Goal: Task Accomplishment & Management: Manage account settings

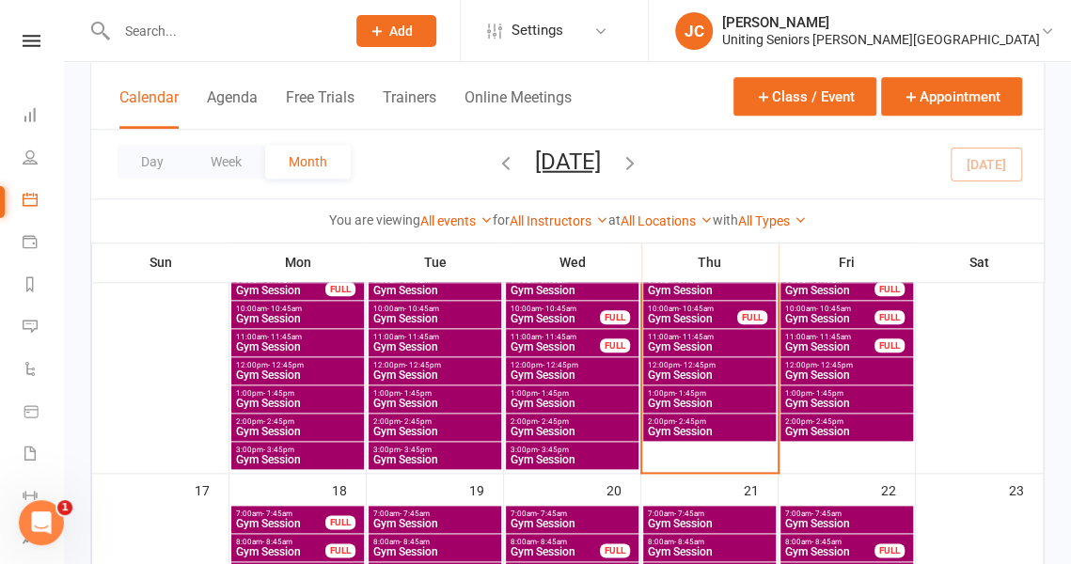
scroll to position [793, 0]
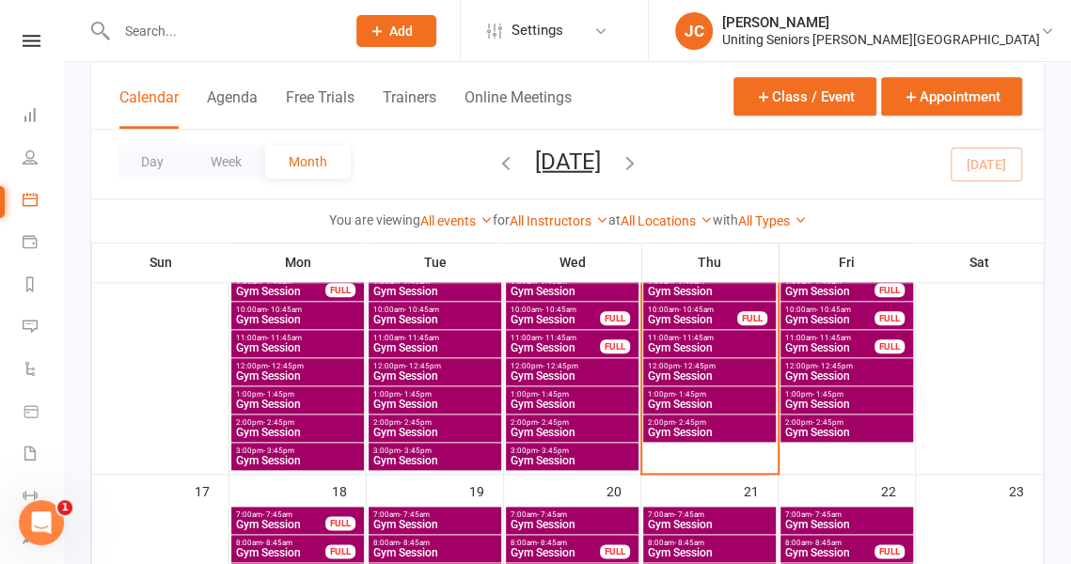
click at [604, 459] on span "Gym Session" at bounding box center [572, 460] width 125 height 11
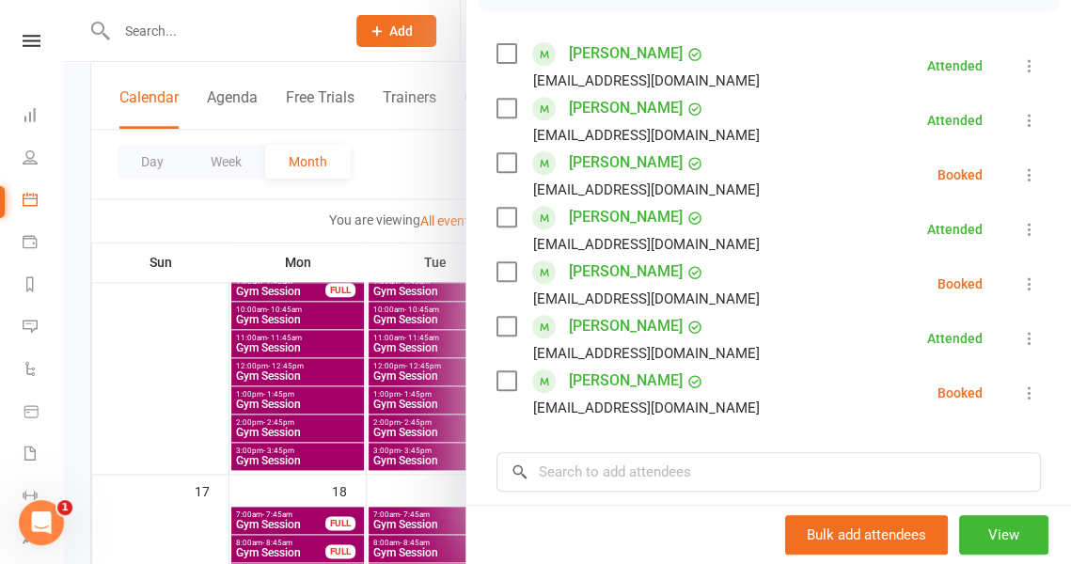
scroll to position [313, 0]
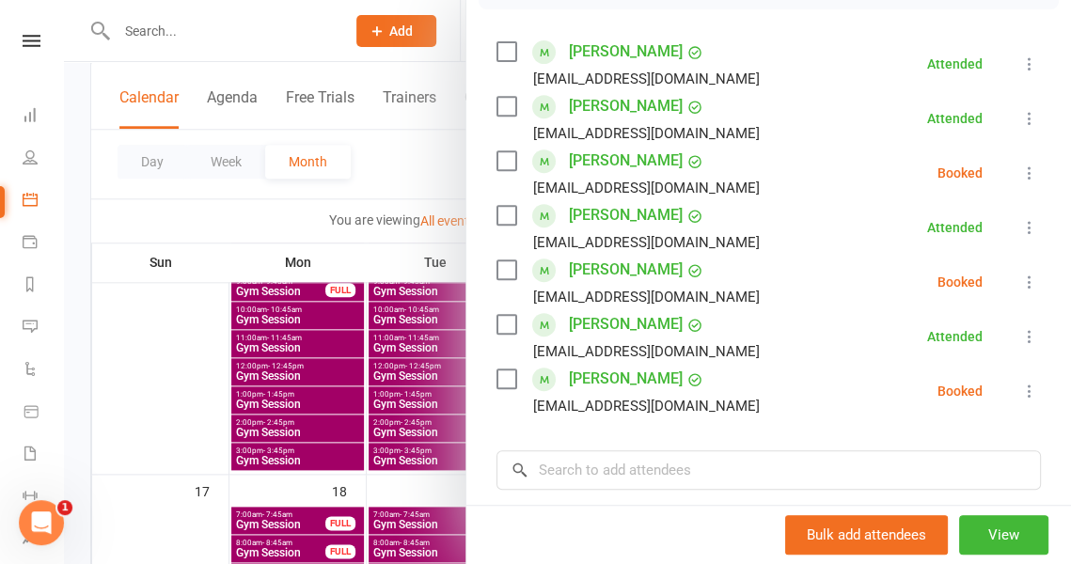
click at [1020, 390] on icon at bounding box center [1029, 391] width 19 height 19
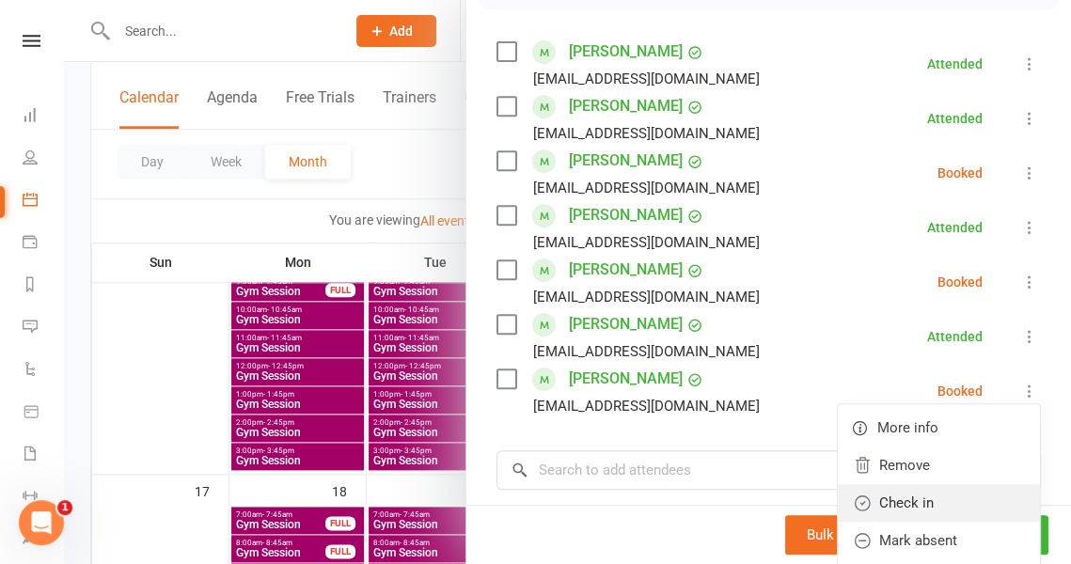
click at [941, 492] on link "Check in" at bounding box center [939, 503] width 202 height 38
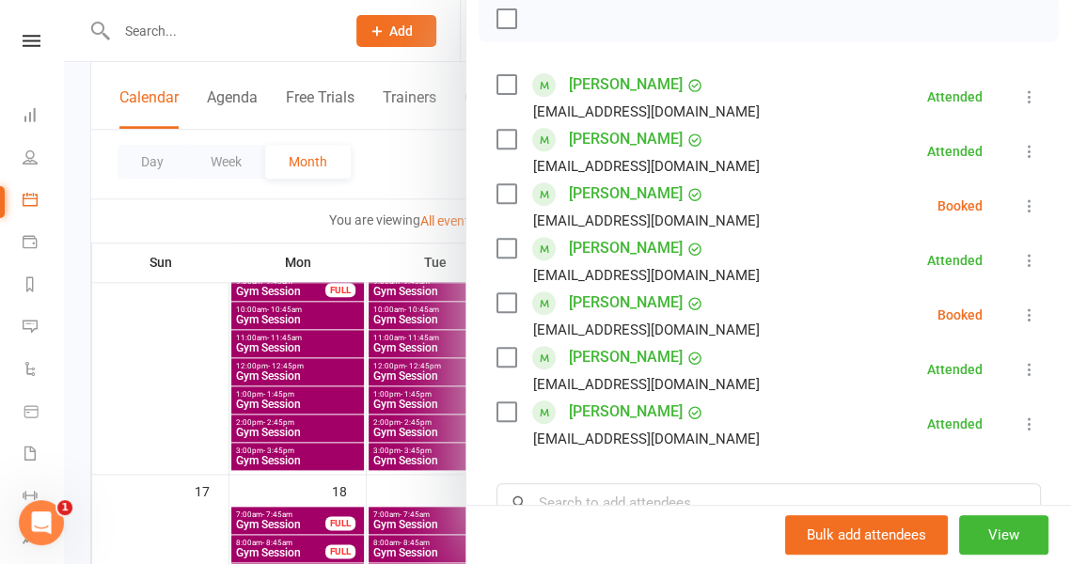
scroll to position [279, 0]
click at [423, 200] on div at bounding box center [567, 282] width 1007 height 564
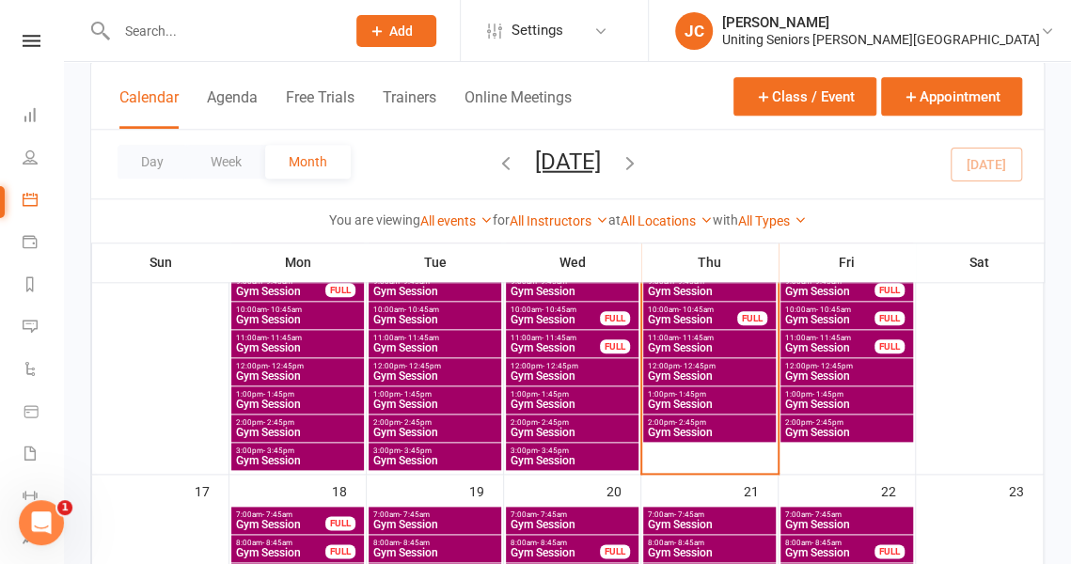
click at [577, 421] on span "2:00pm - 2:45pm" at bounding box center [572, 422] width 125 height 8
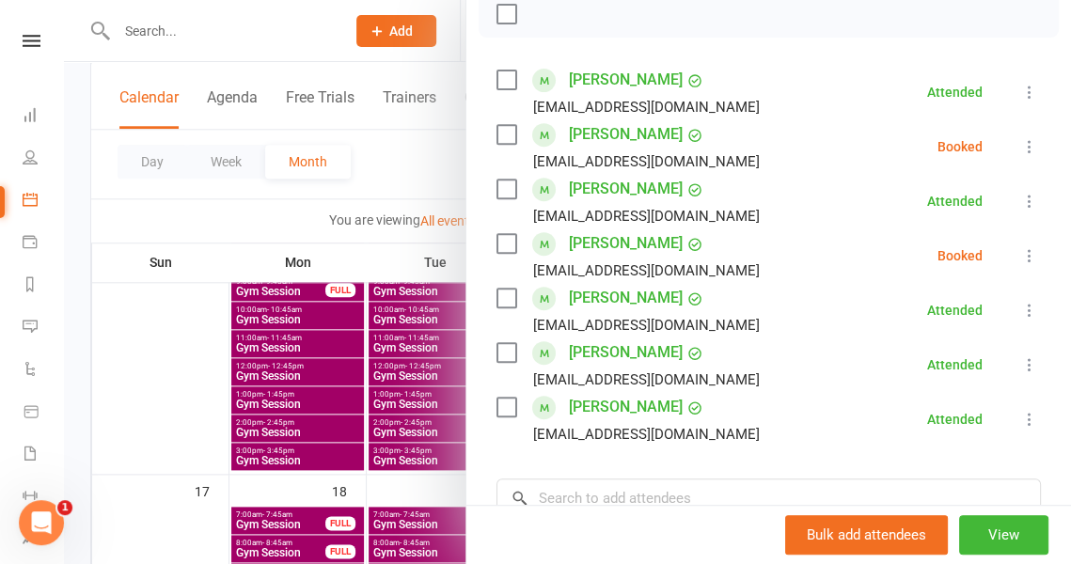
scroll to position [294, 0]
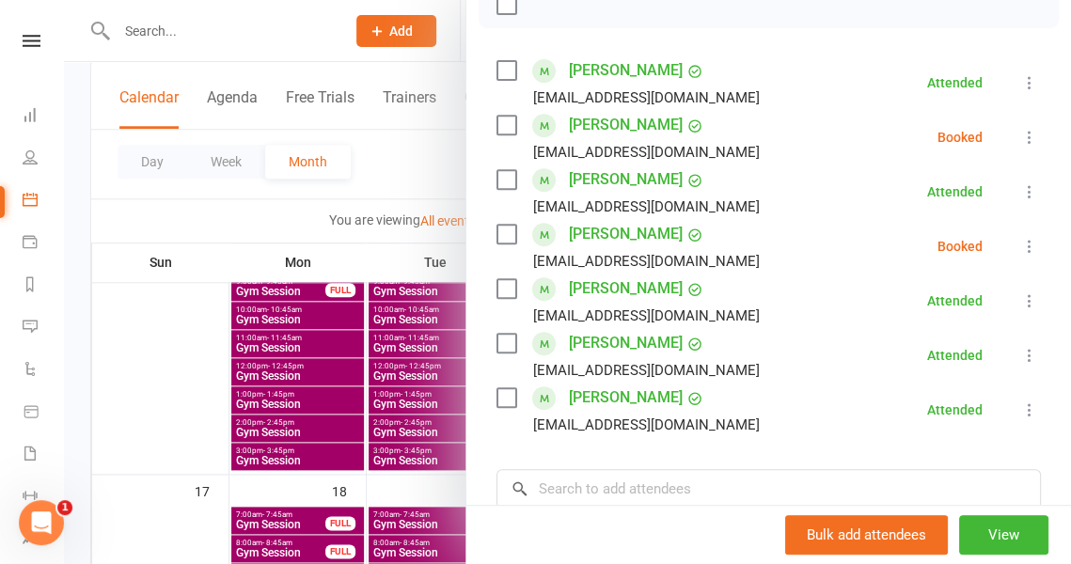
click at [1020, 136] on icon at bounding box center [1029, 137] width 19 height 19
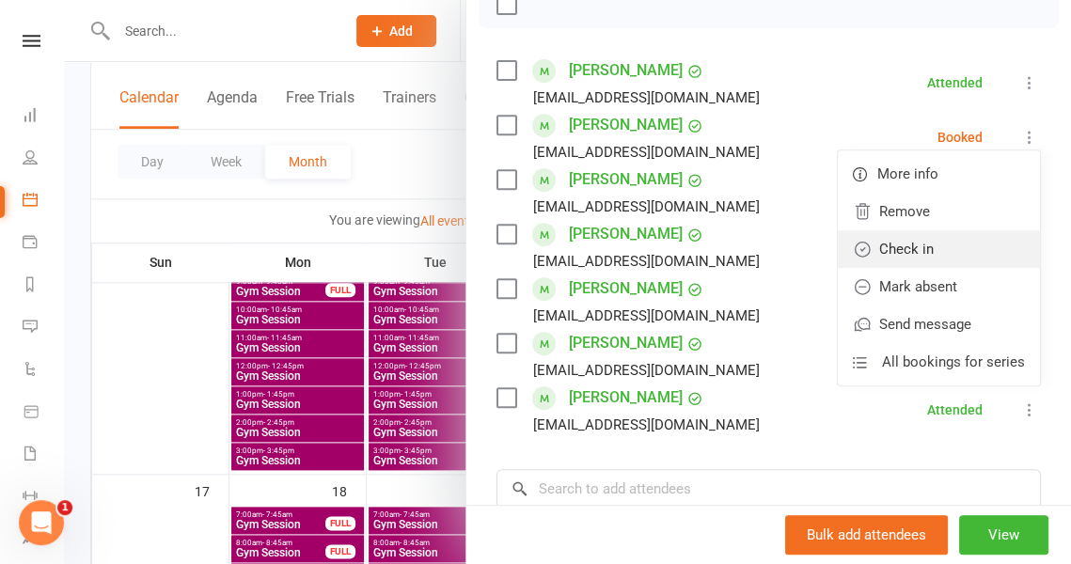
click at [947, 249] on link "Check in" at bounding box center [939, 249] width 202 height 38
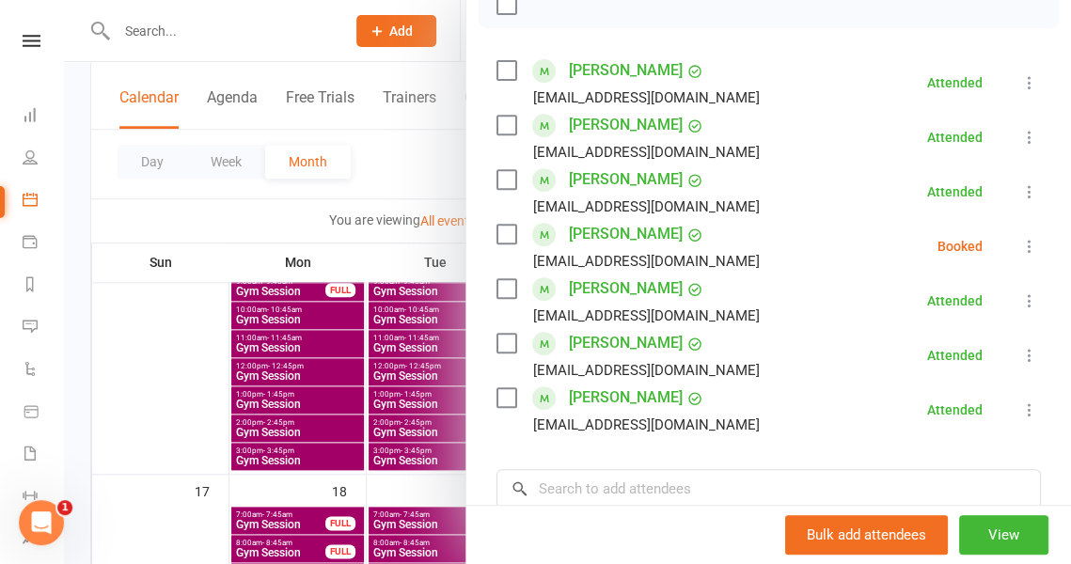
click at [427, 195] on div at bounding box center [567, 282] width 1007 height 564
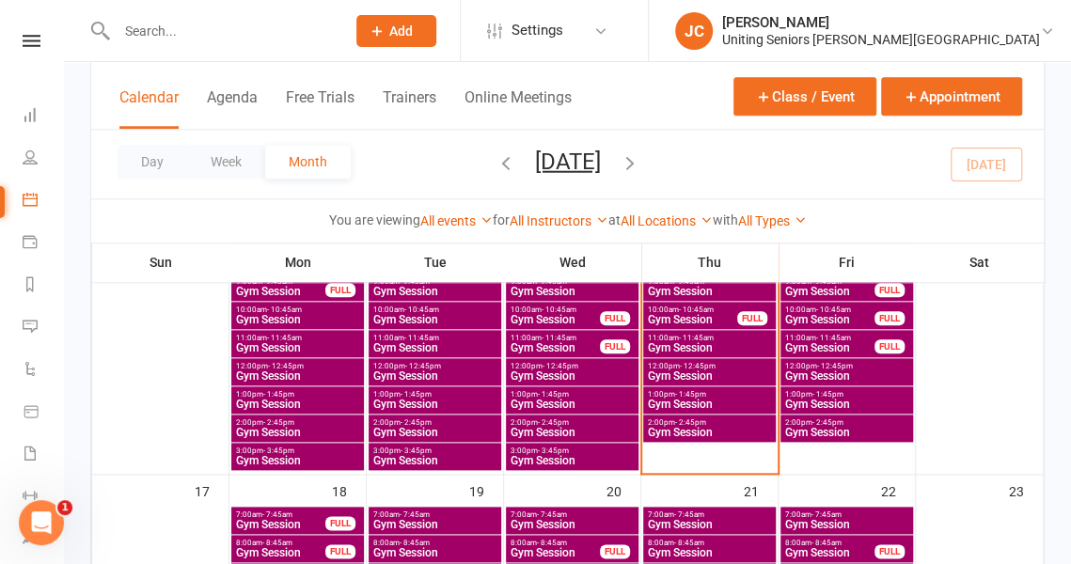
click at [551, 375] on span "Gym Session" at bounding box center [572, 375] width 125 height 11
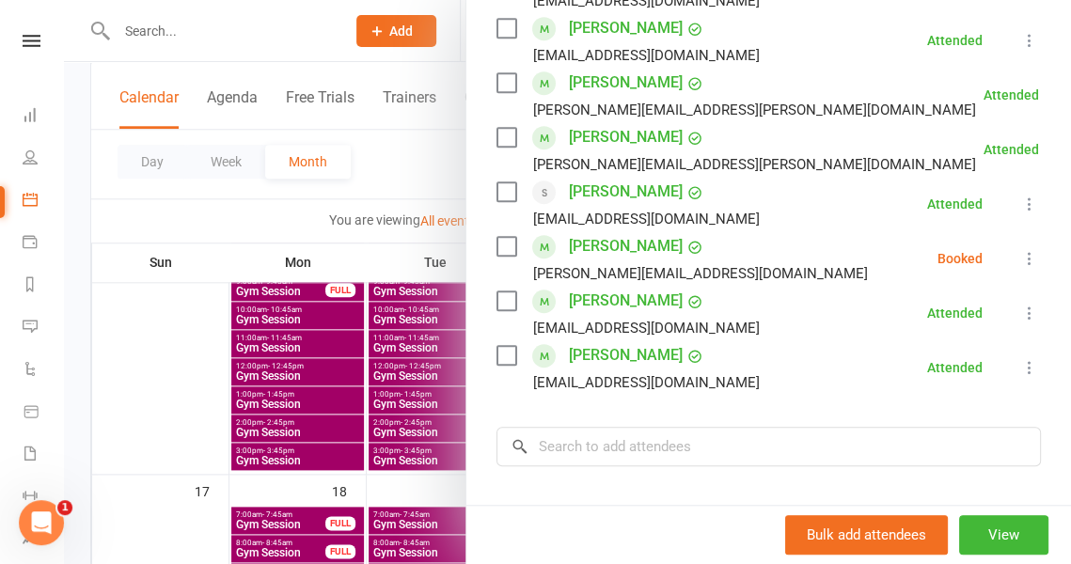
scroll to position [499, 0]
click at [402, 176] on div at bounding box center [567, 282] width 1007 height 564
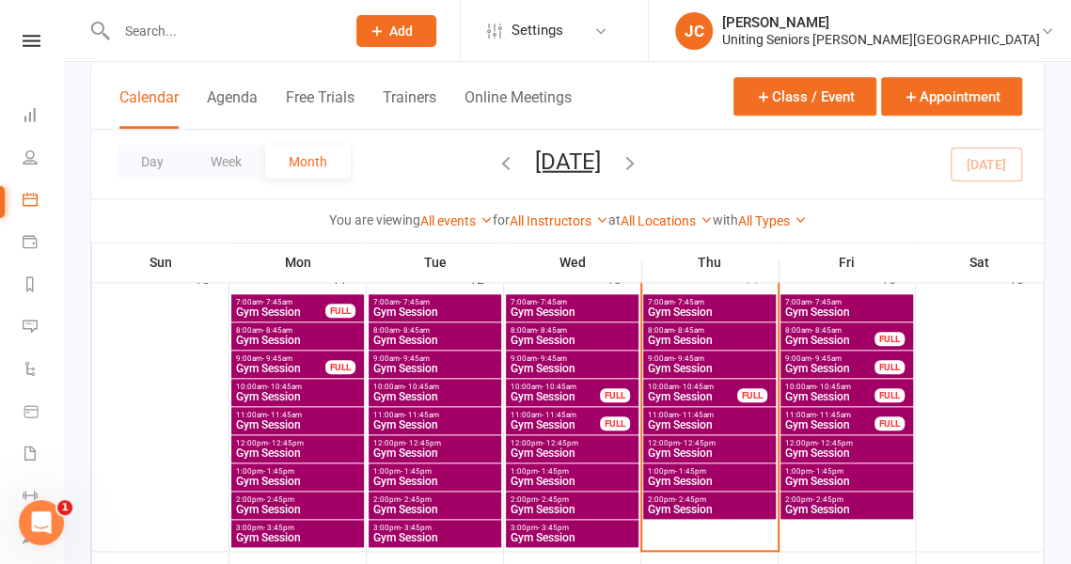
scroll to position [687, 0]
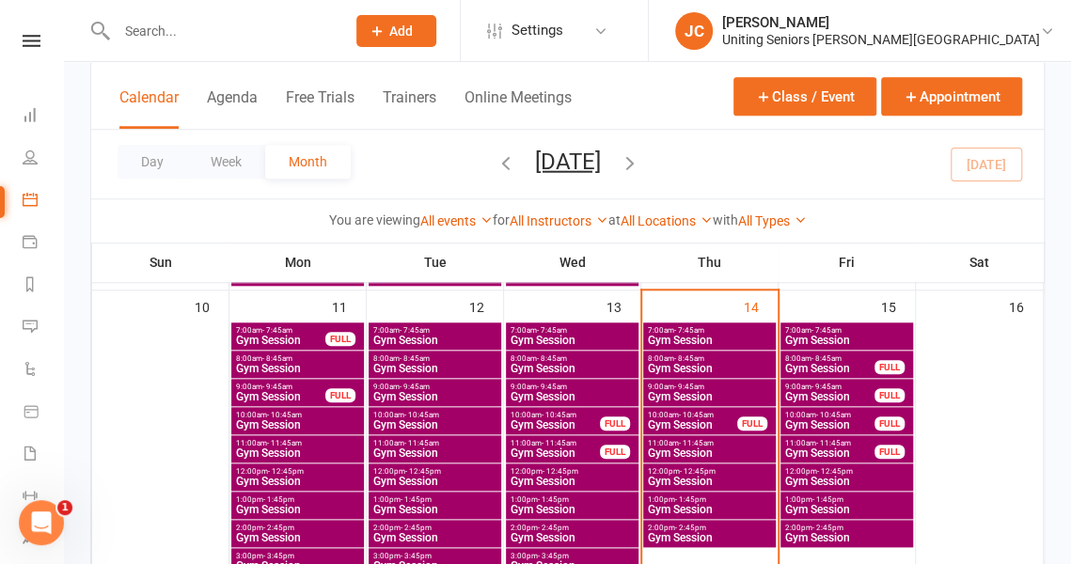
click at [594, 343] on span "Gym Session" at bounding box center [572, 340] width 125 height 11
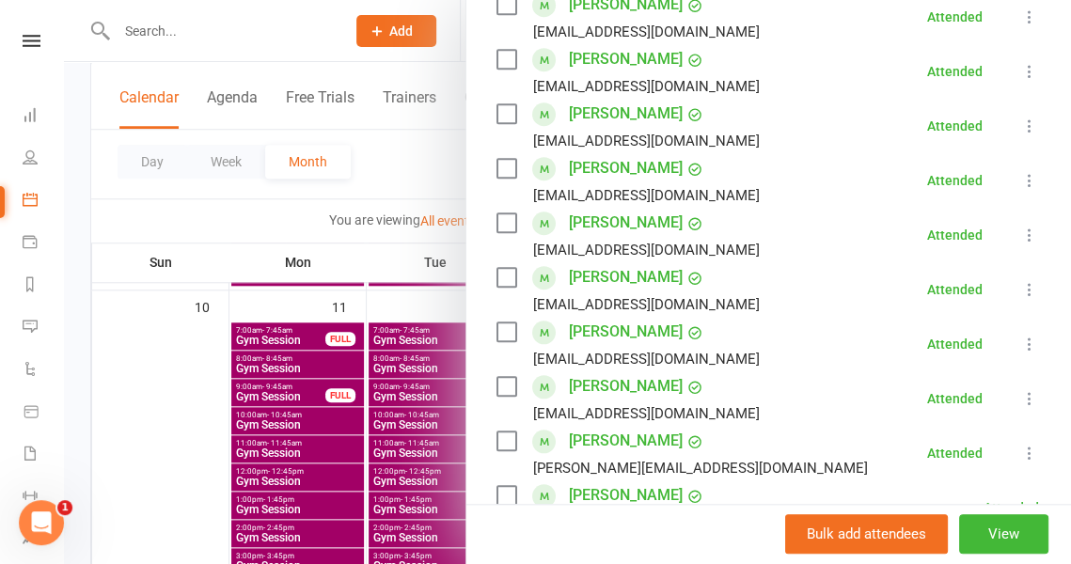
scroll to position [592, 0]
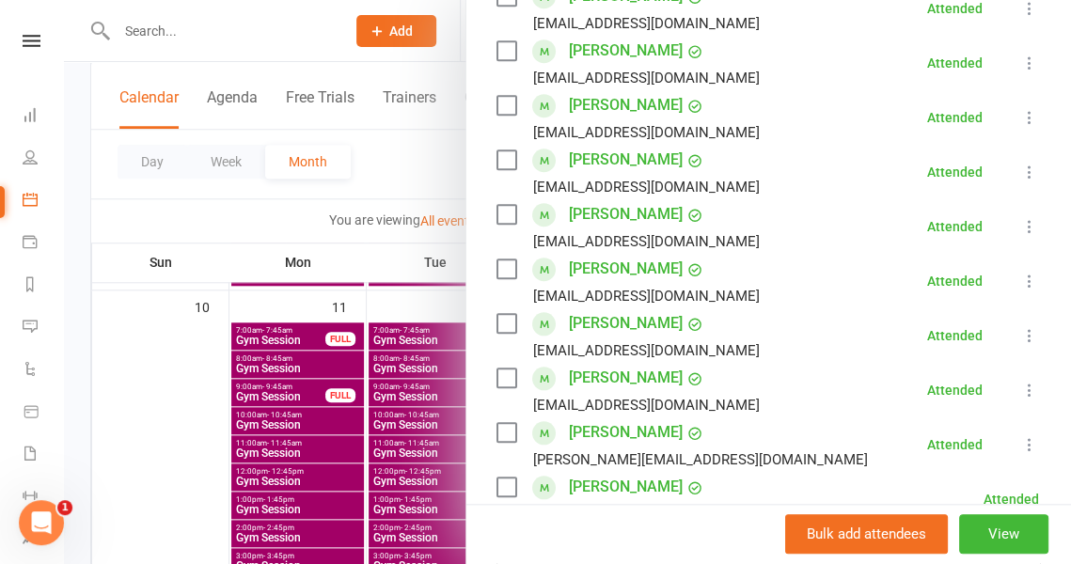
click at [418, 200] on div at bounding box center [567, 282] width 1007 height 564
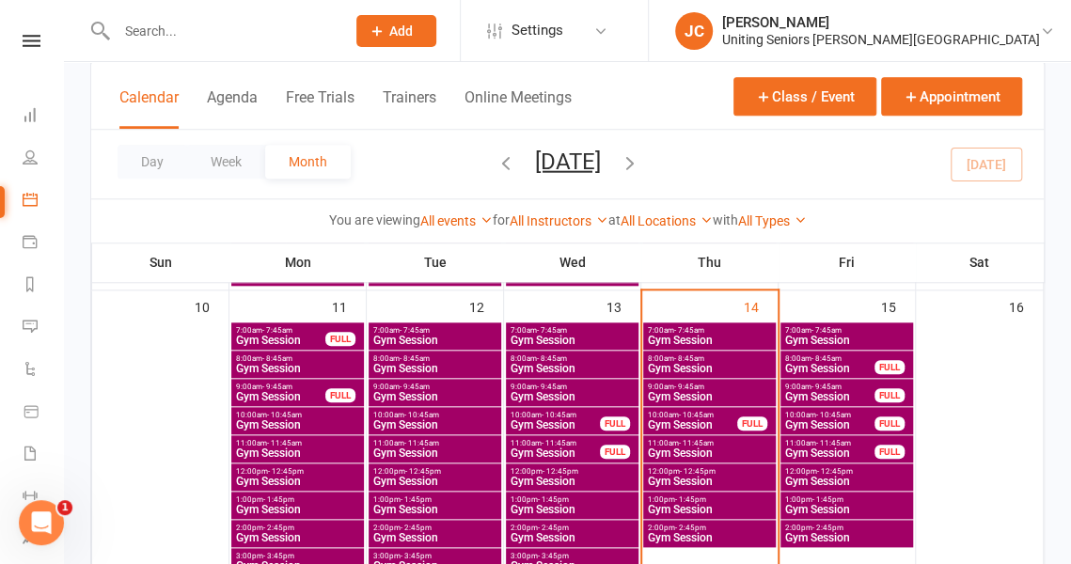
click at [571, 369] on span "Gym Session" at bounding box center [572, 368] width 125 height 11
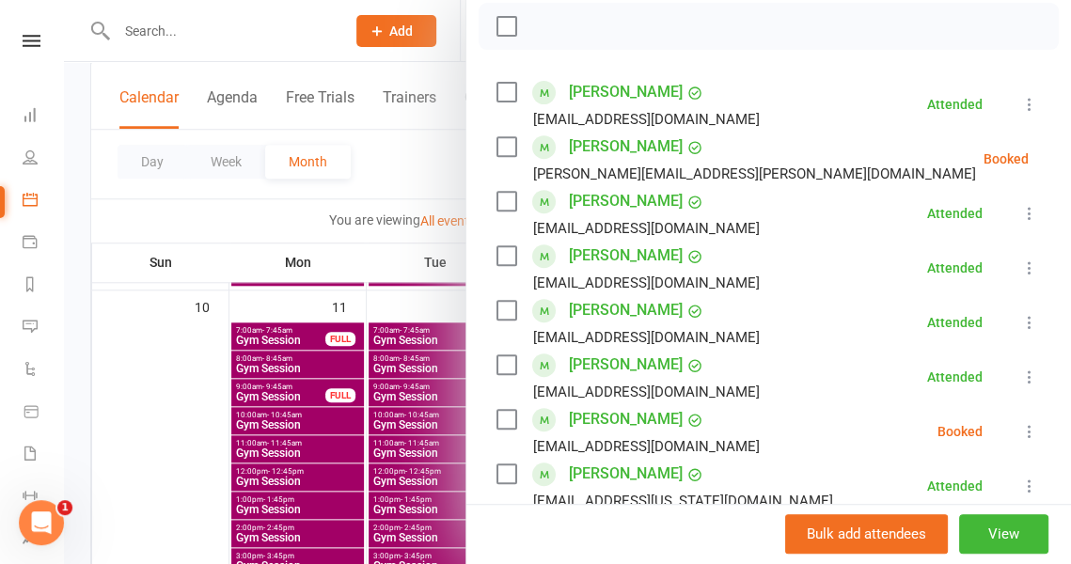
scroll to position [286, 0]
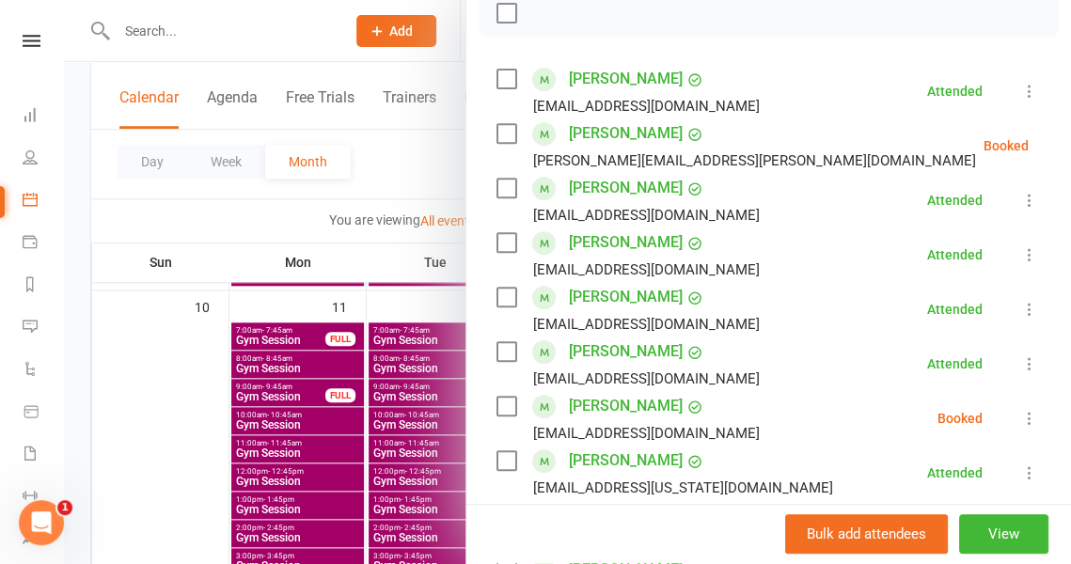
click at [1066, 147] on icon at bounding box center [1075, 145] width 19 height 19
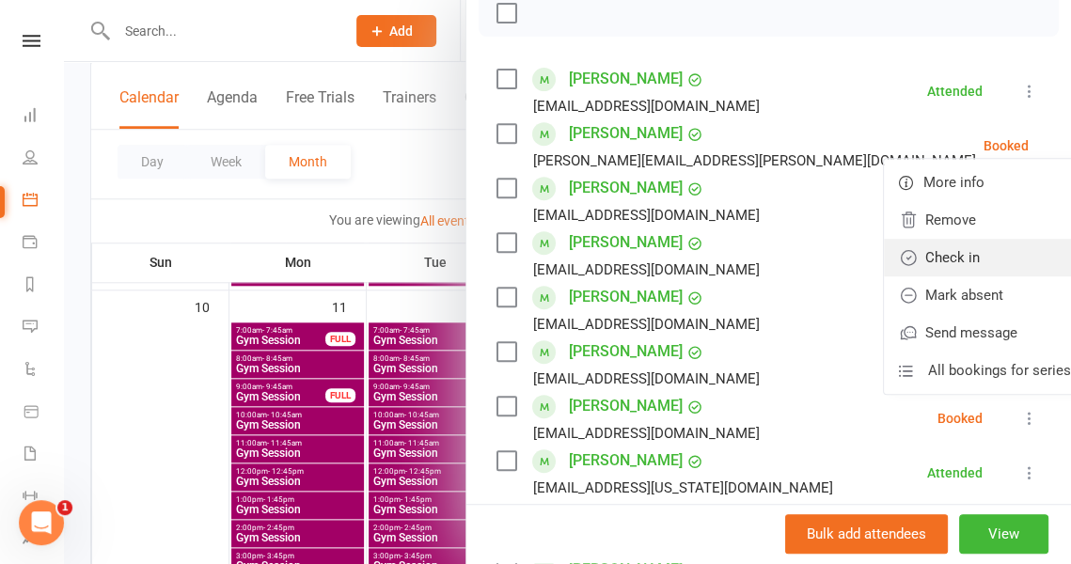
click at [946, 252] on link "Check in" at bounding box center [985, 258] width 202 height 38
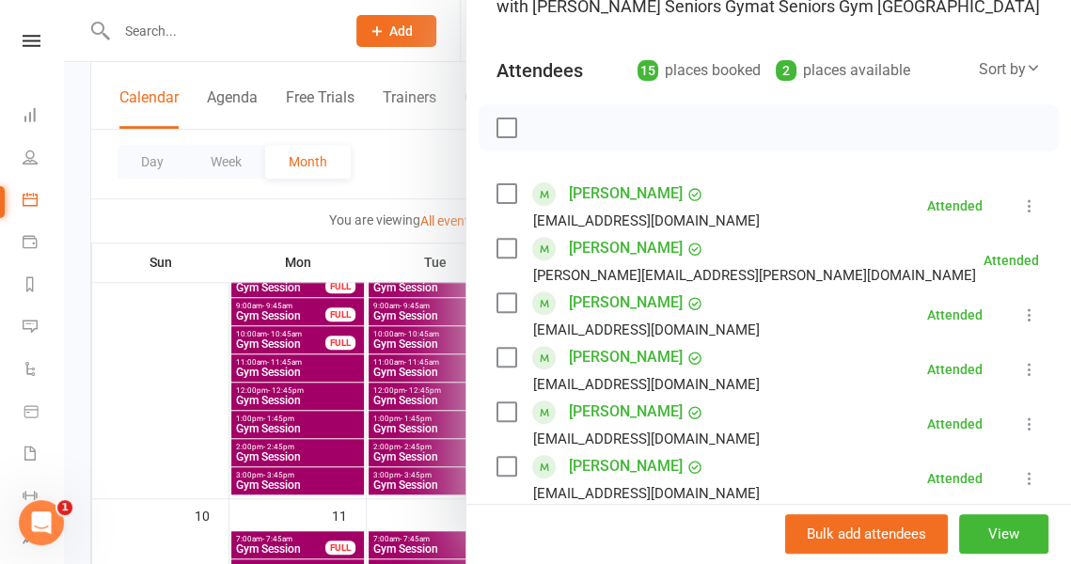
scroll to position [0, 0]
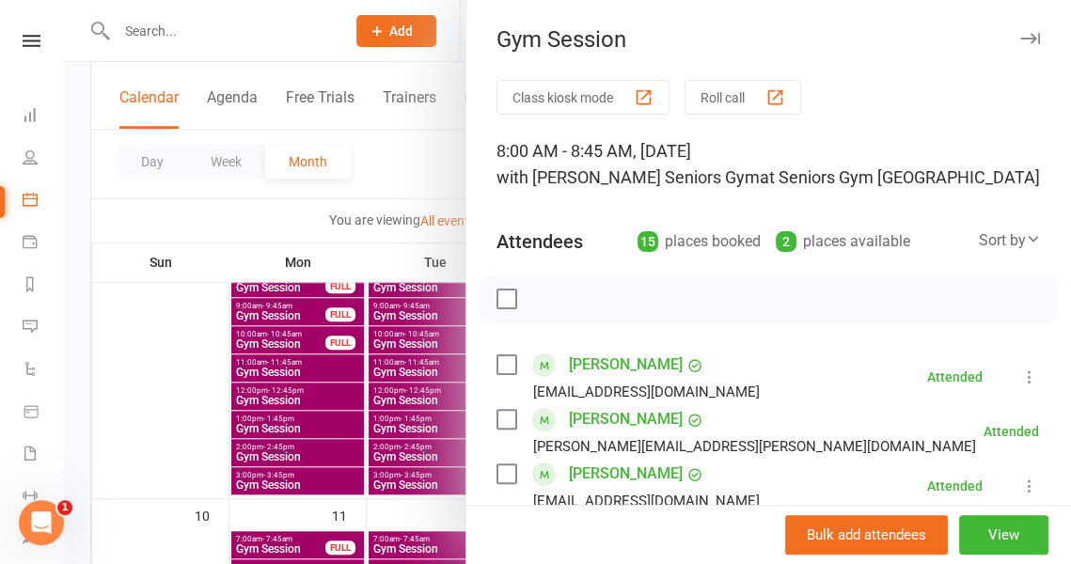
click at [411, 177] on div at bounding box center [567, 282] width 1007 height 564
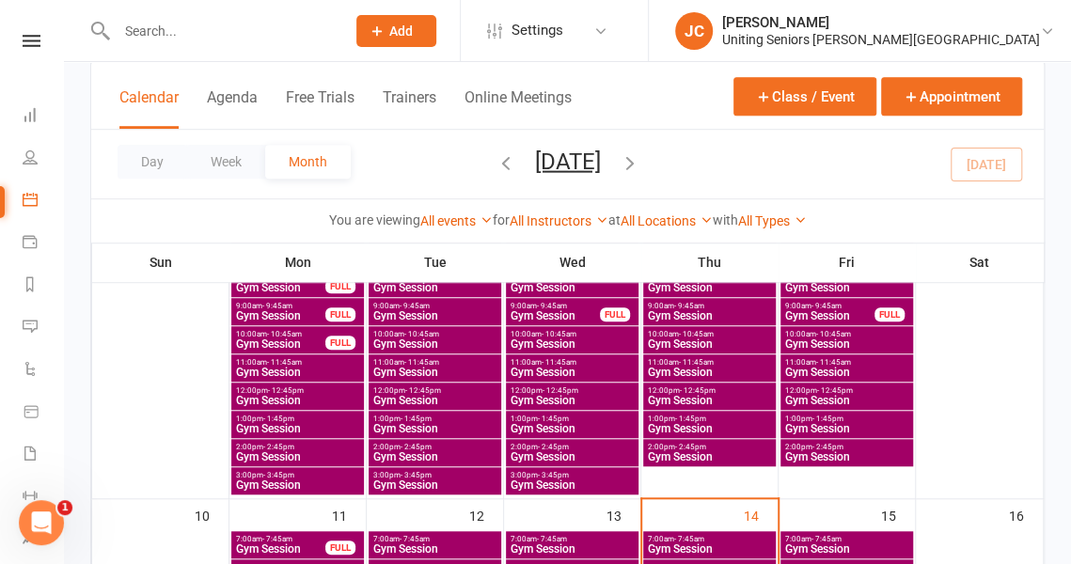
click at [538, 319] on span "Gym Session" at bounding box center [555, 315] width 91 height 11
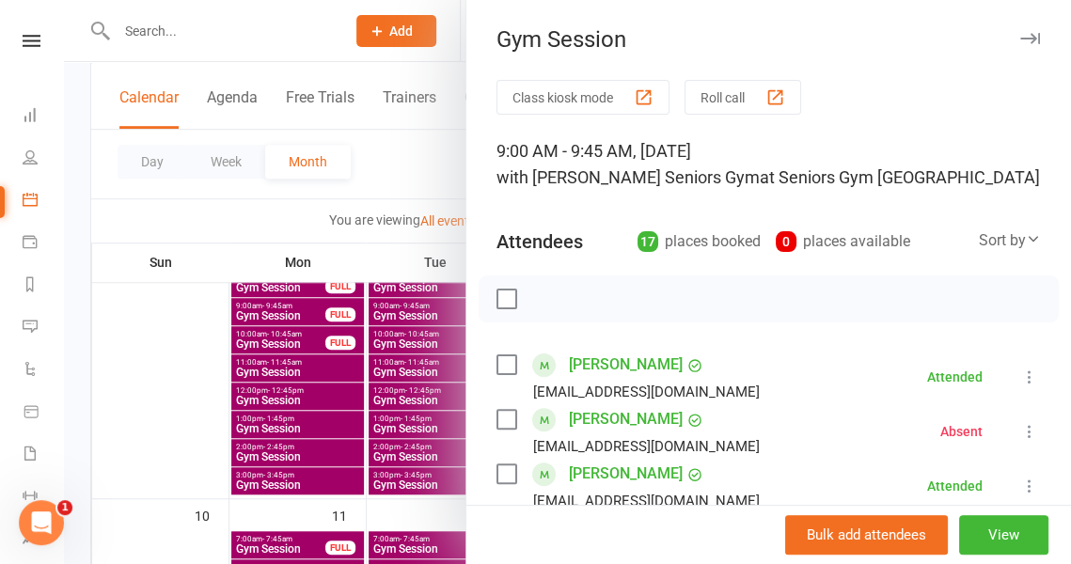
click at [419, 177] on div at bounding box center [567, 282] width 1007 height 564
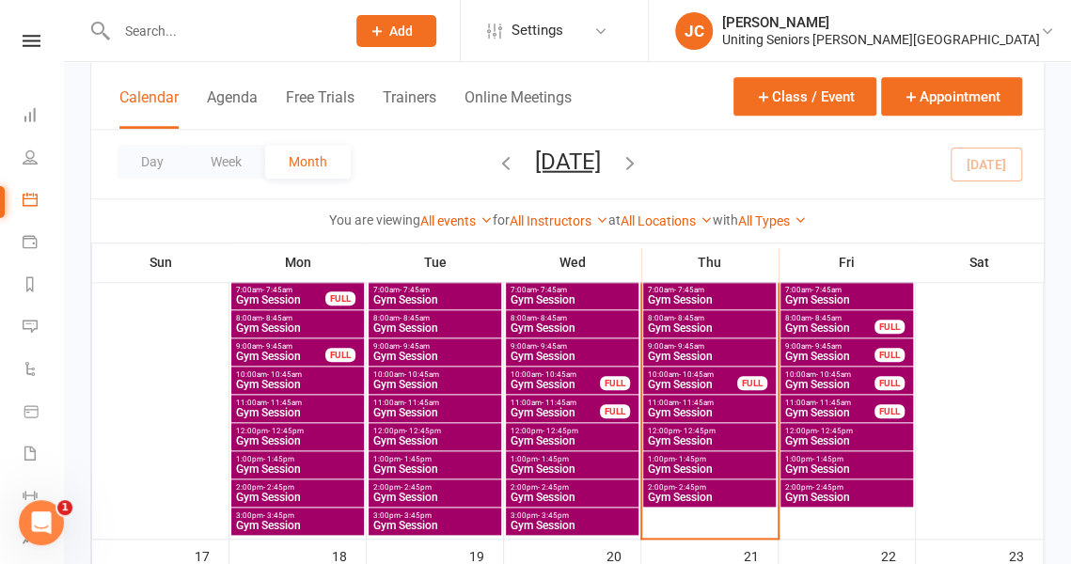
scroll to position [716, 0]
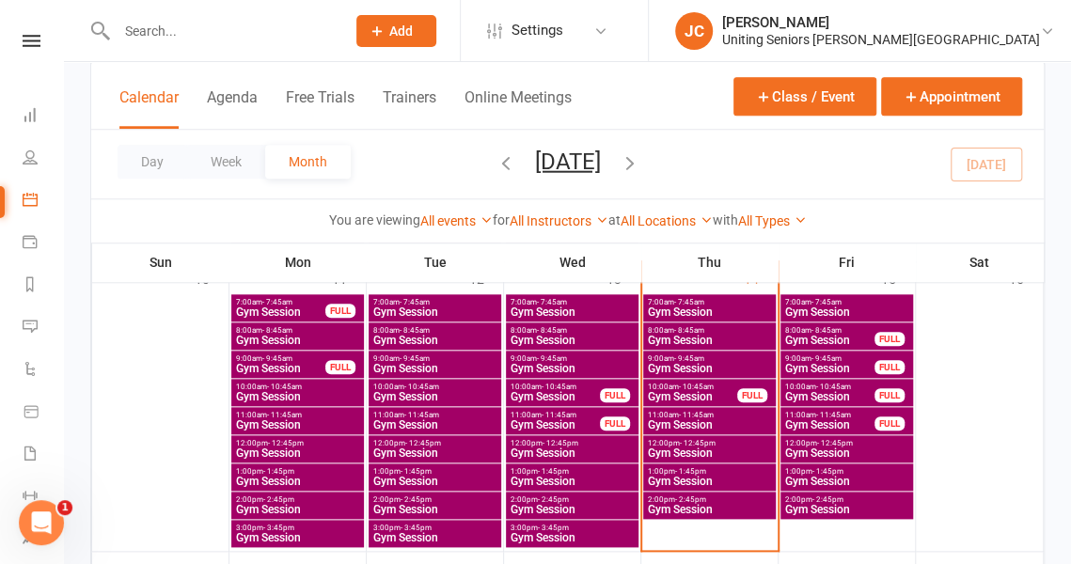
click at [598, 363] on span "Gym Session" at bounding box center [572, 368] width 125 height 11
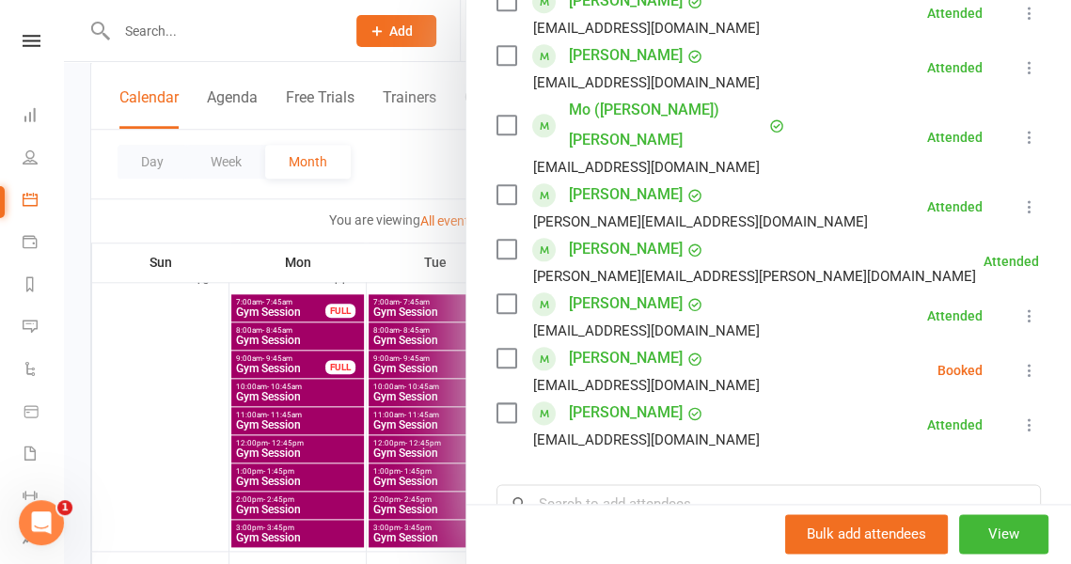
scroll to position [801, 0]
click at [1020, 360] on icon at bounding box center [1029, 369] width 19 height 19
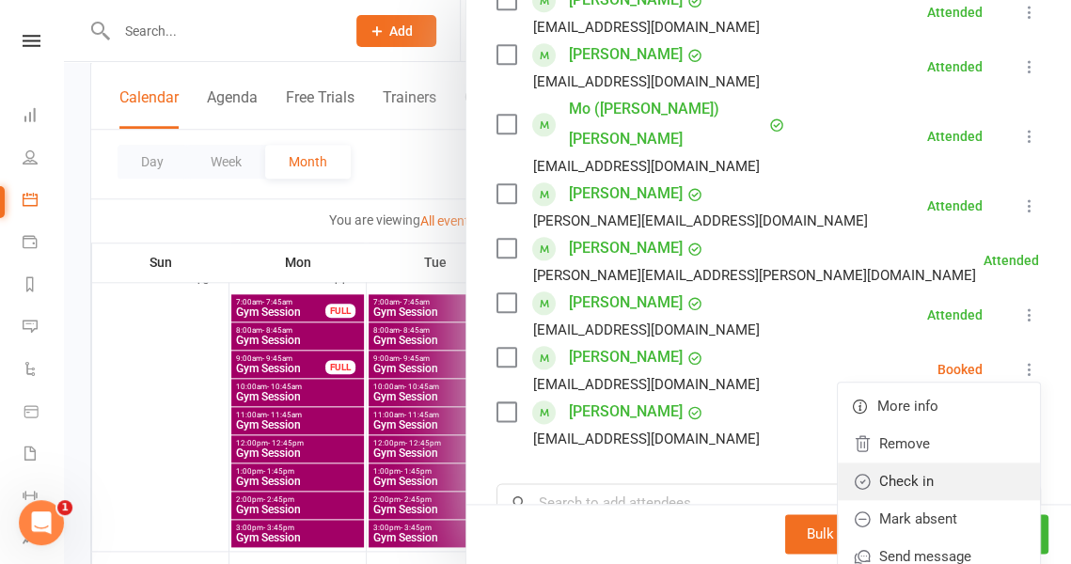
click at [900, 463] on link "Check in" at bounding box center [939, 482] width 202 height 38
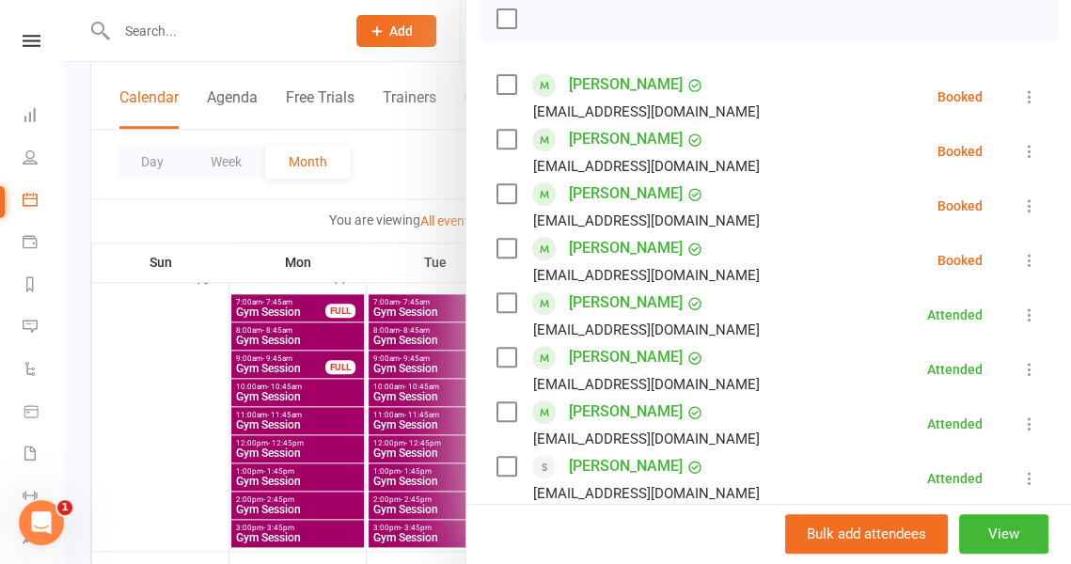
scroll to position [282, 0]
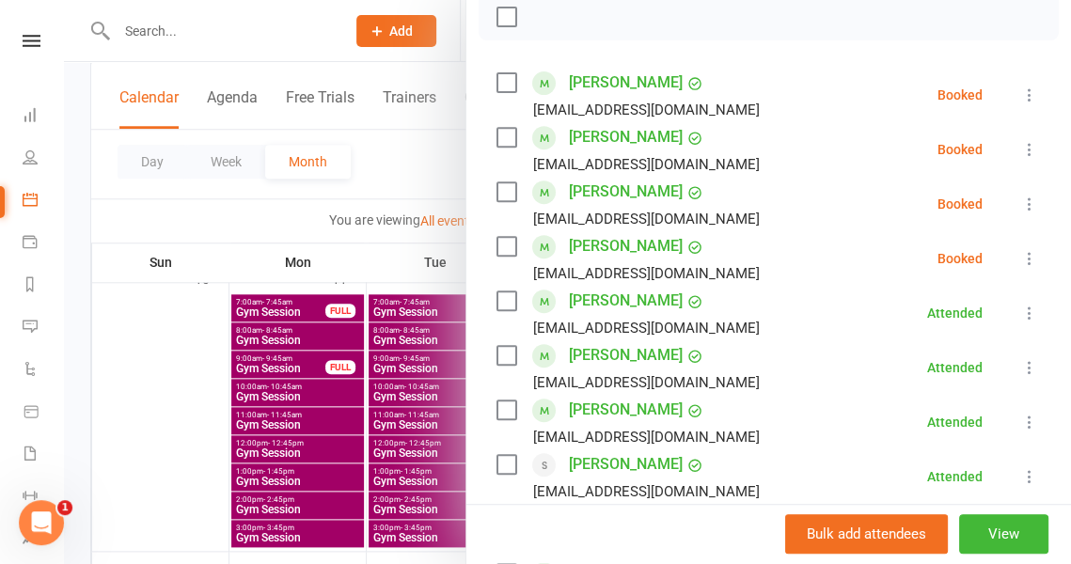
click at [1020, 254] on icon at bounding box center [1029, 258] width 19 height 19
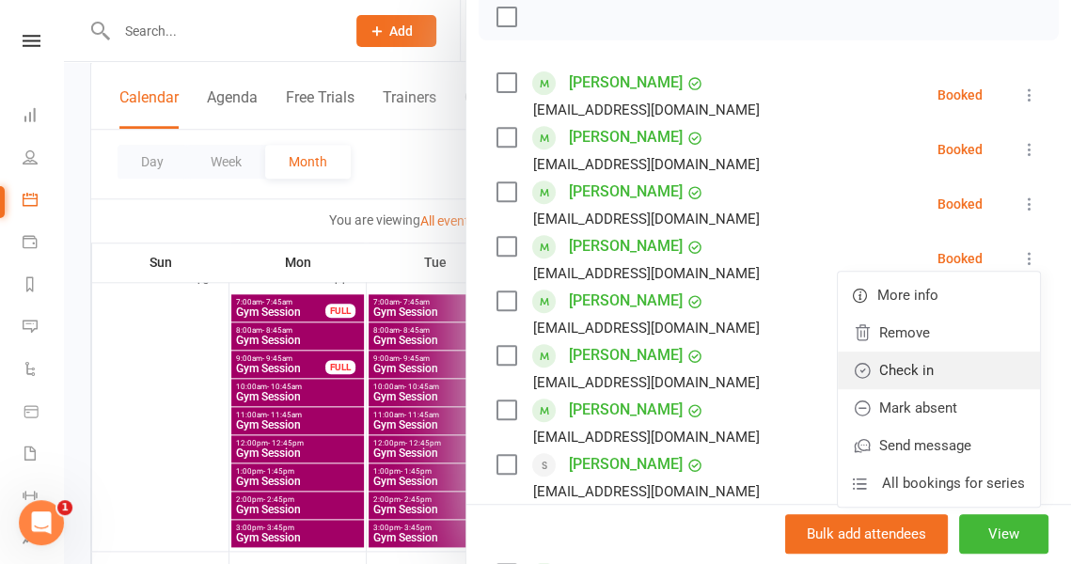
click at [914, 369] on link "Check in" at bounding box center [939, 371] width 202 height 38
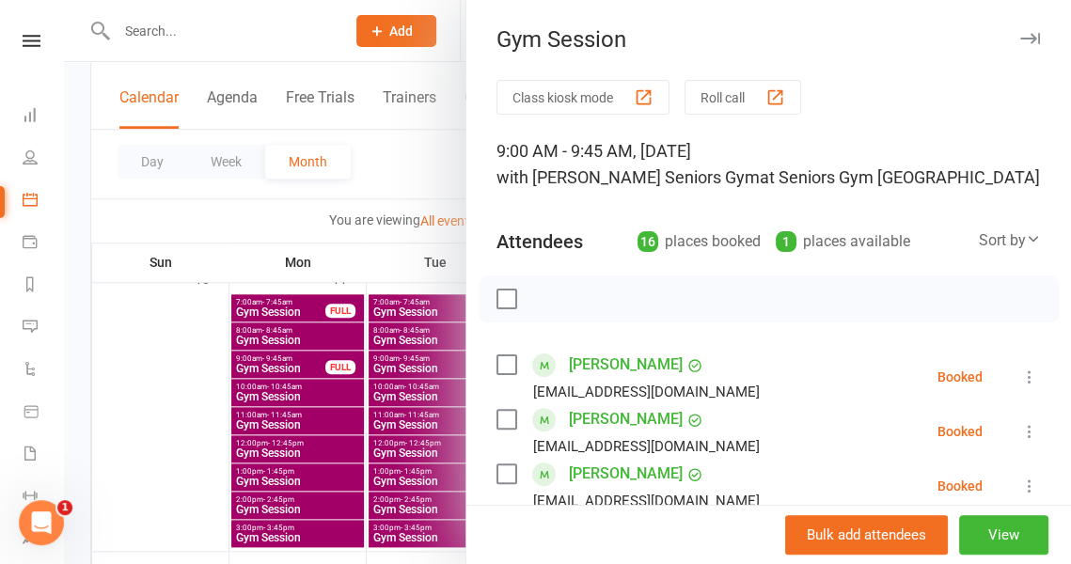
scroll to position [647, 0]
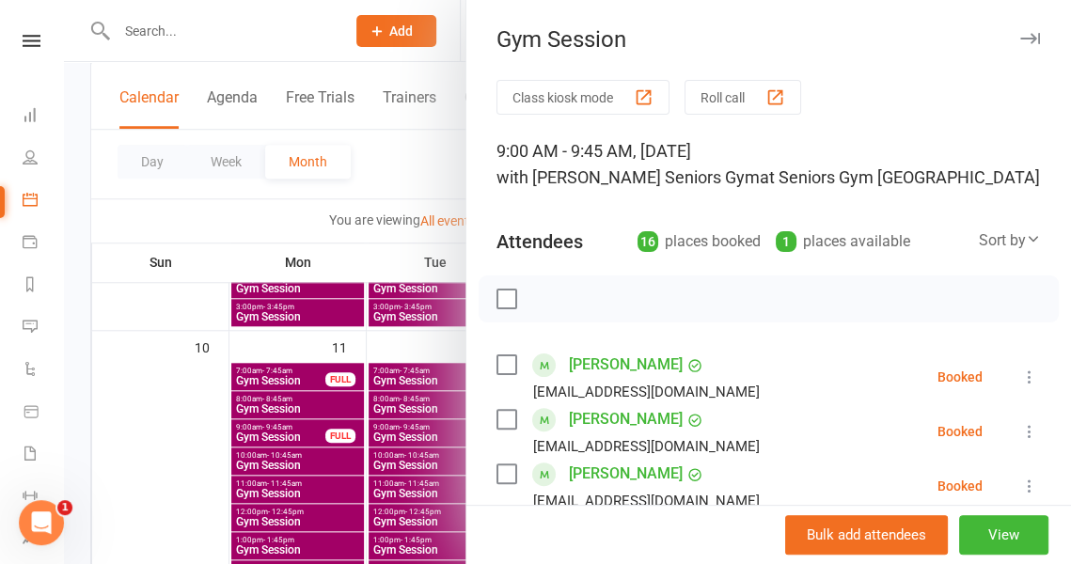
click at [427, 199] on div at bounding box center [567, 282] width 1007 height 564
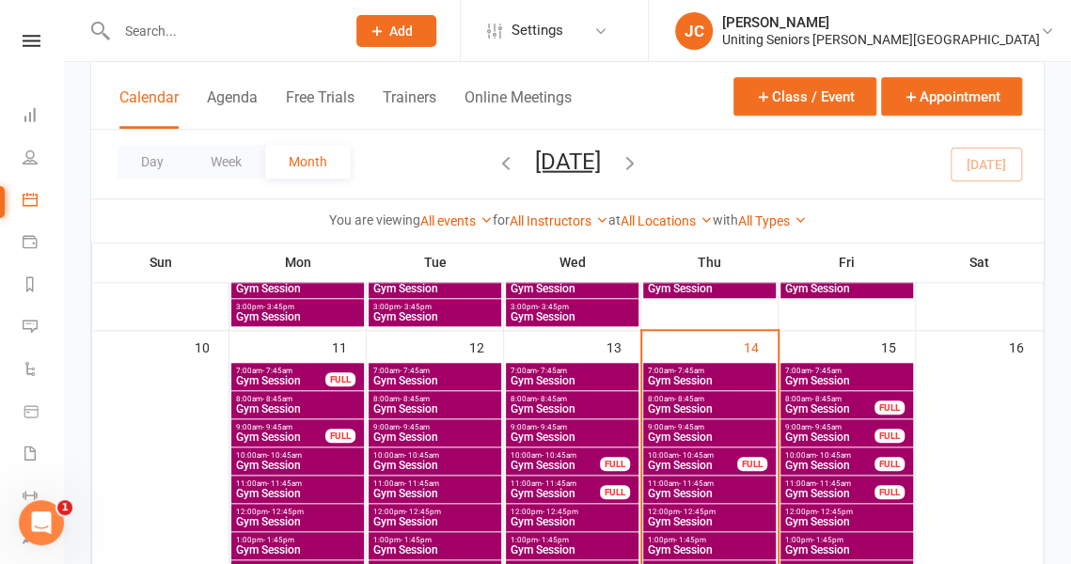
click at [554, 463] on span "Gym Session" at bounding box center [555, 465] width 91 height 11
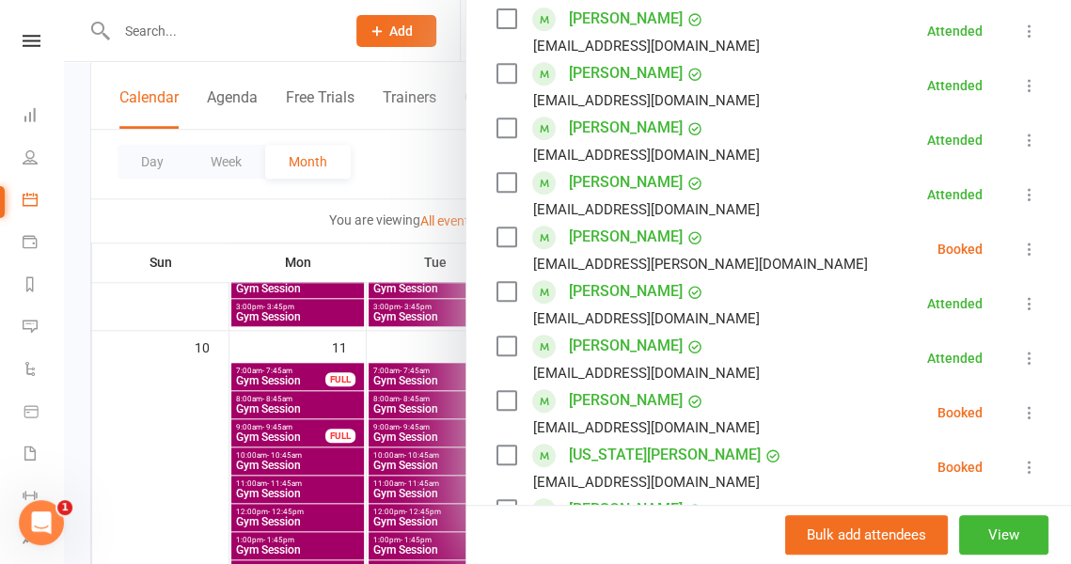
scroll to position [431, 0]
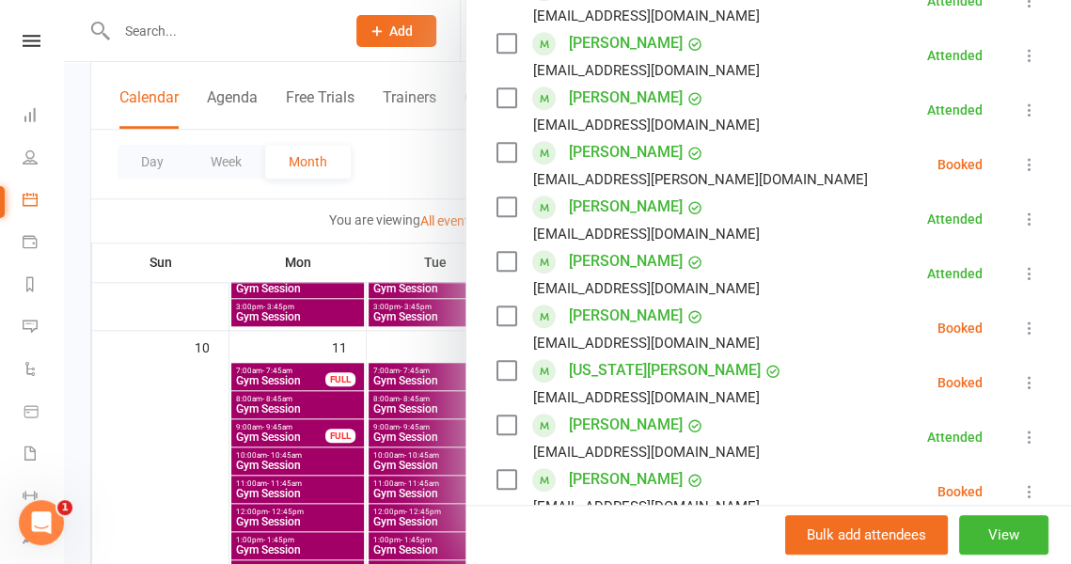
click at [1020, 162] on icon at bounding box center [1029, 164] width 19 height 19
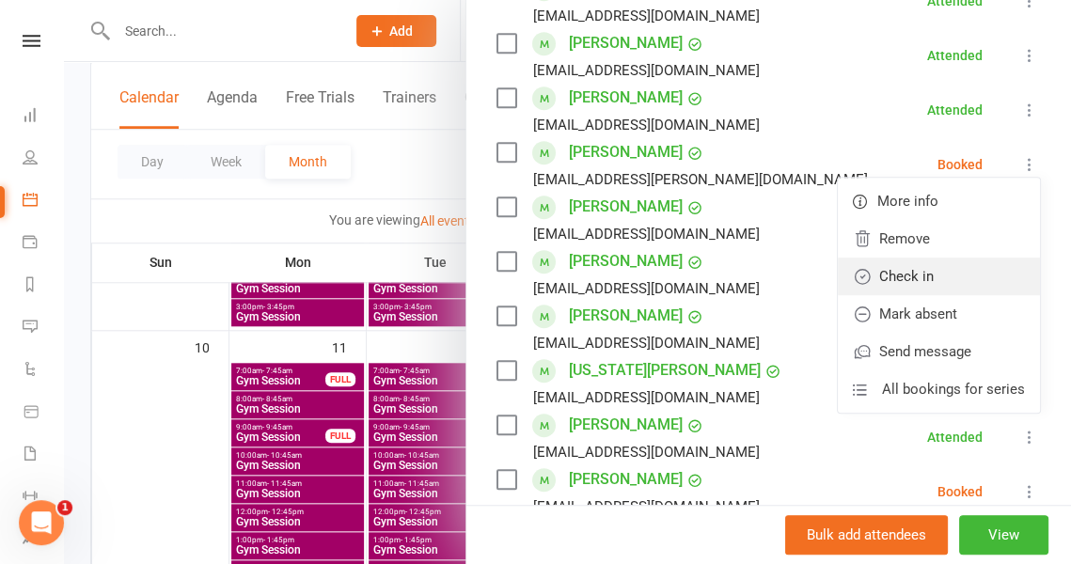
click at [948, 270] on link "Check in" at bounding box center [939, 277] width 202 height 38
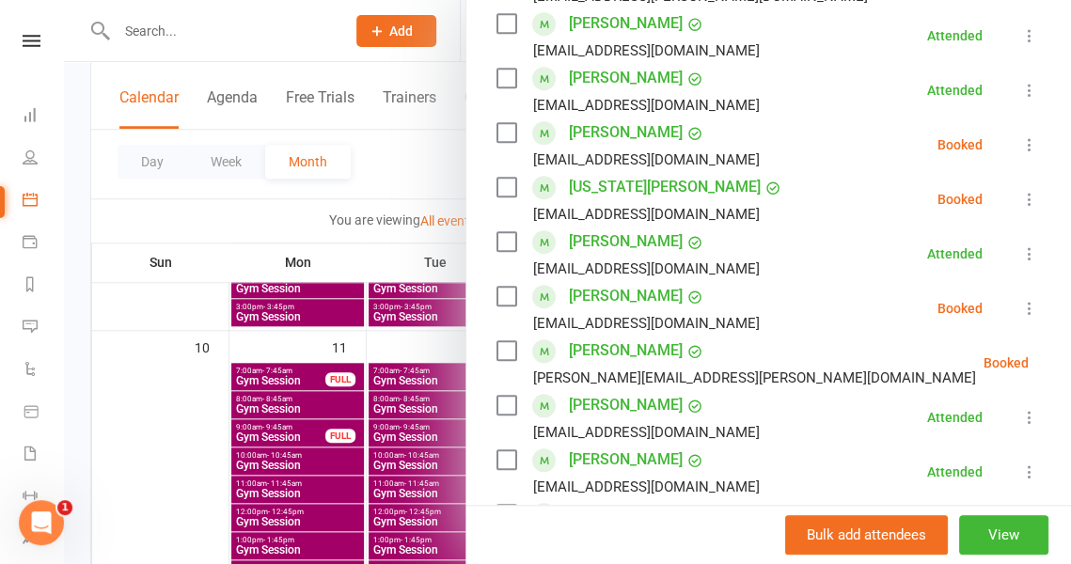
scroll to position [615, 0]
click at [1020, 305] on icon at bounding box center [1029, 307] width 19 height 19
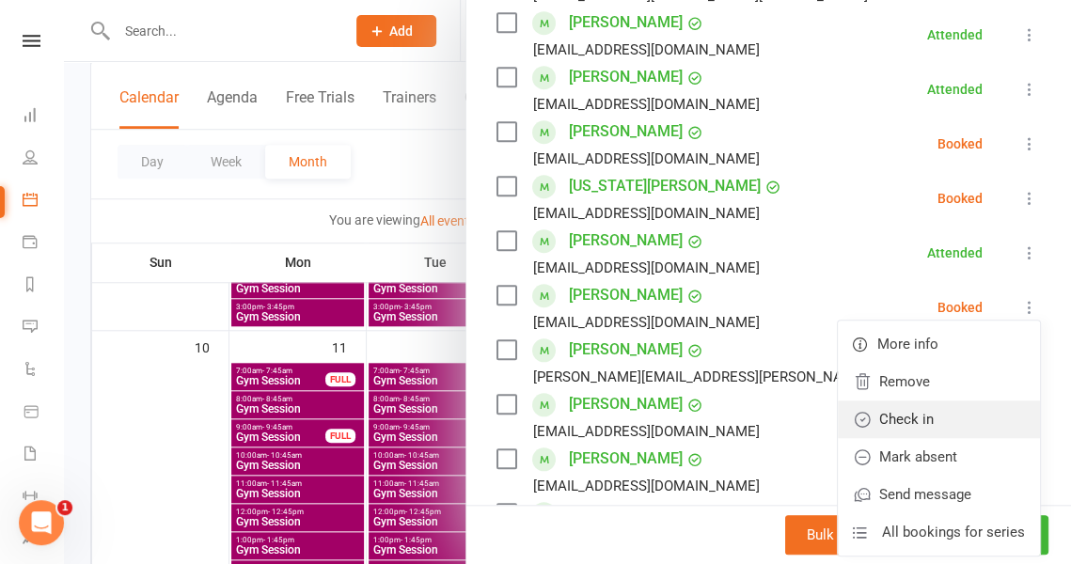
click at [899, 422] on link "Check in" at bounding box center [939, 420] width 202 height 38
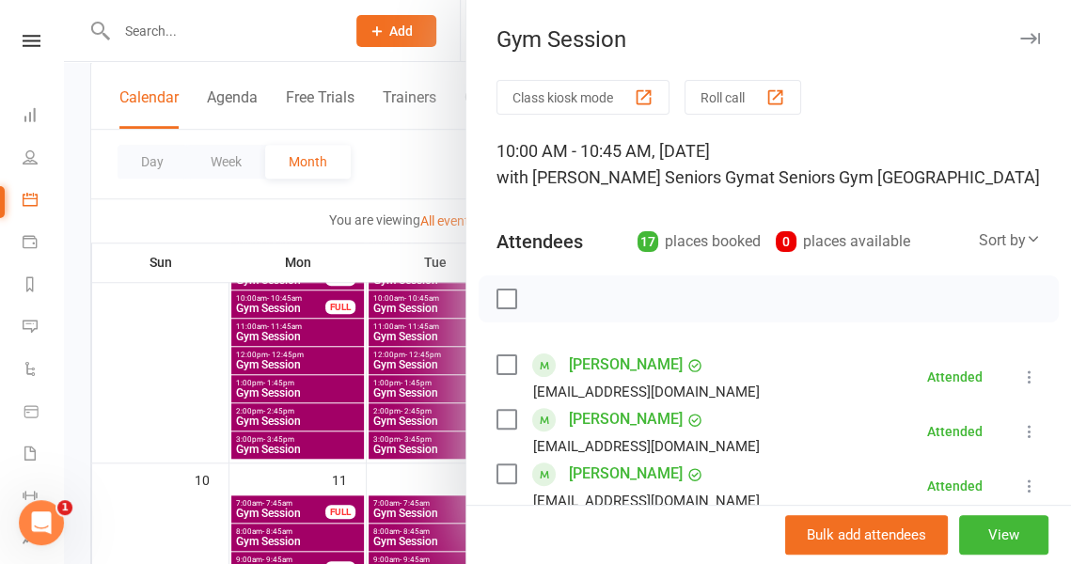
scroll to position [51, 0]
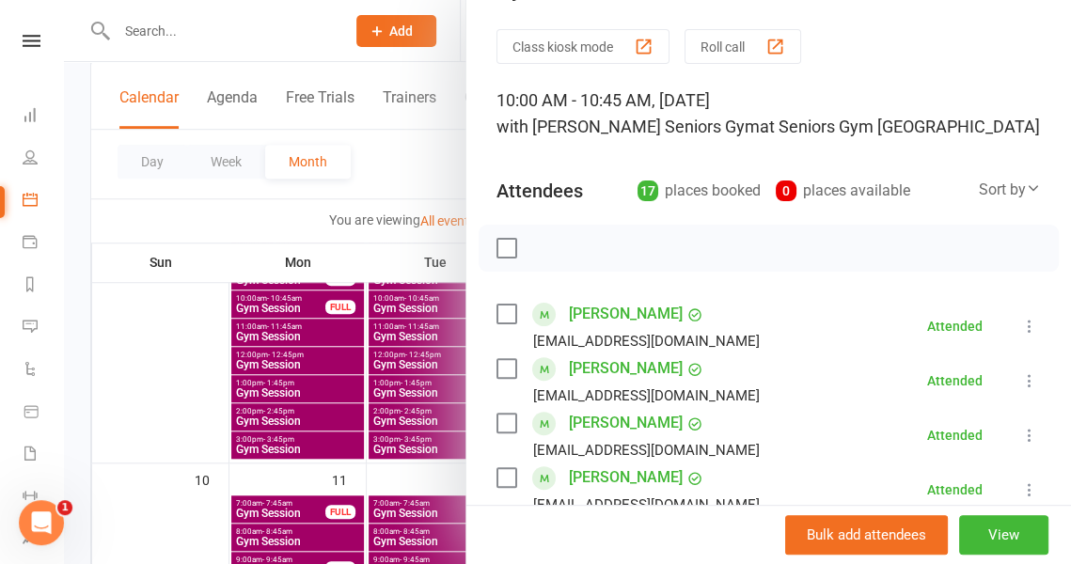
click at [370, 203] on div at bounding box center [567, 282] width 1007 height 564
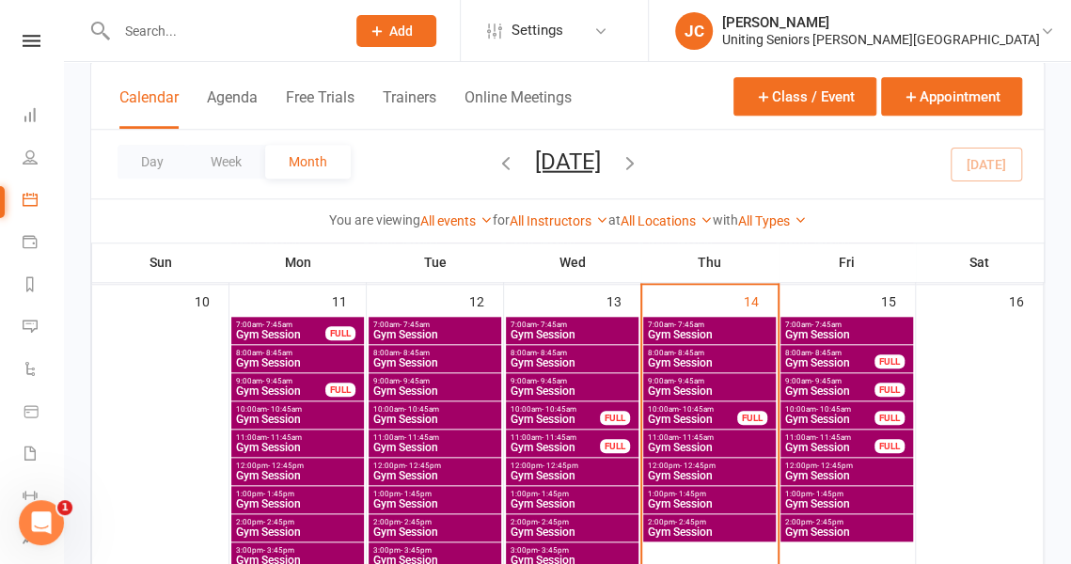
scroll to position [695, 0]
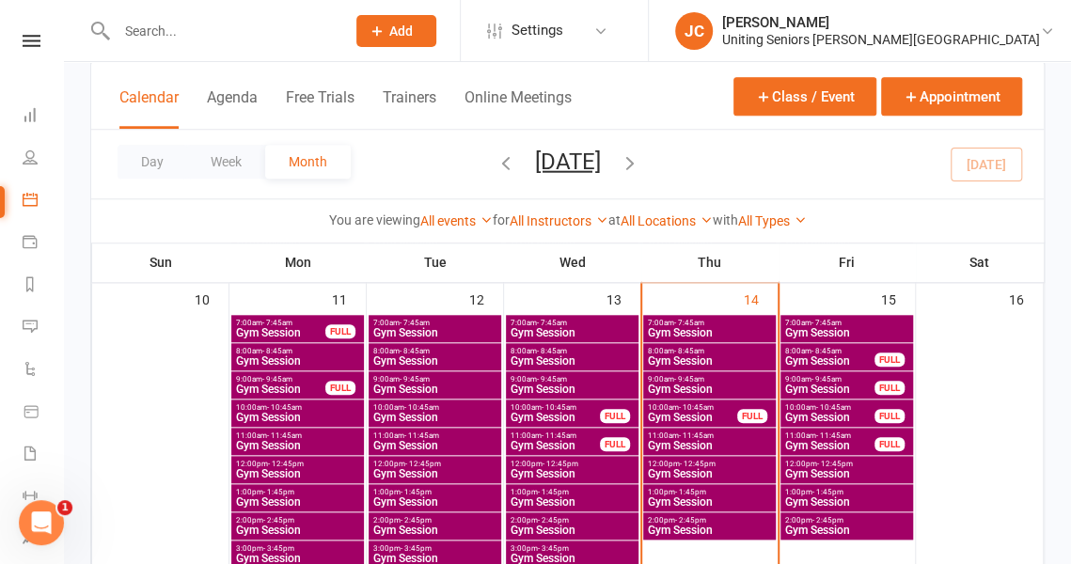
click at [560, 440] on span "Gym Session" at bounding box center [555, 445] width 91 height 11
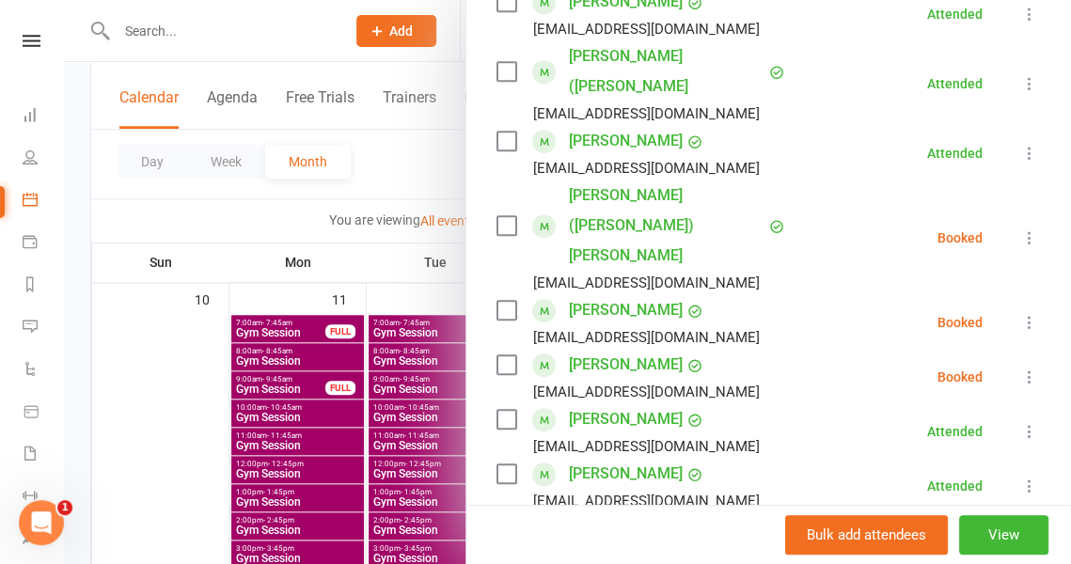
scroll to position [473, 0]
click at [1018, 365] on button at bounding box center [1029, 376] width 23 height 23
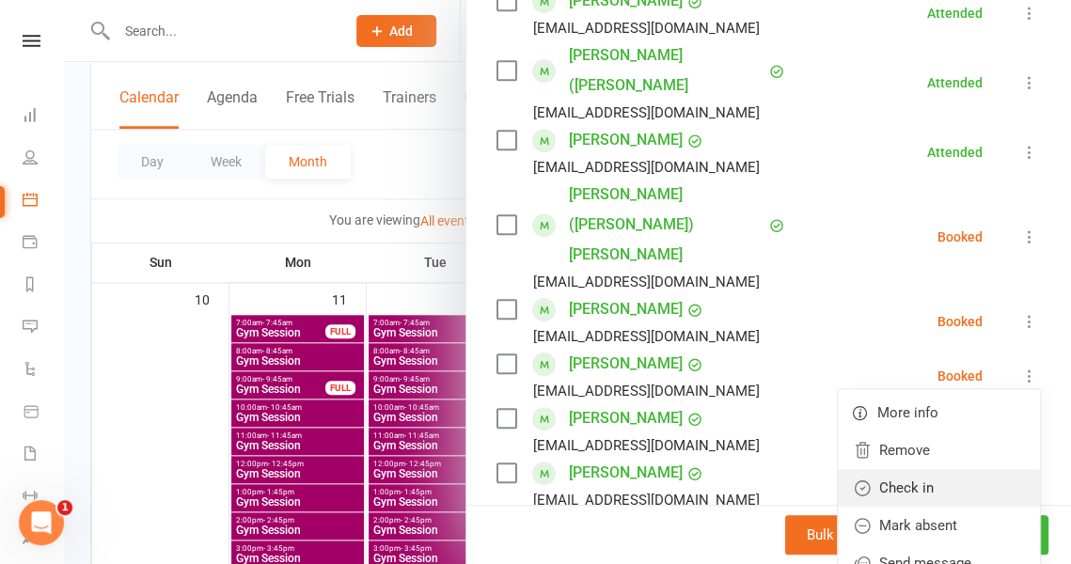
click at [920, 469] on link "Check in" at bounding box center [939, 488] width 202 height 38
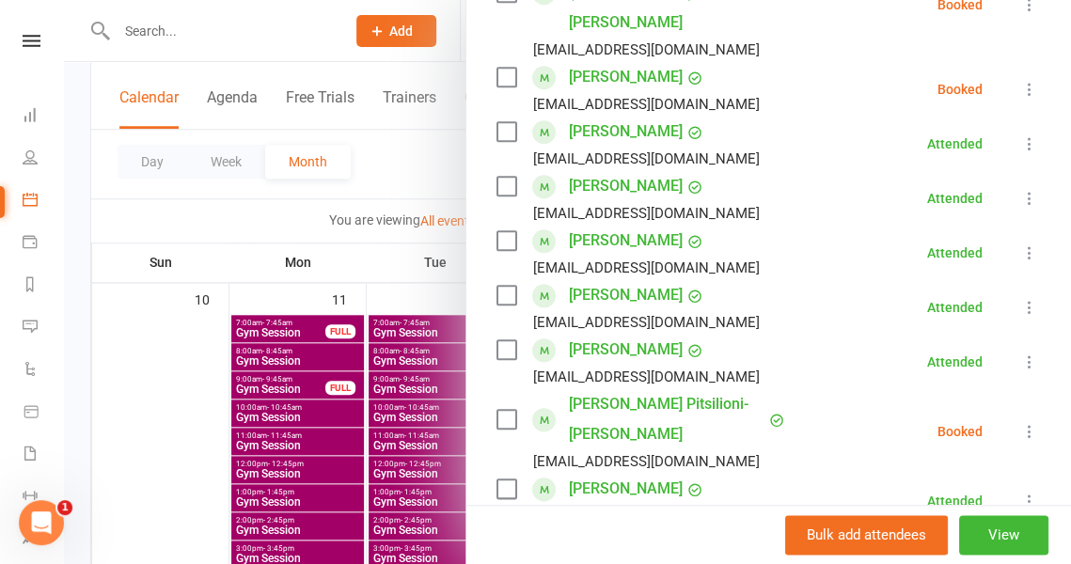
scroll to position [802, 0]
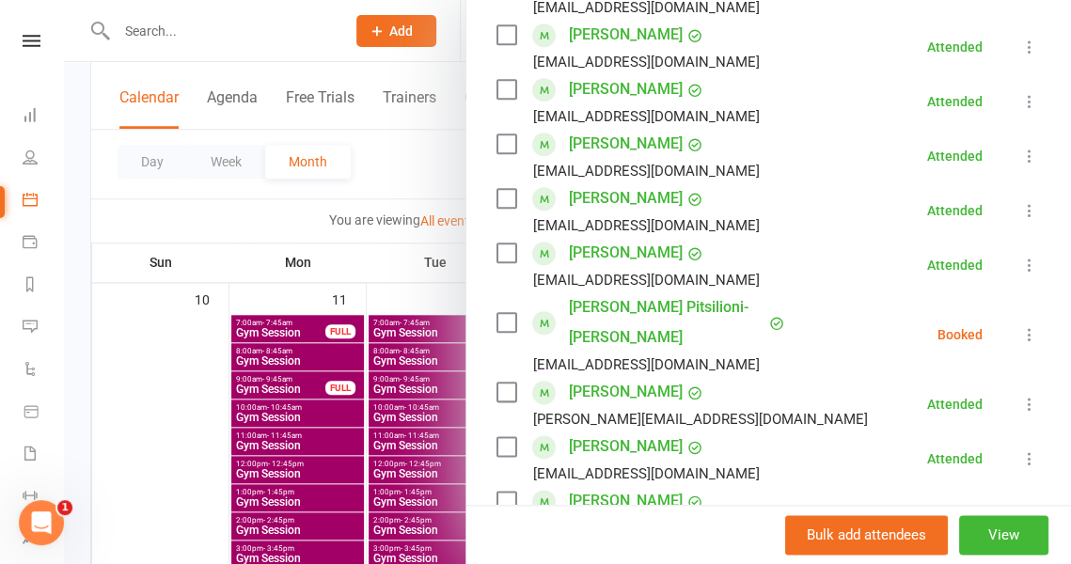
click at [1020, 325] on icon at bounding box center [1029, 334] width 19 height 19
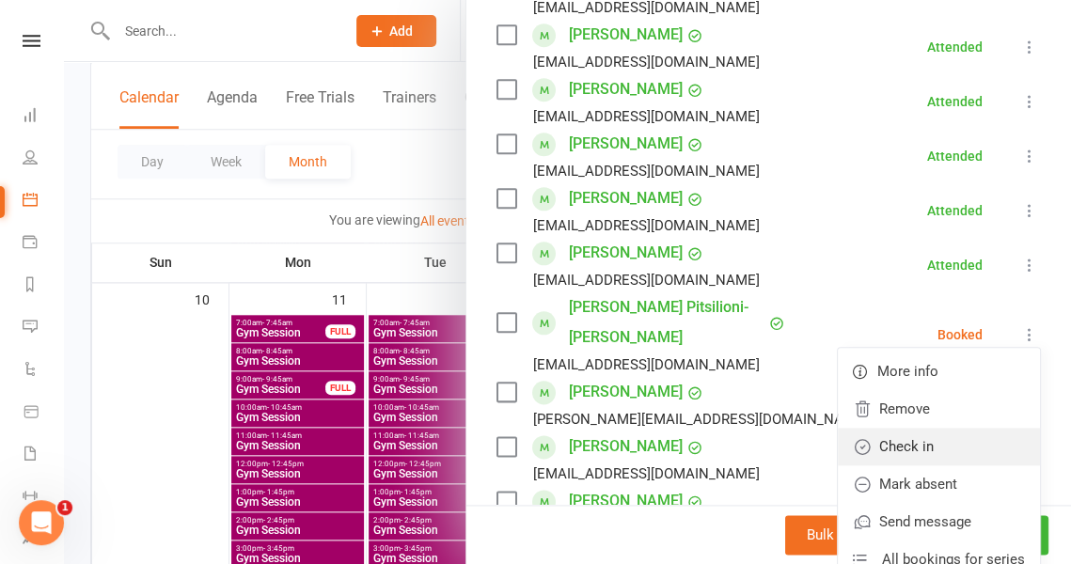
click at [969, 428] on link "Check in" at bounding box center [939, 447] width 202 height 38
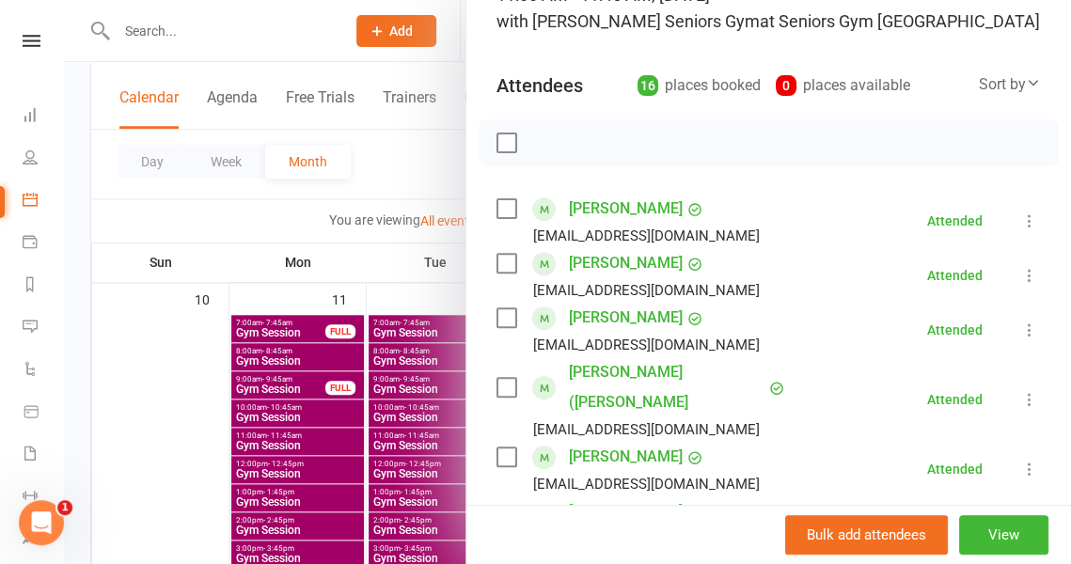
scroll to position [0, 0]
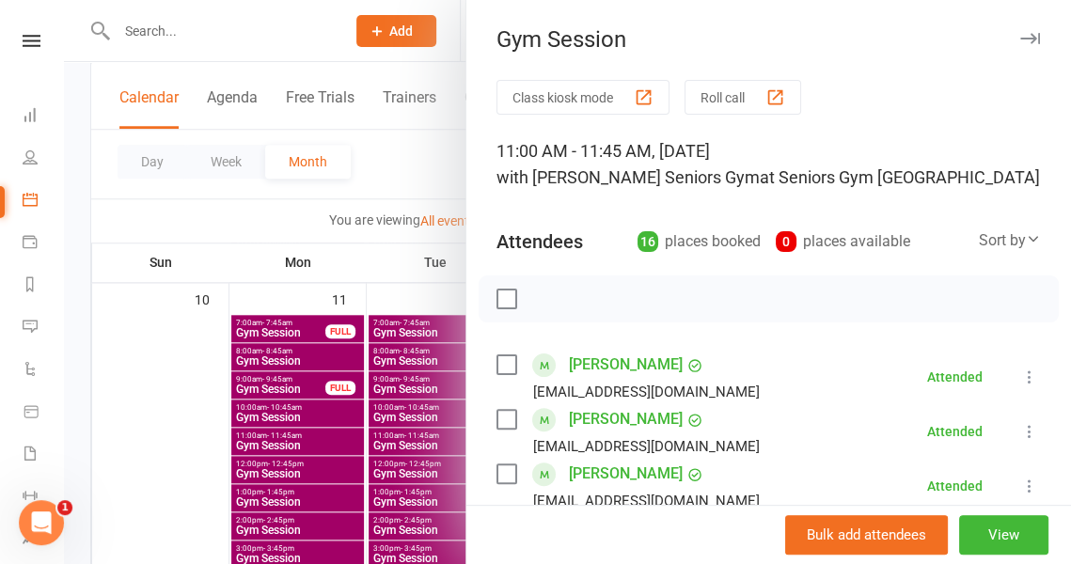
click at [421, 184] on div at bounding box center [567, 282] width 1007 height 564
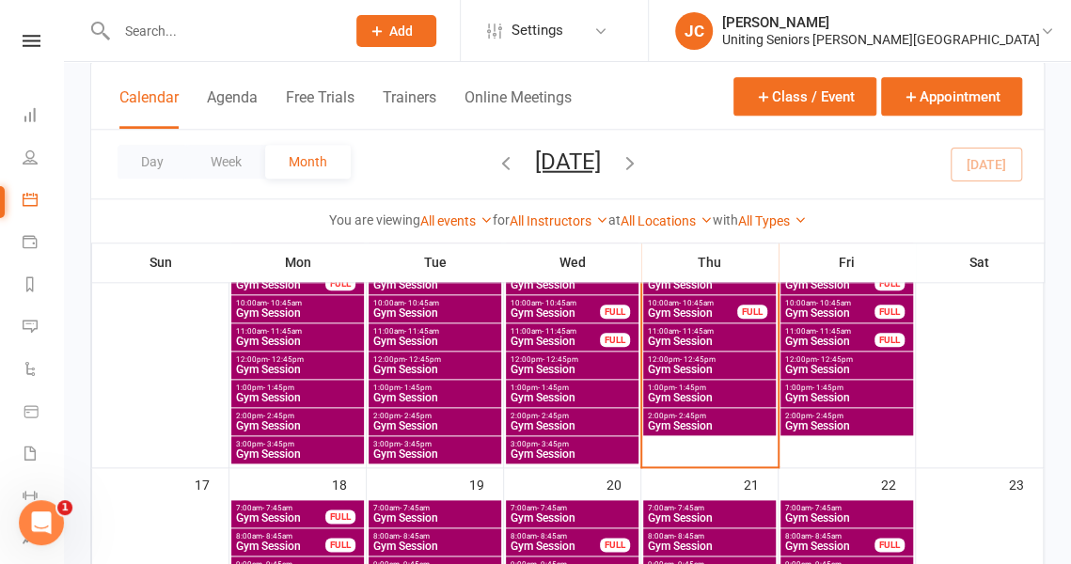
scroll to position [800, 0]
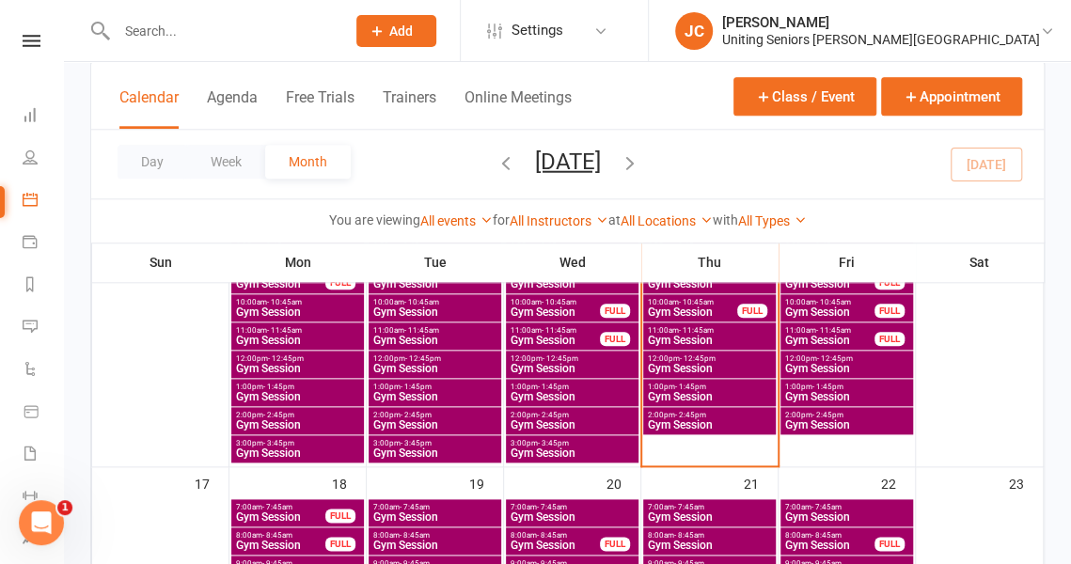
click at [546, 364] on span "Gym Session" at bounding box center [572, 368] width 125 height 11
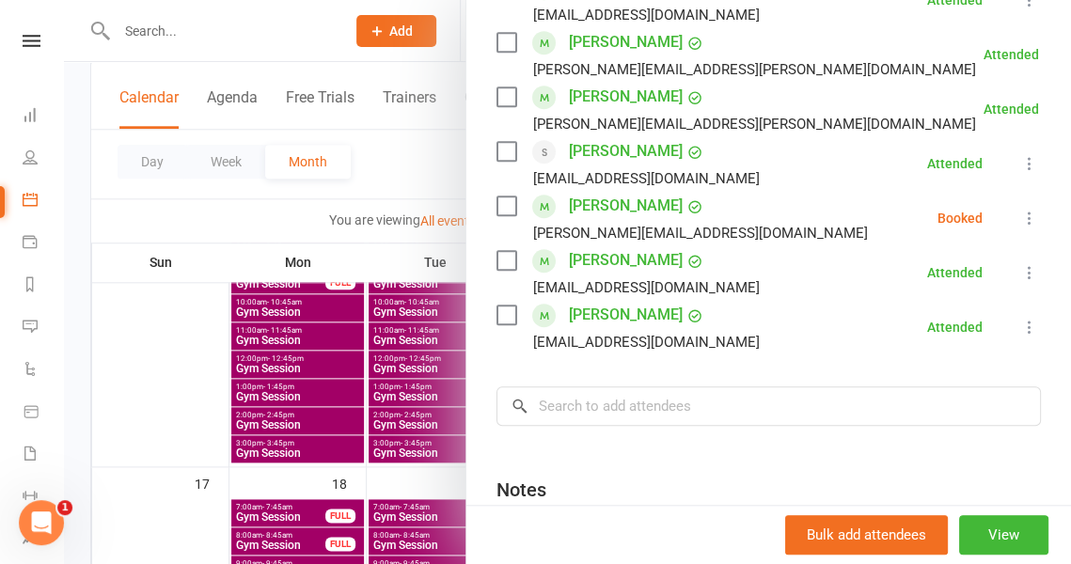
scroll to position [548, 0]
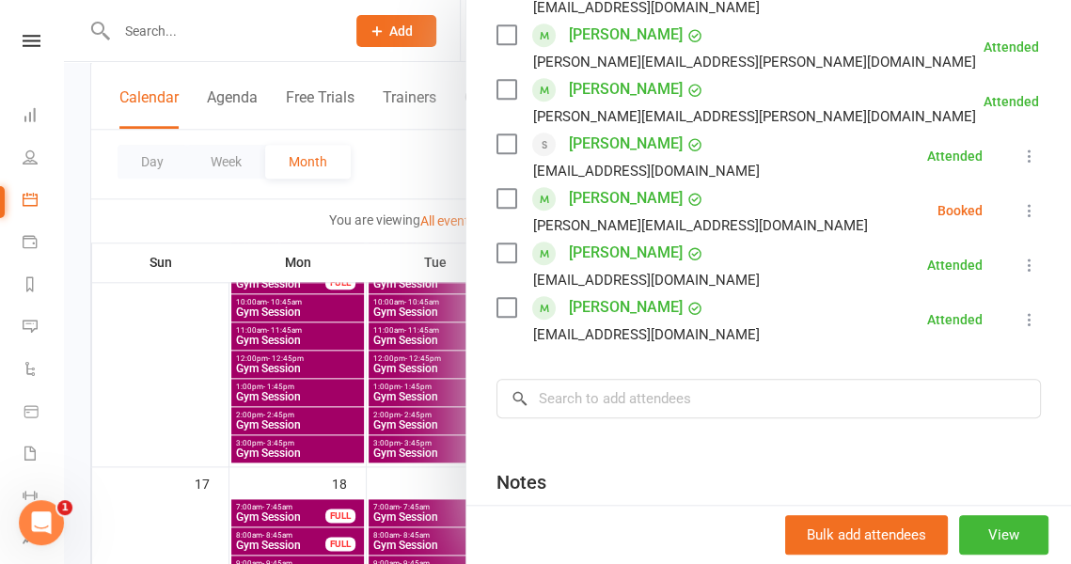
click at [399, 231] on div at bounding box center [567, 282] width 1007 height 564
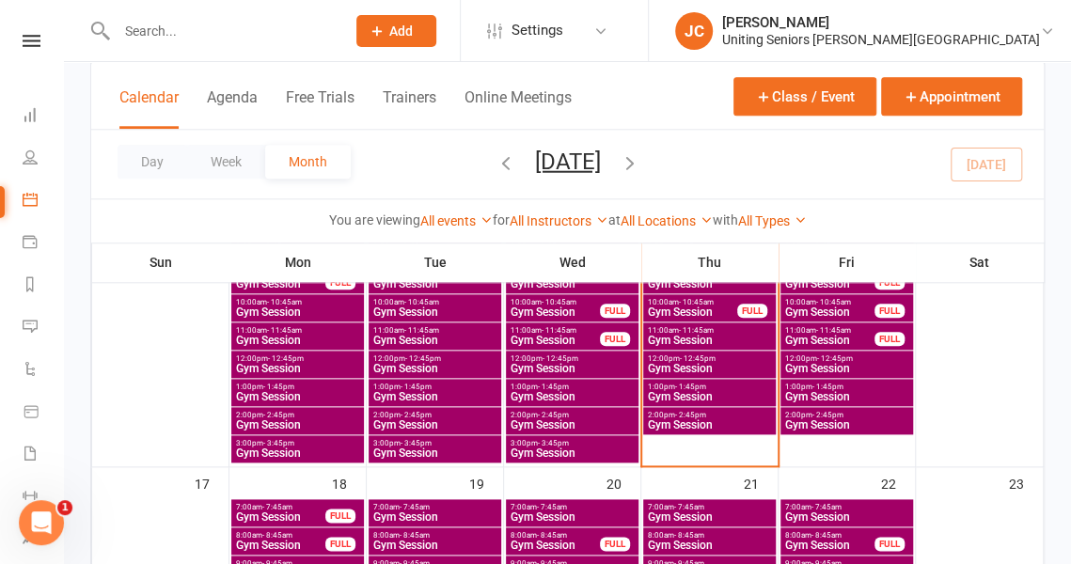
click at [568, 395] on span "Gym Session" at bounding box center [572, 396] width 125 height 11
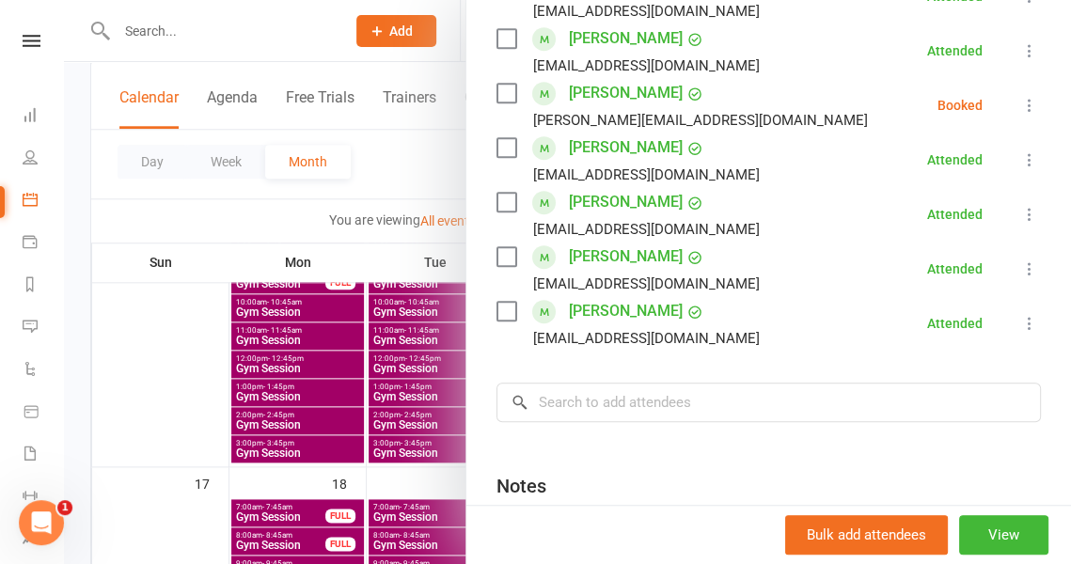
scroll to position [385, 0]
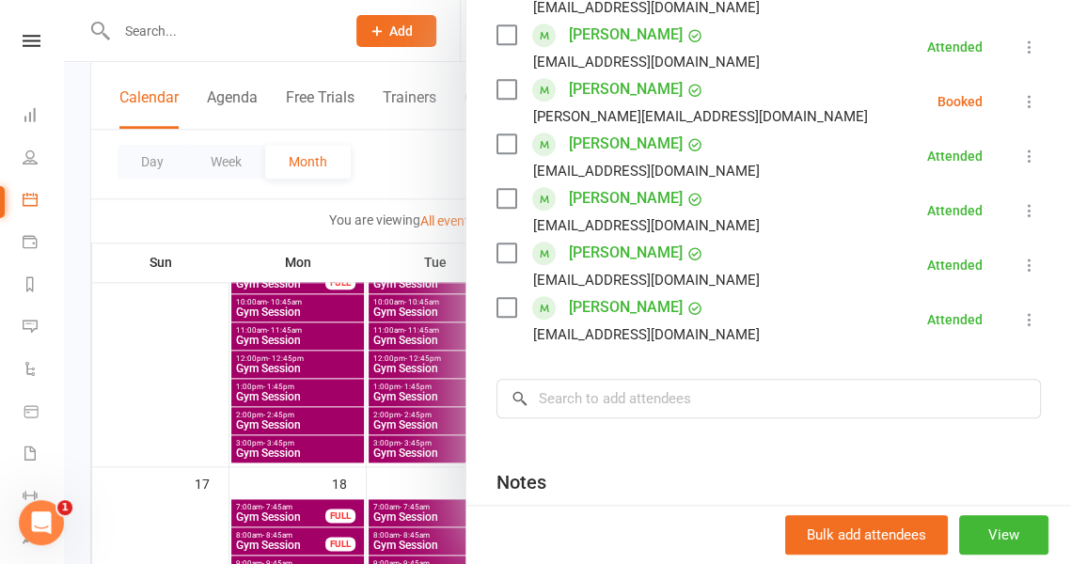
click at [423, 188] on div at bounding box center [567, 282] width 1007 height 564
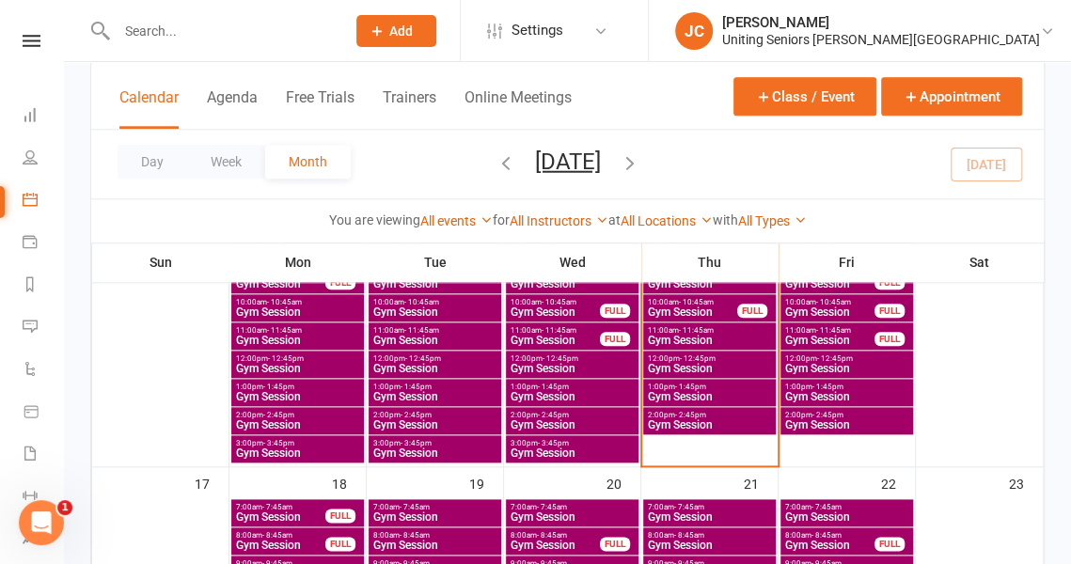
click at [553, 421] on span "Gym Session" at bounding box center [572, 424] width 125 height 11
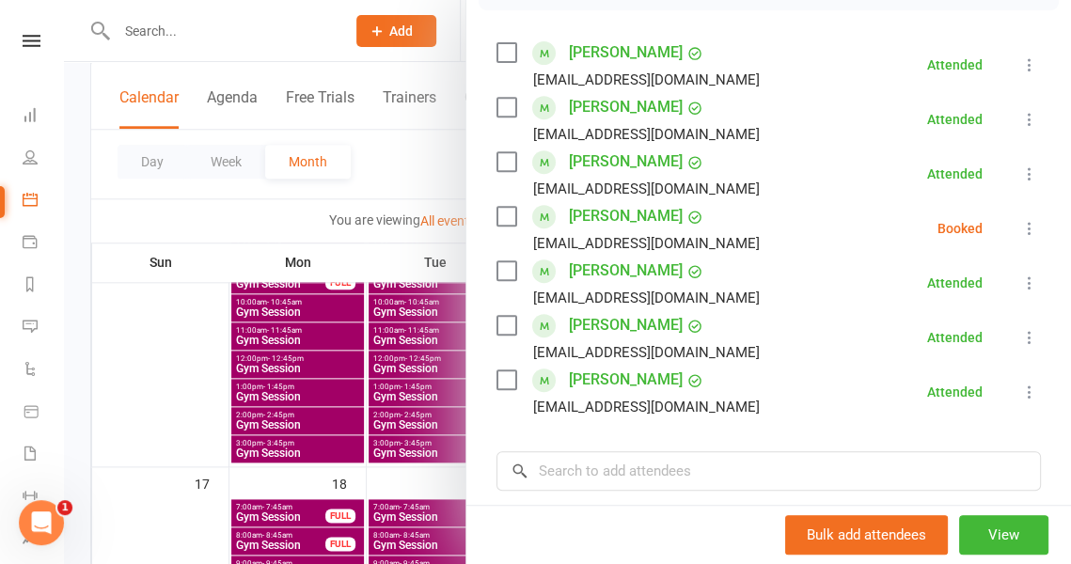
scroll to position [315, 0]
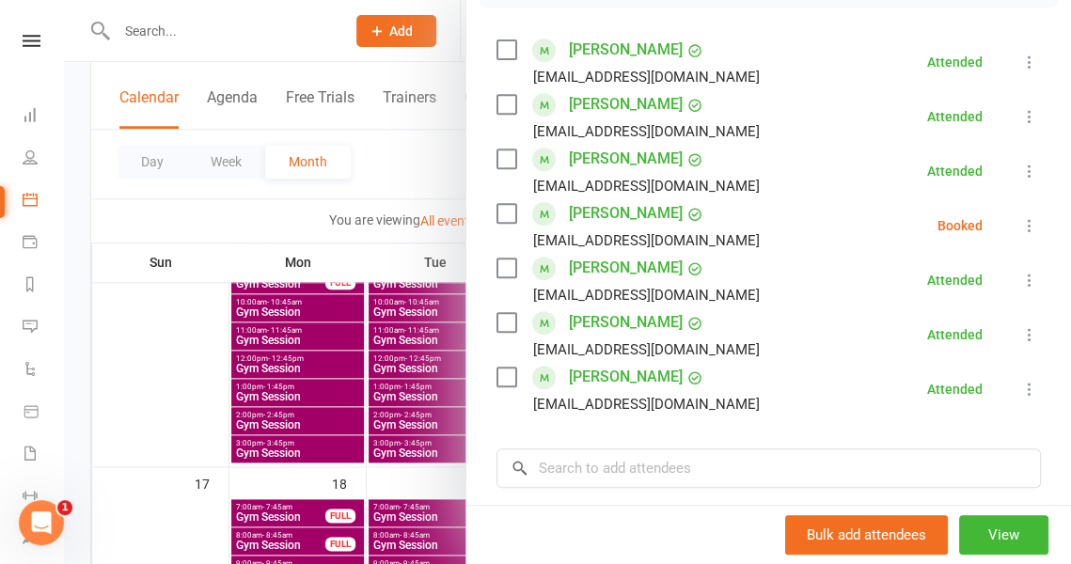
click at [439, 190] on div at bounding box center [567, 282] width 1007 height 564
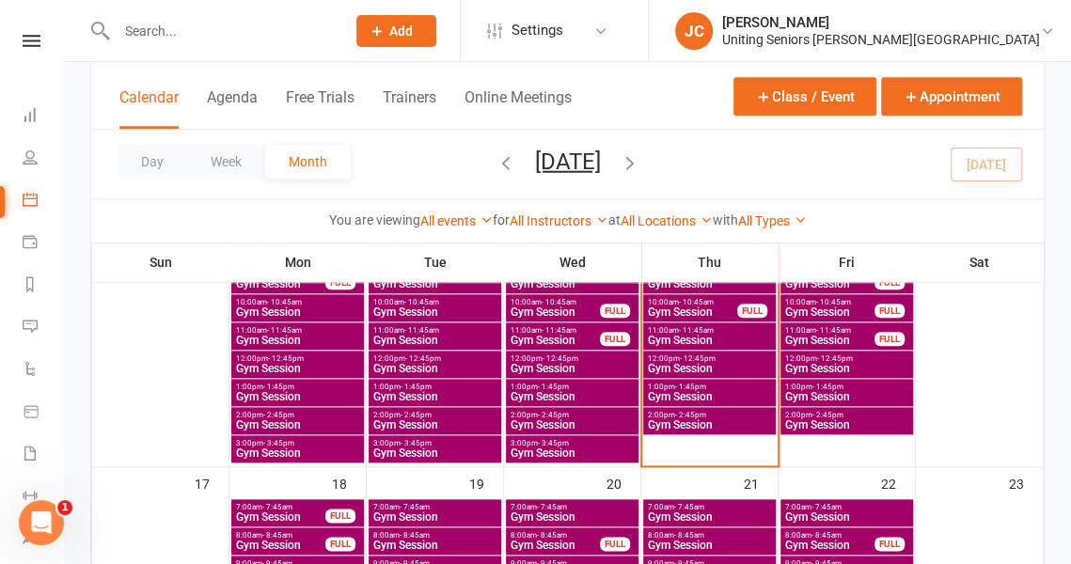
click at [532, 454] on span "Gym Session" at bounding box center [572, 453] width 125 height 11
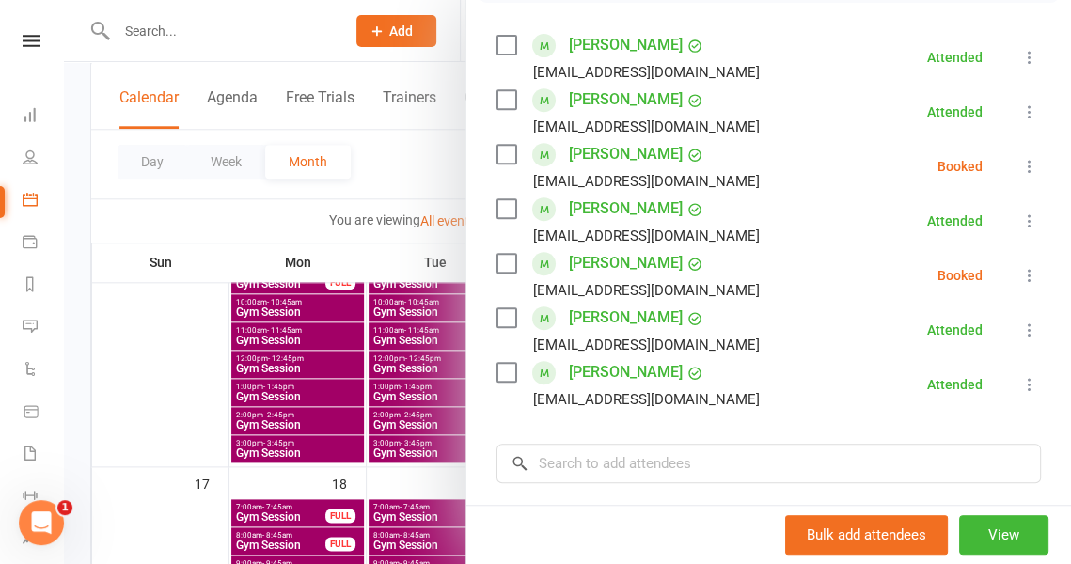
scroll to position [323, 0]
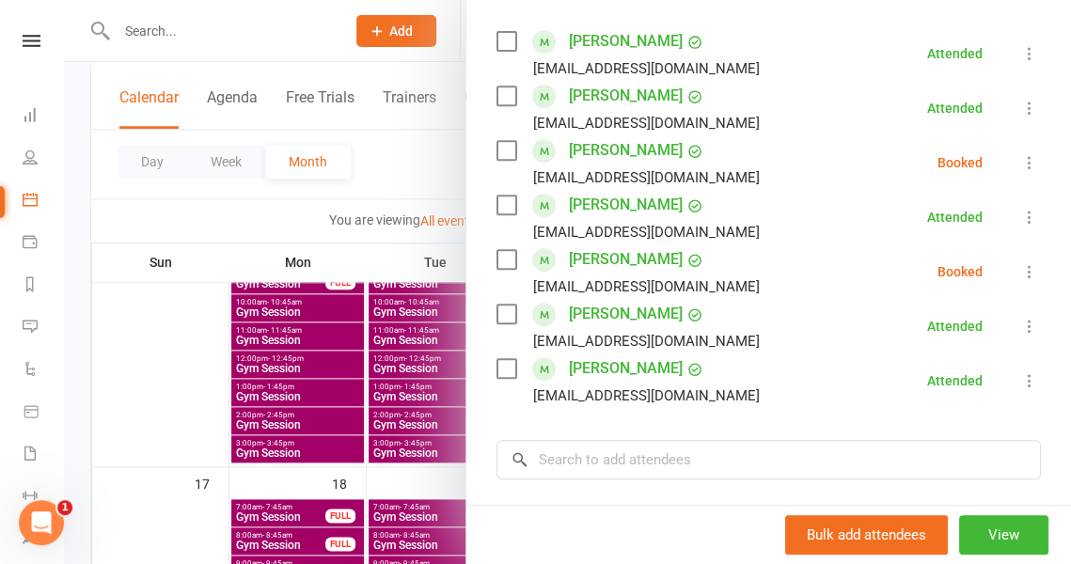
click at [430, 148] on div at bounding box center [567, 282] width 1007 height 564
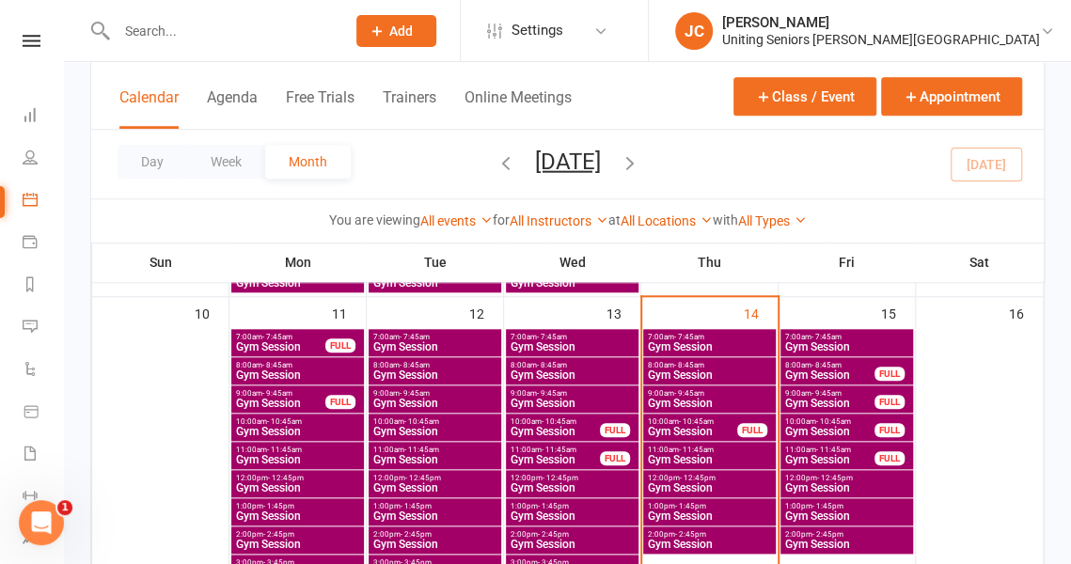
scroll to position [670, 0]
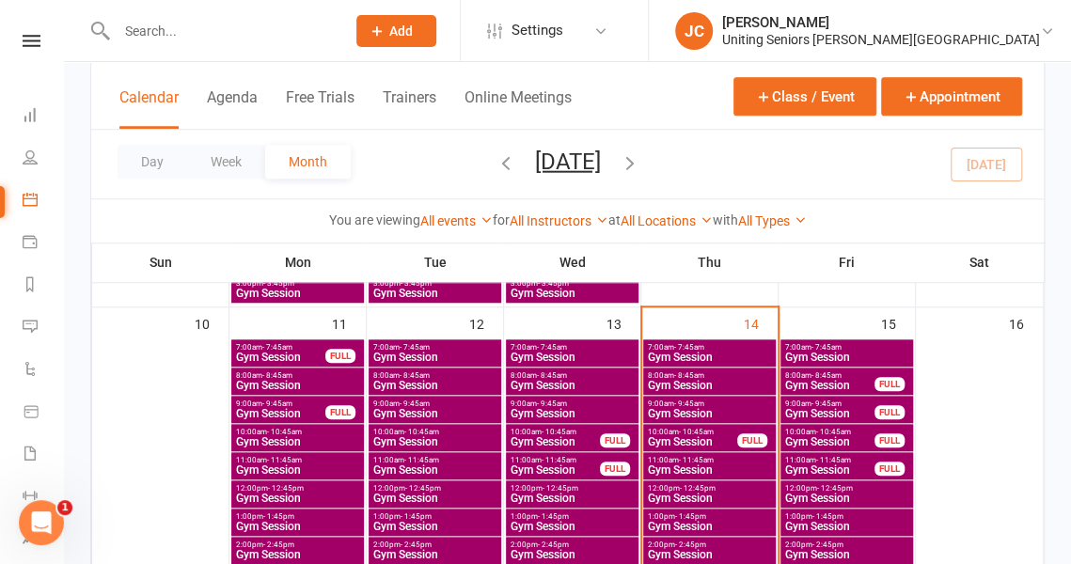
click at [618, 376] on span "8:00am - 8:45am" at bounding box center [572, 375] width 125 height 8
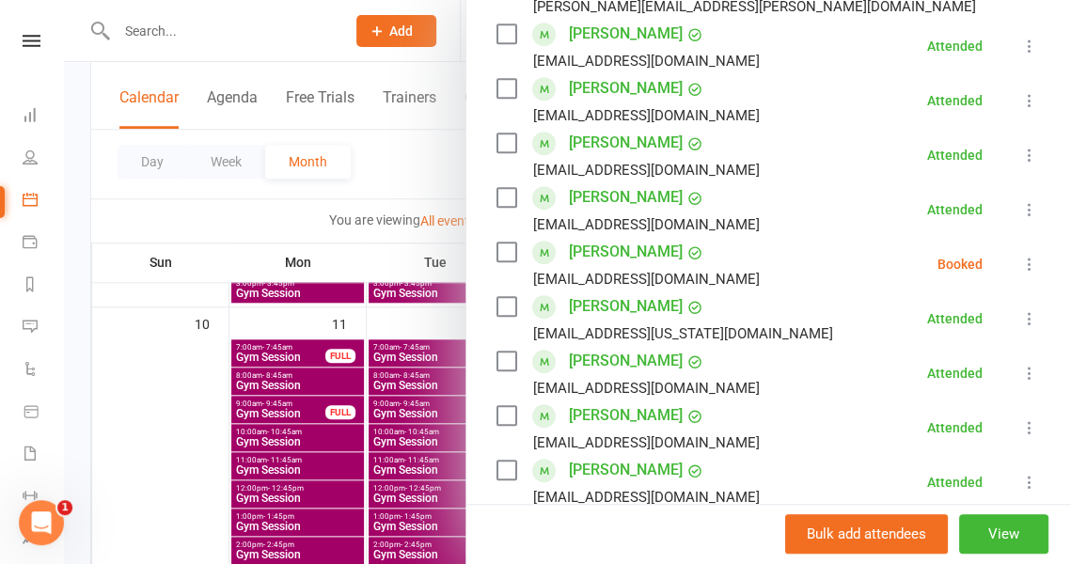
scroll to position [444, 0]
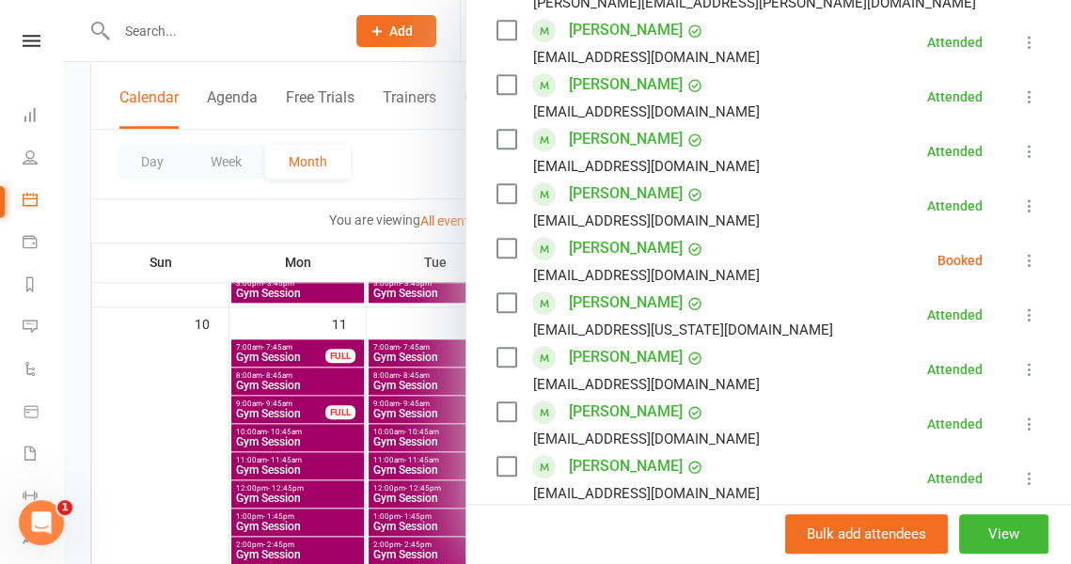
click at [1020, 260] on icon at bounding box center [1029, 260] width 19 height 19
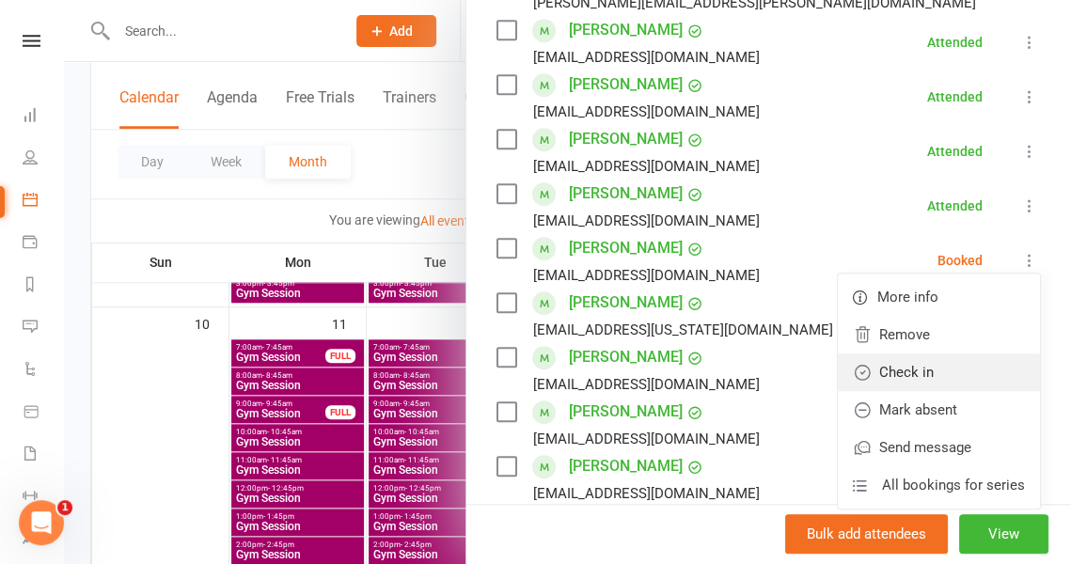
click at [931, 370] on link "Check in" at bounding box center [939, 373] width 202 height 38
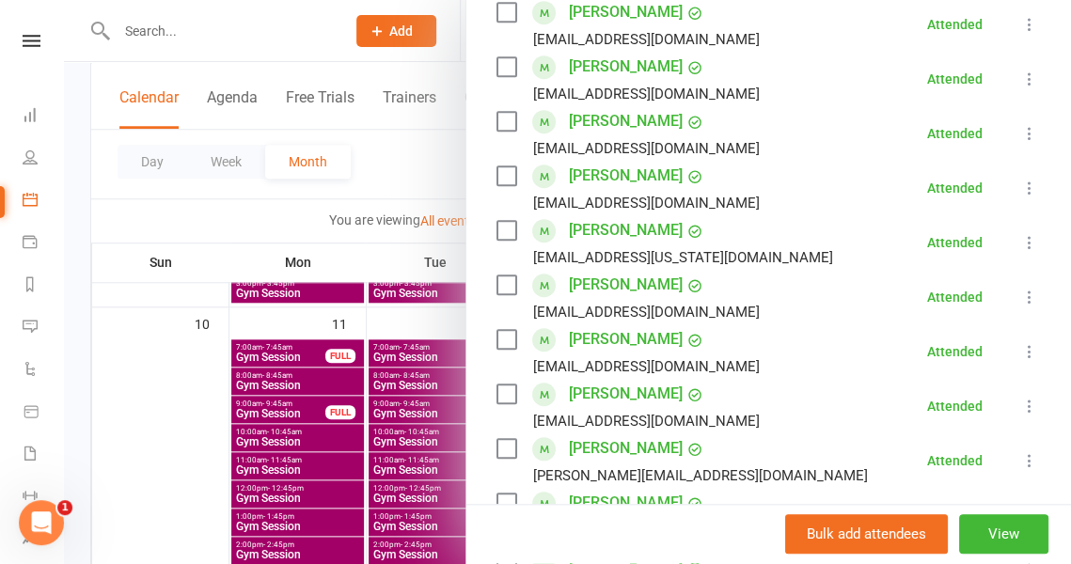
scroll to position [737, 0]
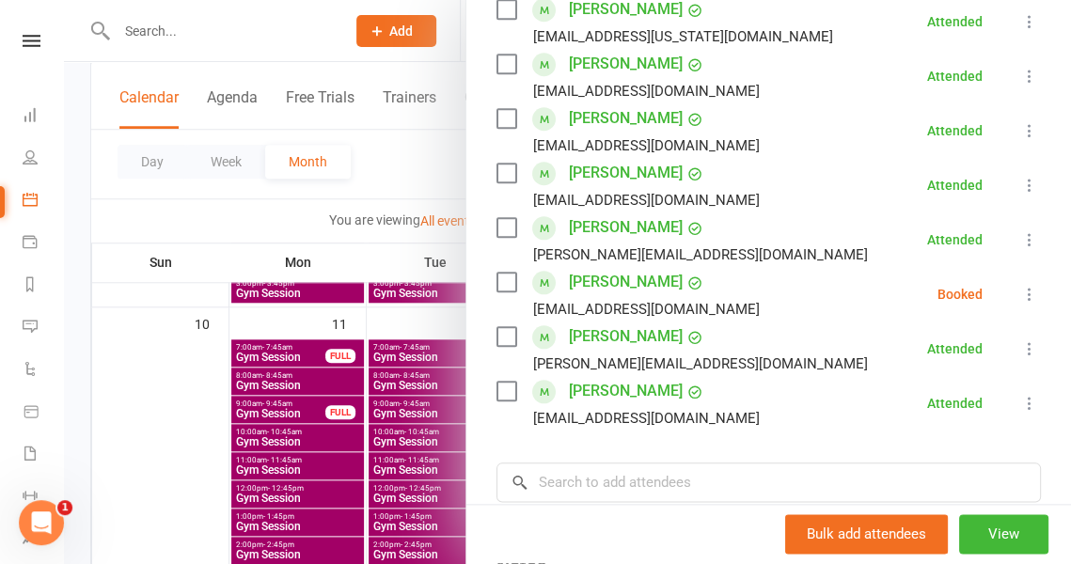
click at [1020, 295] on icon at bounding box center [1029, 294] width 19 height 19
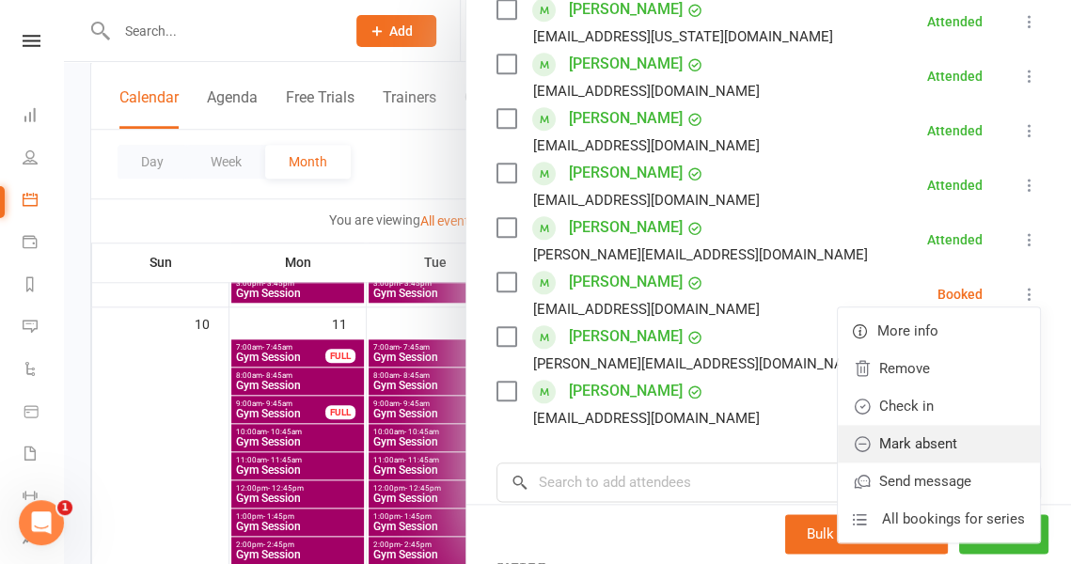
click at [937, 443] on link "Mark absent" at bounding box center [939, 444] width 202 height 38
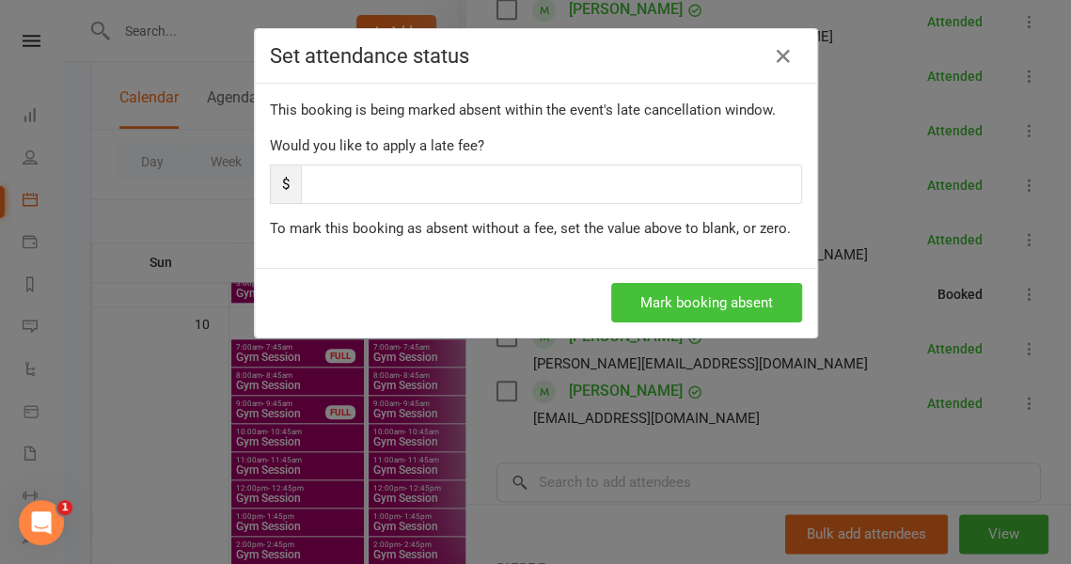
click at [752, 287] on button "Mark booking absent" at bounding box center [706, 302] width 191 height 39
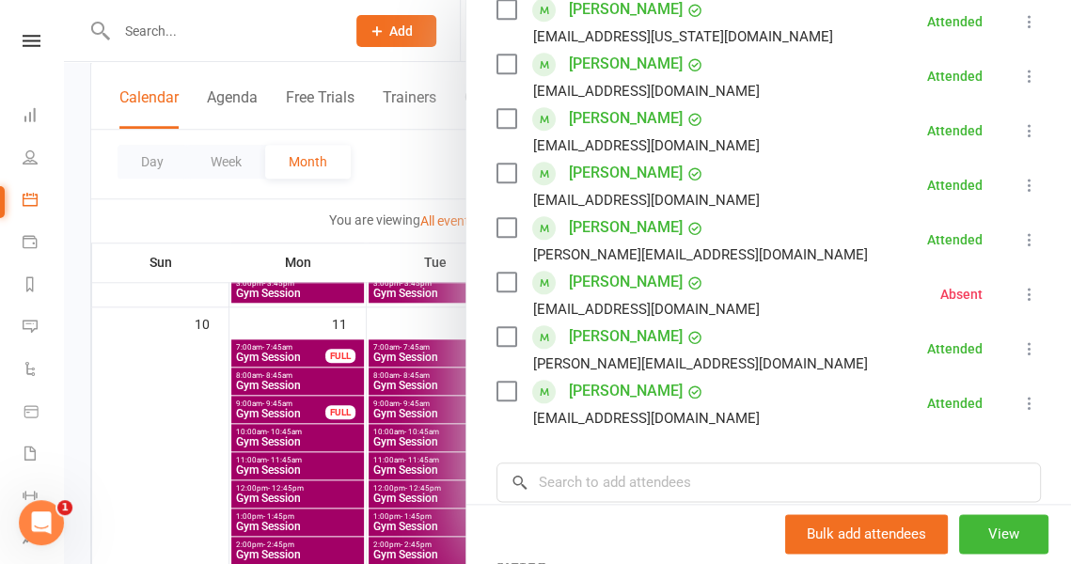
click at [431, 183] on div at bounding box center [567, 282] width 1007 height 564
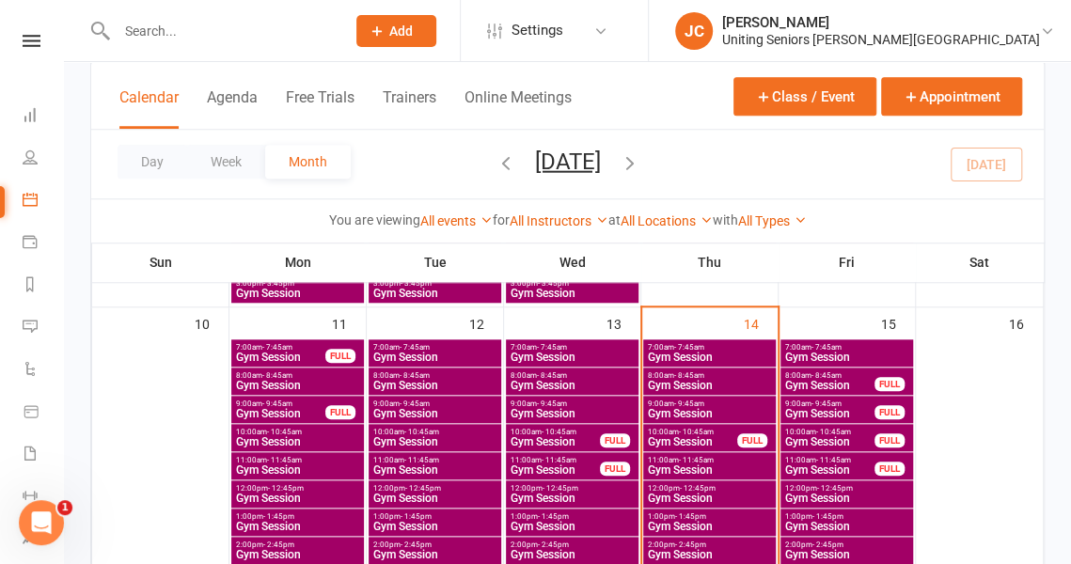
click at [566, 412] on span "Gym Session" at bounding box center [572, 413] width 125 height 11
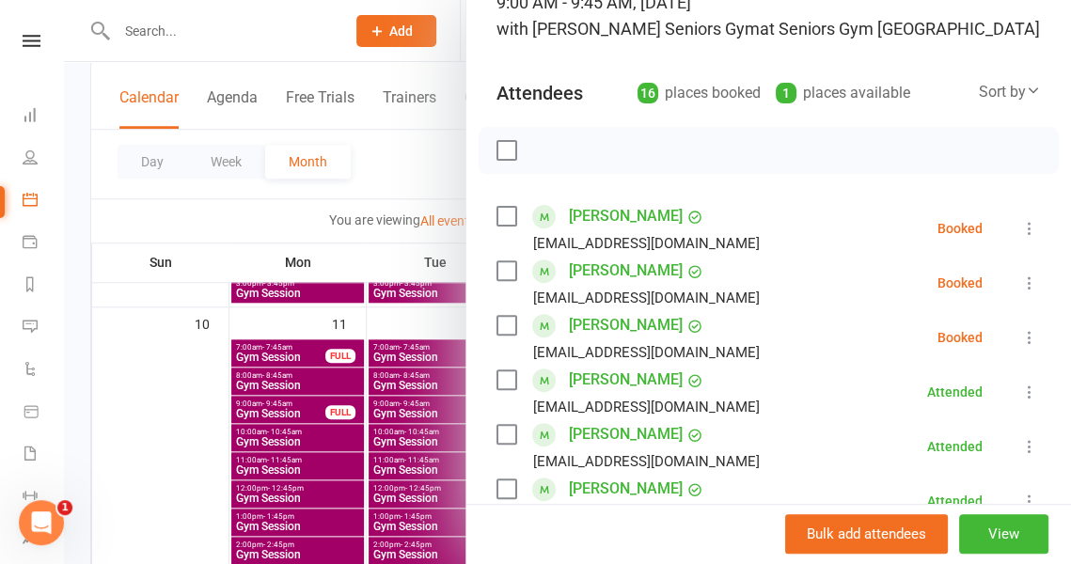
scroll to position [182, 0]
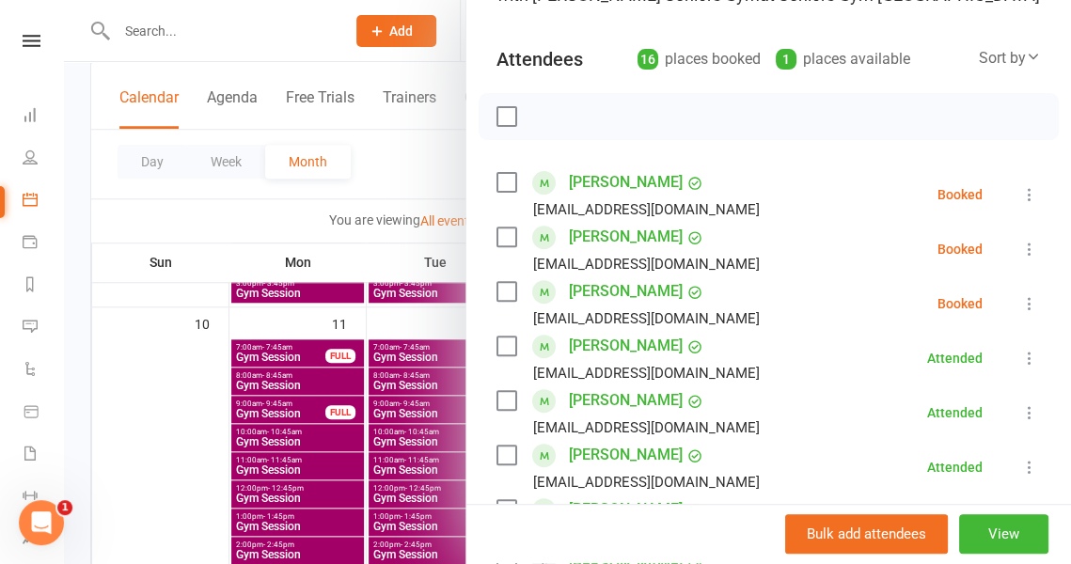
click at [1020, 191] on icon at bounding box center [1029, 194] width 19 height 19
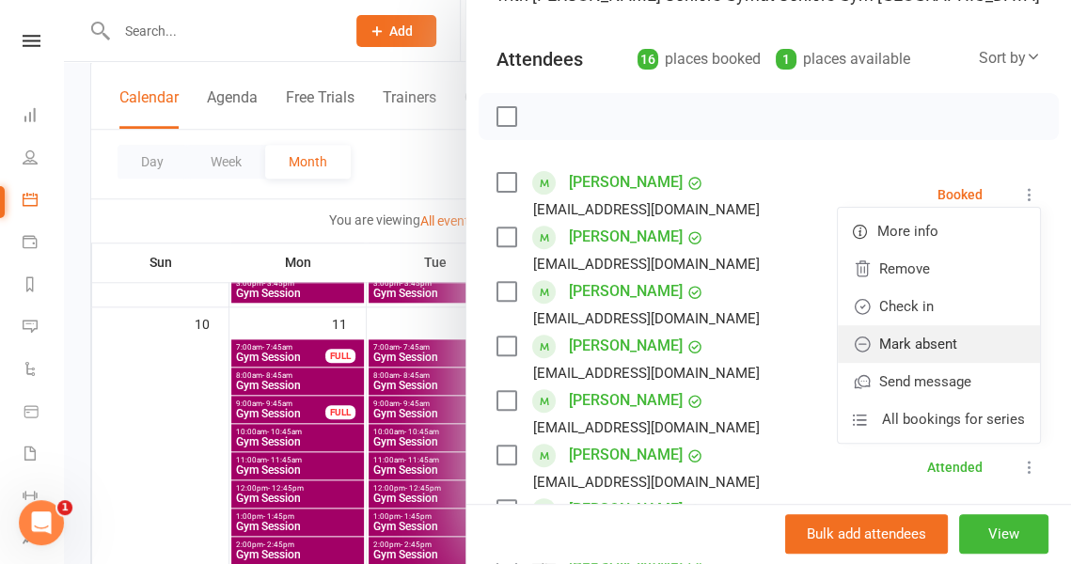
click at [916, 345] on link "Mark absent" at bounding box center [939, 344] width 202 height 38
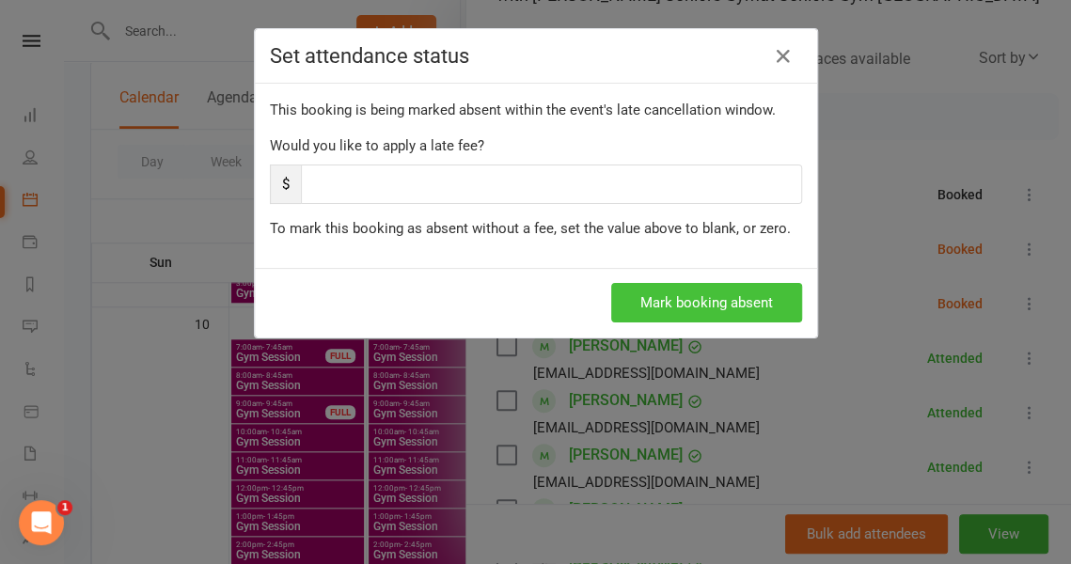
click at [683, 304] on button "Mark booking absent" at bounding box center [706, 302] width 191 height 39
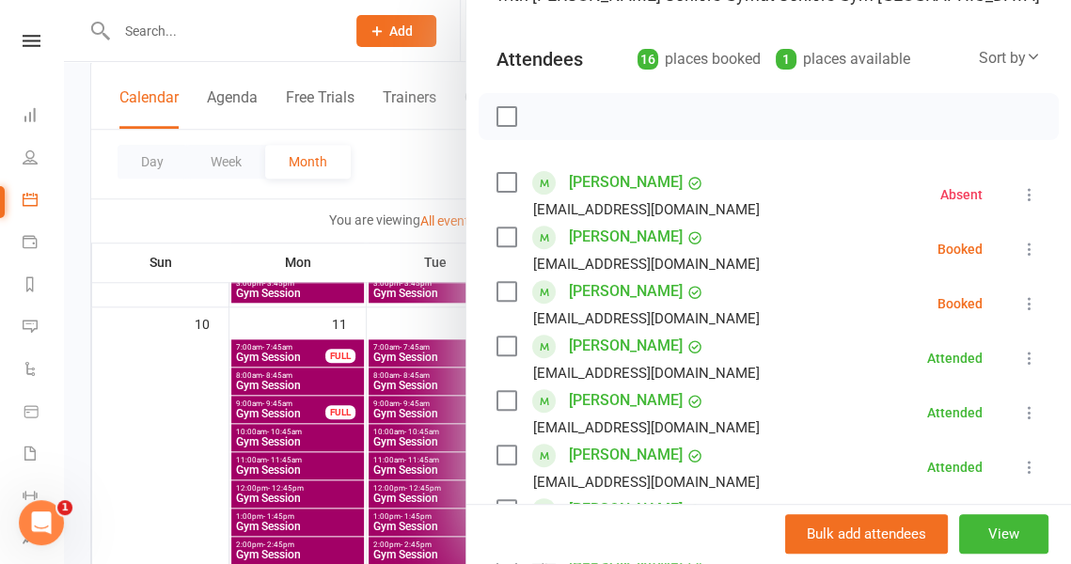
click at [1020, 249] on icon at bounding box center [1029, 249] width 19 height 19
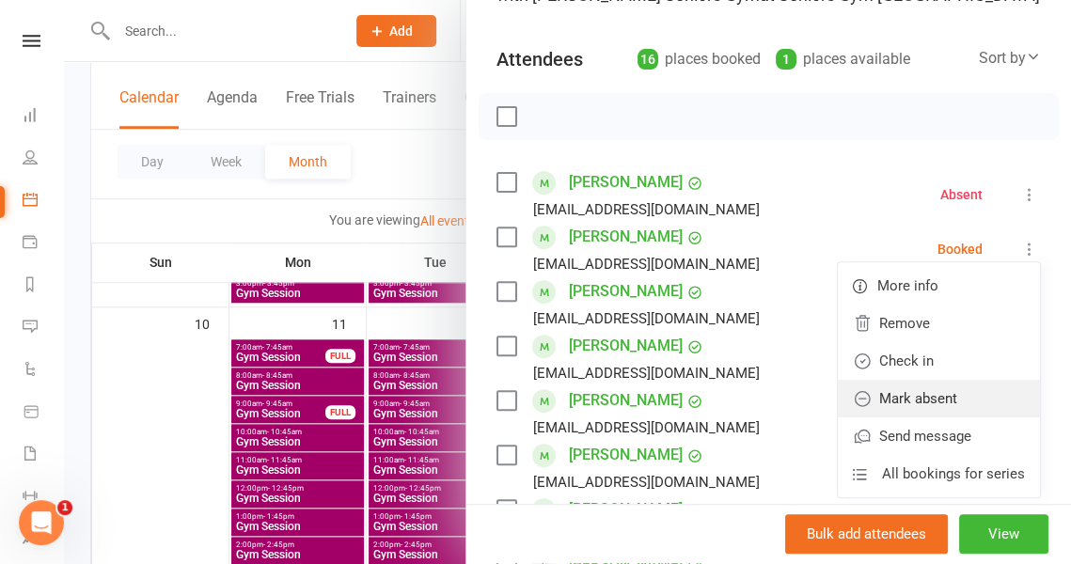
click at [923, 390] on link "Mark absent" at bounding box center [939, 399] width 202 height 38
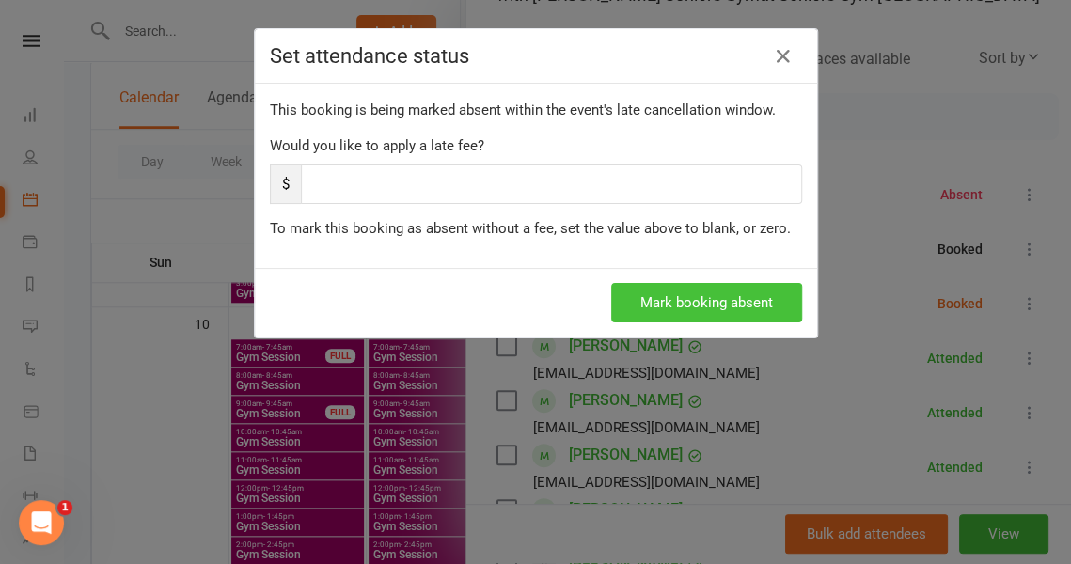
click at [660, 296] on button "Mark booking absent" at bounding box center [706, 302] width 191 height 39
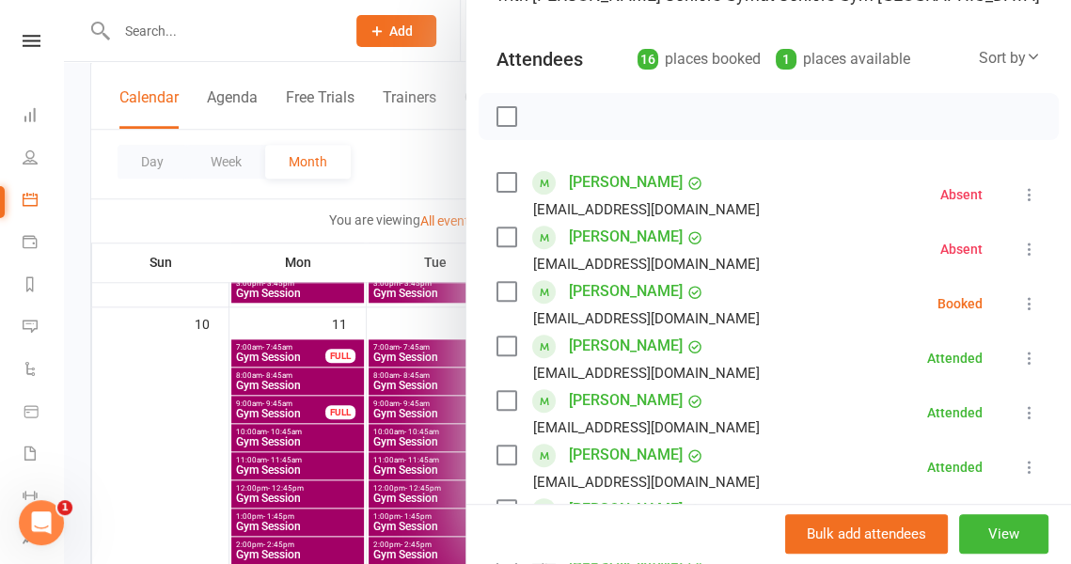
click at [1020, 303] on icon at bounding box center [1029, 303] width 19 height 19
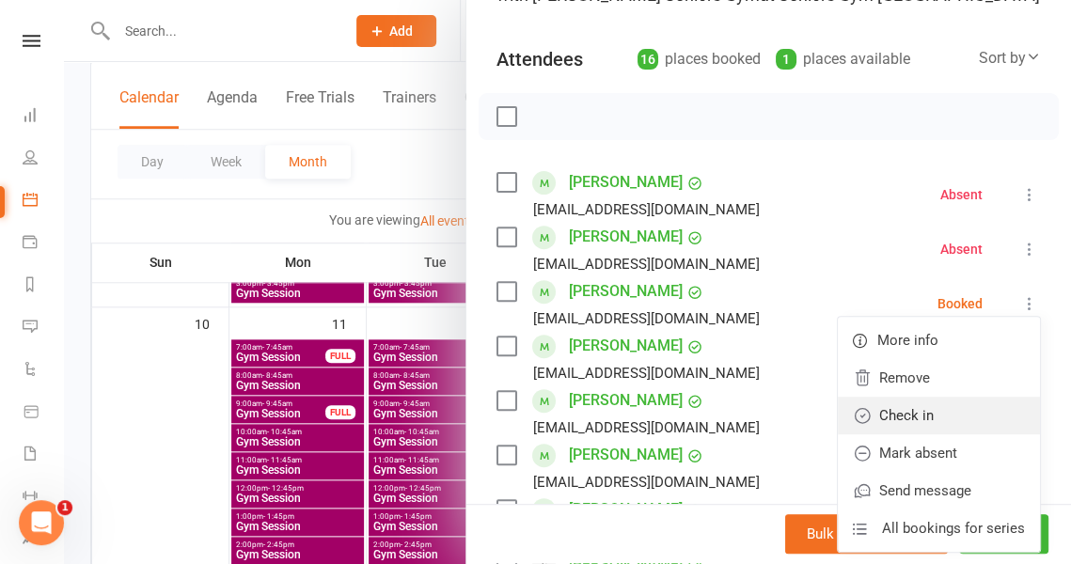
click at [916, 405] on link "Check in" at bounding box center [939, 416] width 202 height 38
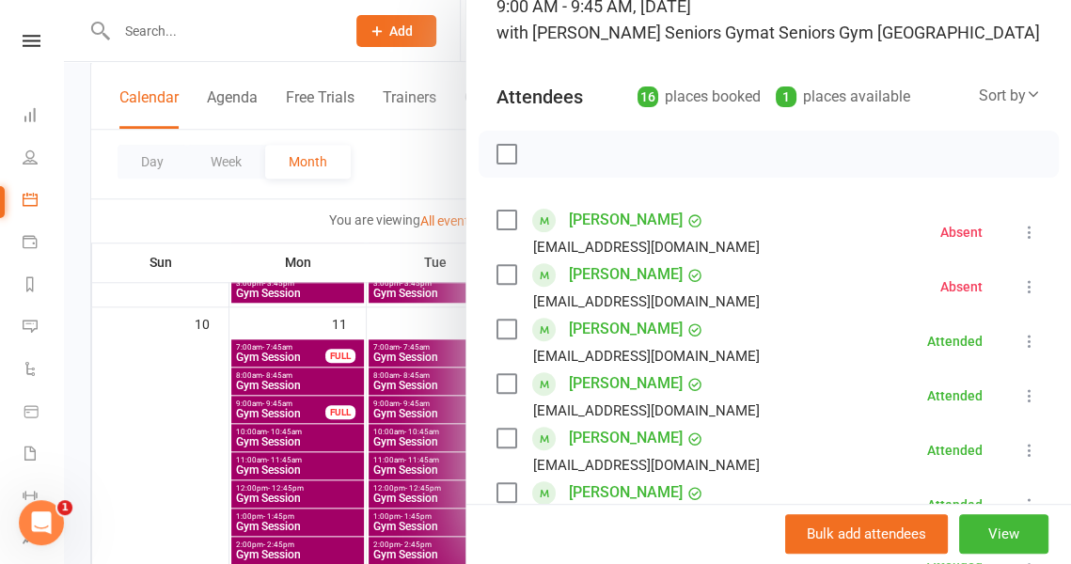
scroll to position [5, 0]
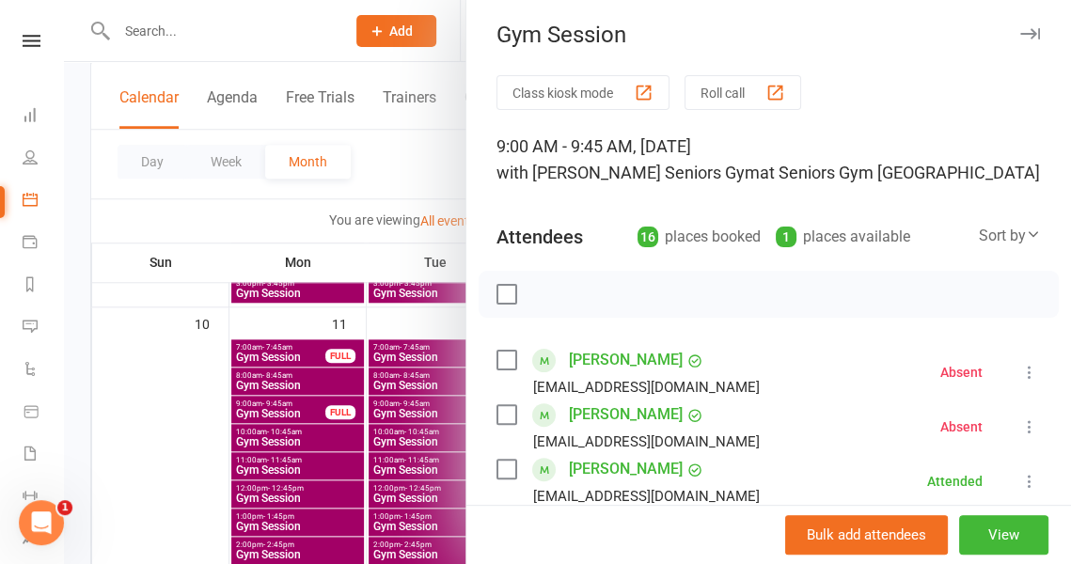
click at [420, 183] on div at bounding box center [567, 282] width 1007 height 564
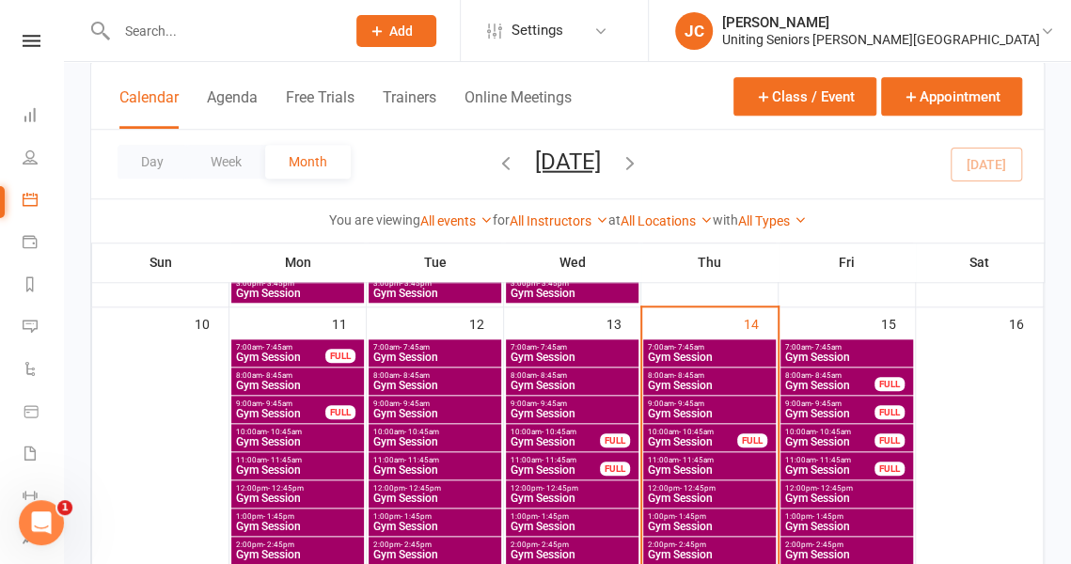
click at [575, 438] on span "Gym Session" at bounding box center [555, 441] width 91 height 11
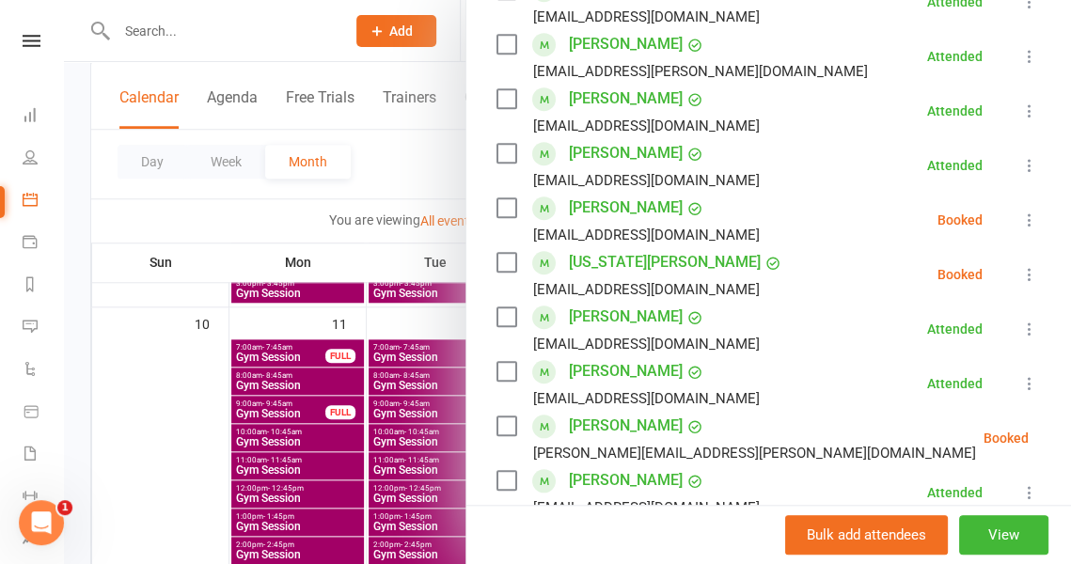
scroll to position [540, 0]
click at [1020, 210] on icon at bounding box center [1029, 219] width 19 height 19
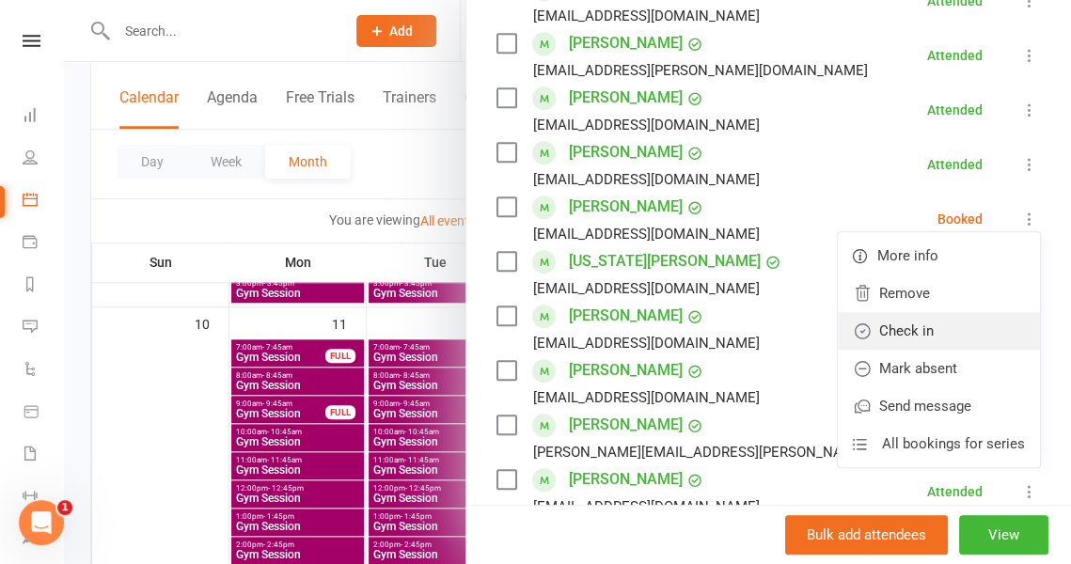
click at [930, 336] on link "Check in" at bounding box center [939, 331] width 202 height 38
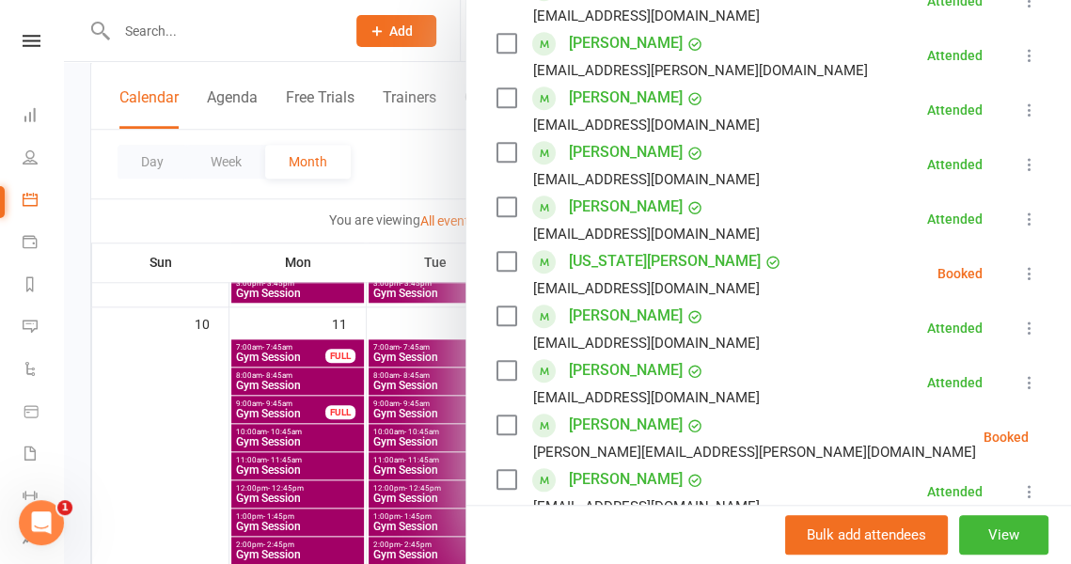
click at [1020, 278] on icon at bounding box center [1029, 273] width 19 height 19
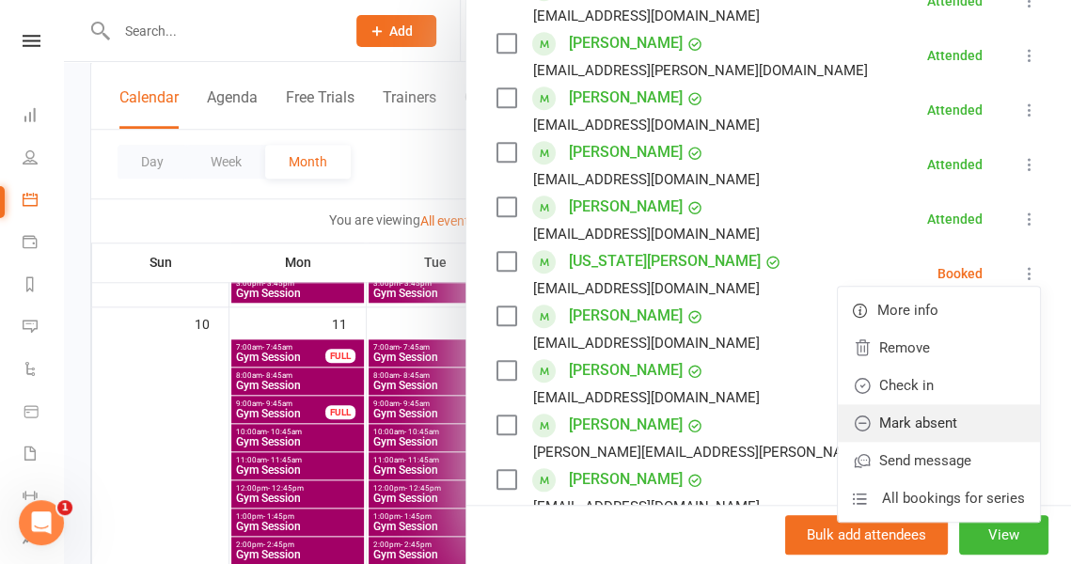
click at [942, 426] on link "Mark absent" at bounding box center [939, 423] width 202 height 38
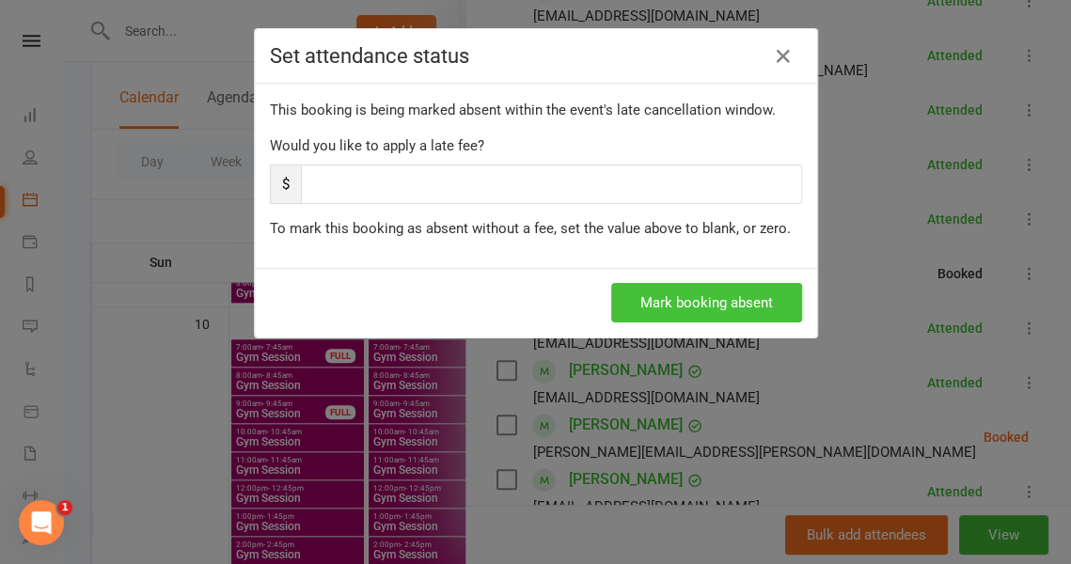
click at [702, 306] on button "Mark booking absent" at bounding box center [706, 302] width 191 height 39
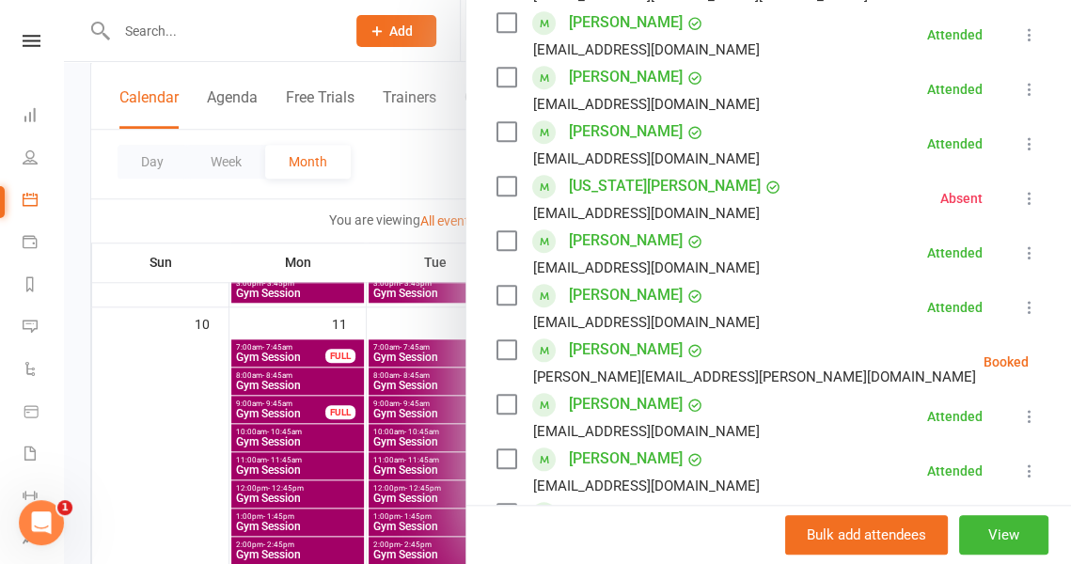
scroll to position [632, 0]
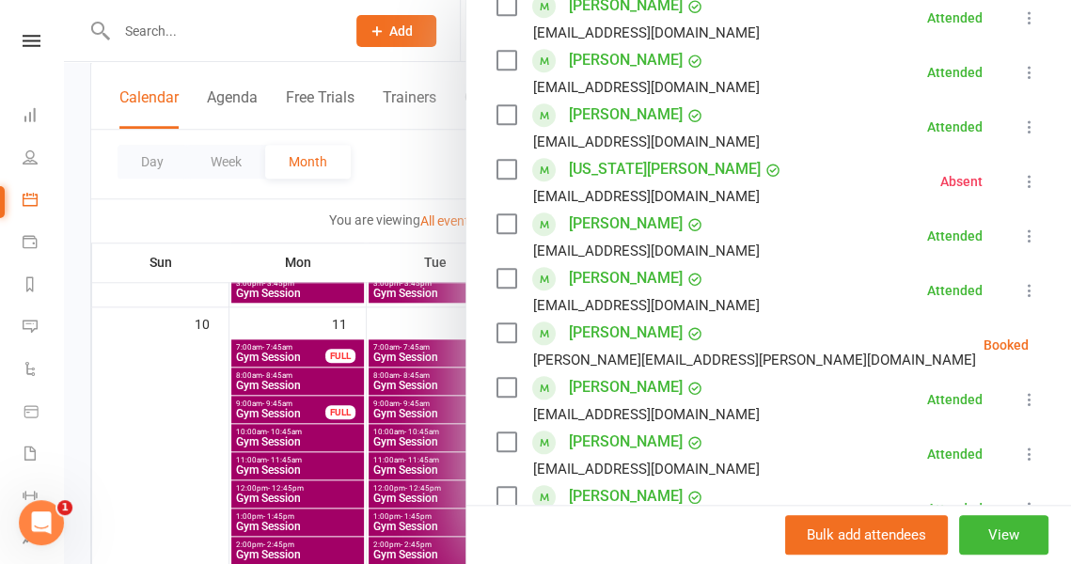
click at [1066, 346] on icon at bounding box center [1075, 345] width 19 height 19
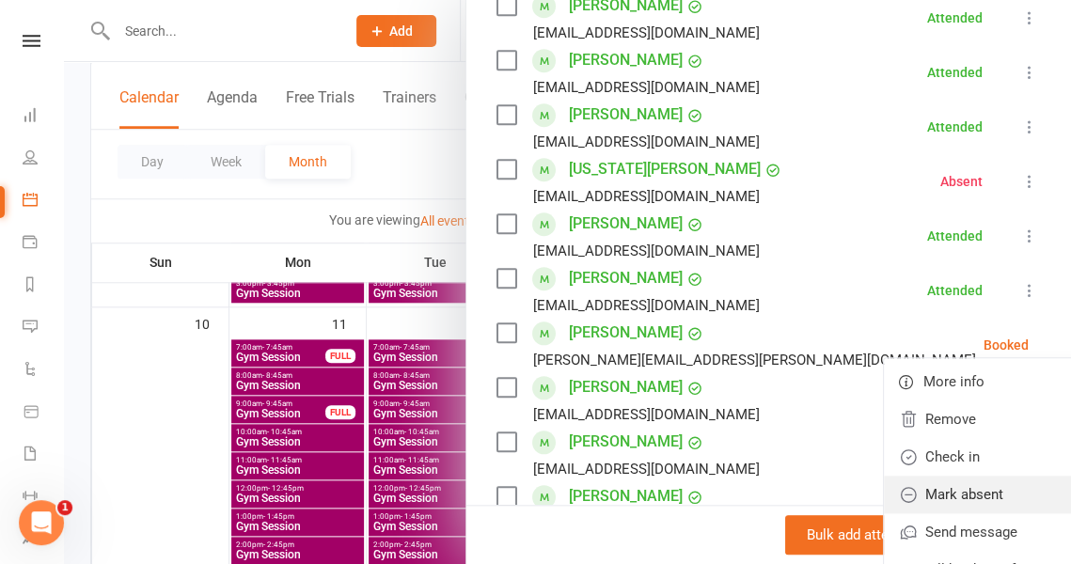
click at [916, 487] on link "Mark absent" at bounding box center [985, 495] width 202 height 38
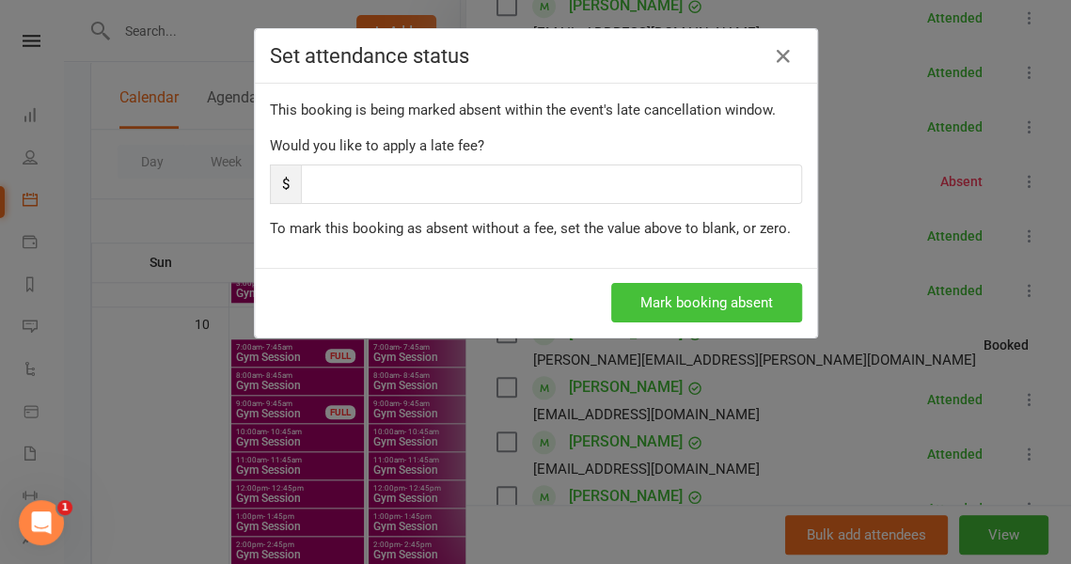
click at [670, 287] on button "Mark booking absent" at bounding box center [706, 302] width 191 height 39
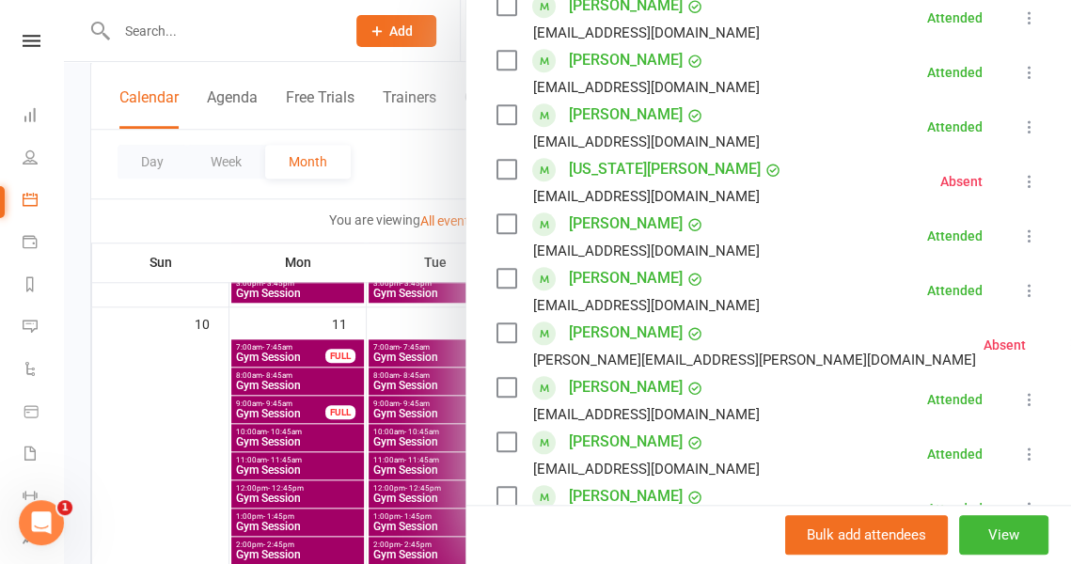
click at [429, 188] on div at bounding box center [567, 282] width 1007 height 564
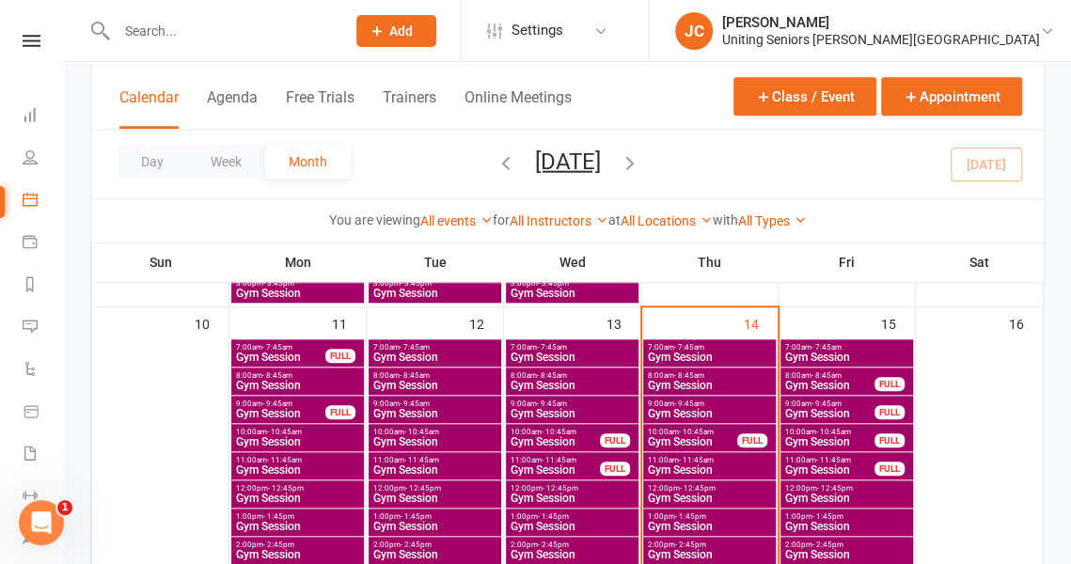
click at [570, 429] on span "- 10:45am" at bounding box center [559, 432] width 35 height 8
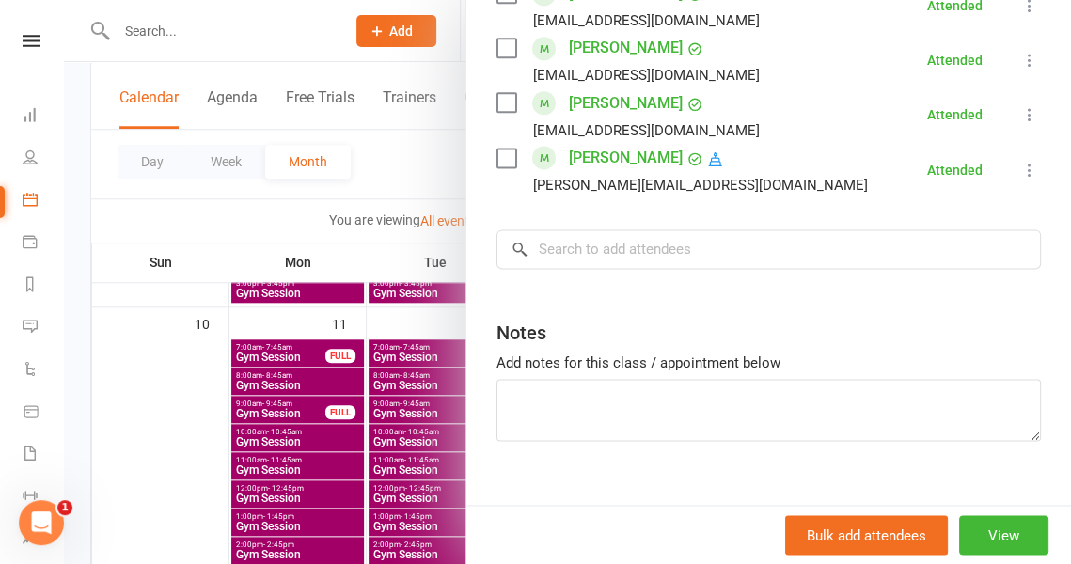
scroll to position [1091, 0]
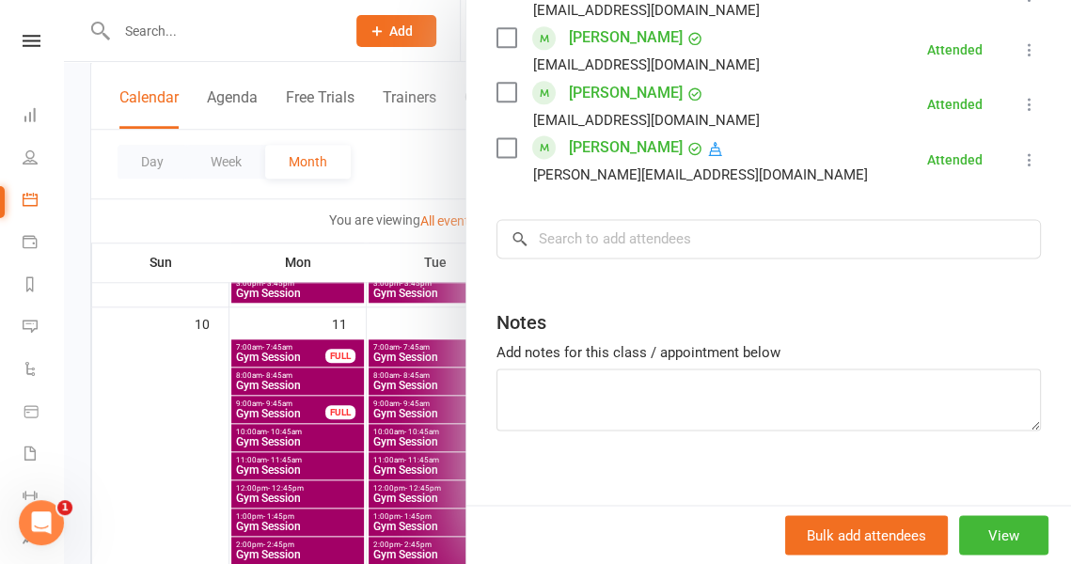
click at [433, 186] on div at bounding box center [567, 282] width 1007 height 564
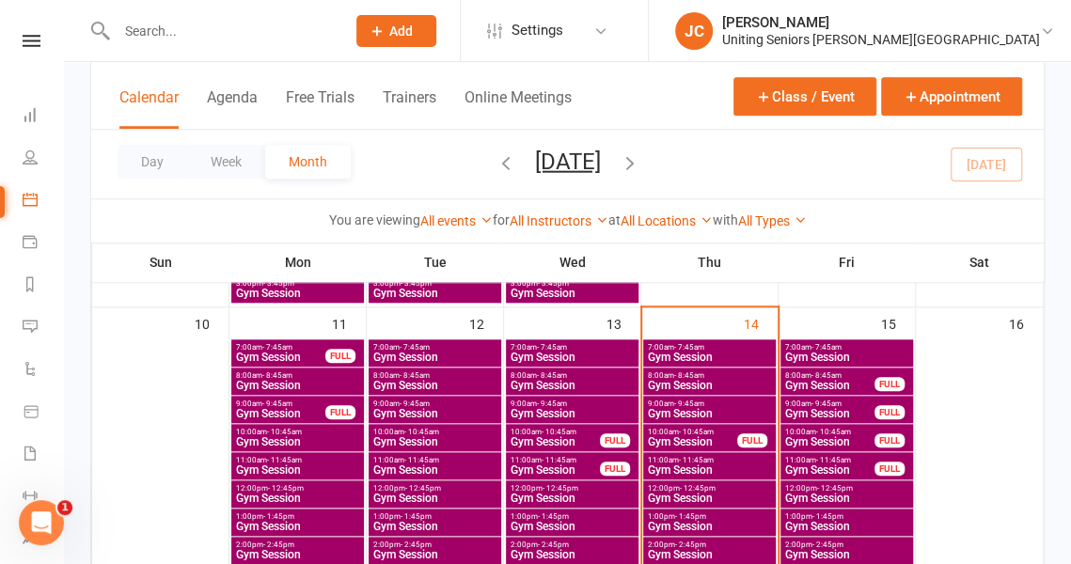
click at [559, 465] on span "Gym Session" at bounding box center [555, 470] width 91 height 11
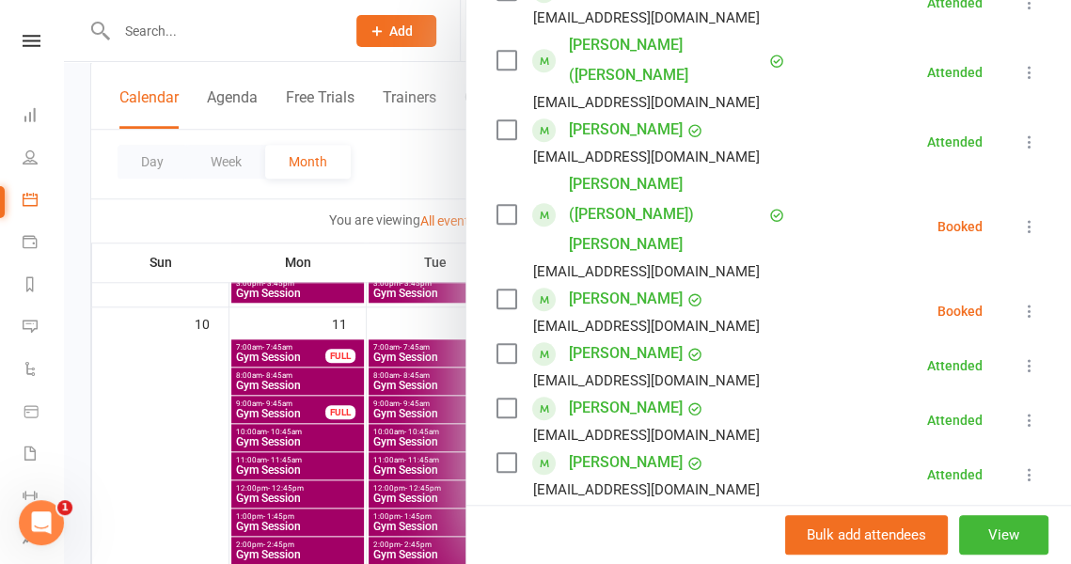
scroll to position [484, 0]
click at [1020, 216] on icon at bounding box center [1029, 225] width 19 height 19
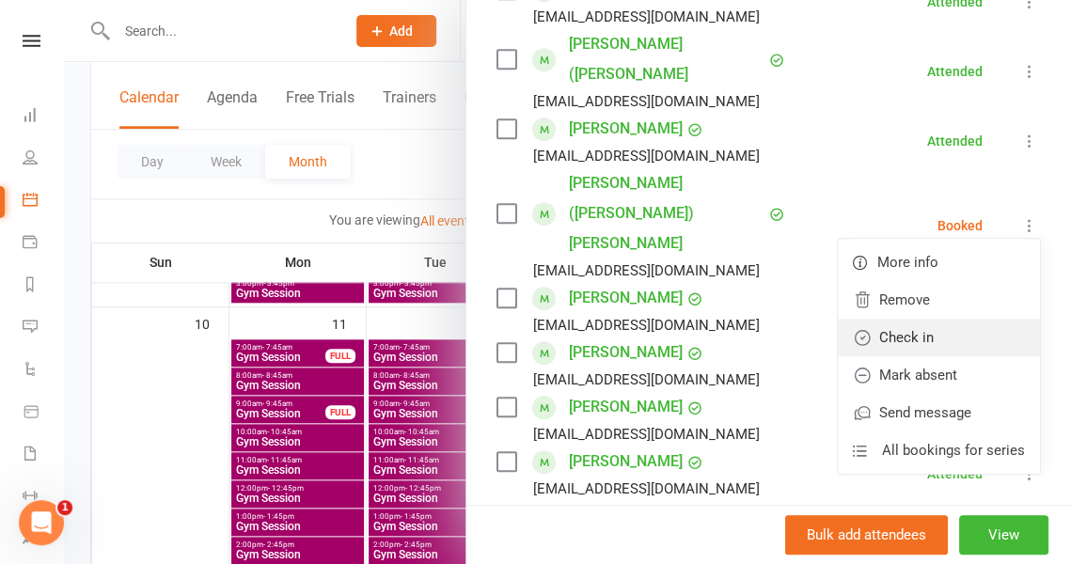
click at [946, 319] on link "Check in" at bounding box center [939, 338] width 202 height 38
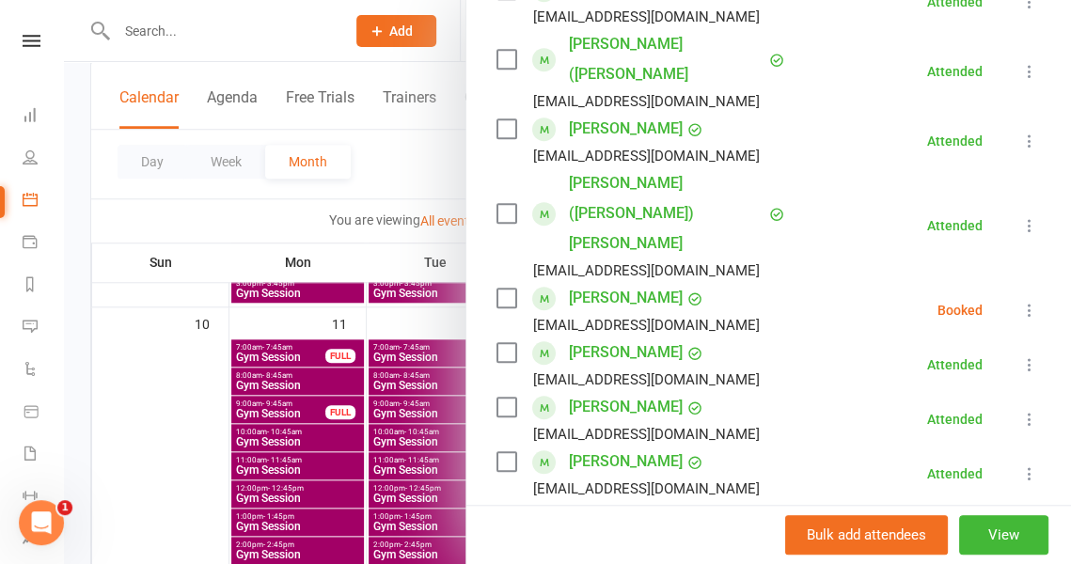
click at [1020, 301] on icon at bounding box center [1029, 310] width 19 height 19
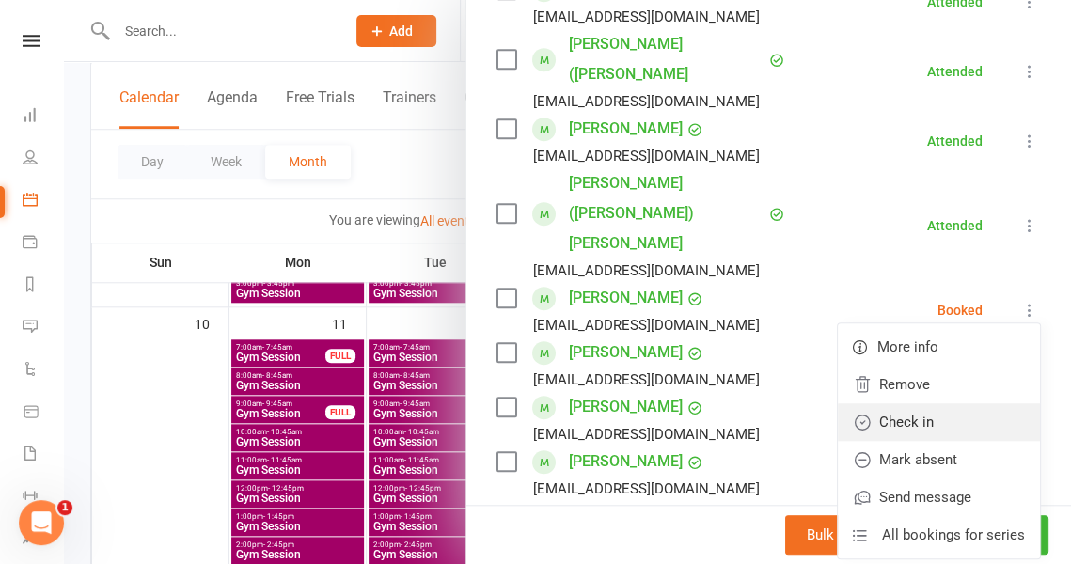
click at [953, 403] on link "Check in" at bounding box center [939, 422] width 202 height 38
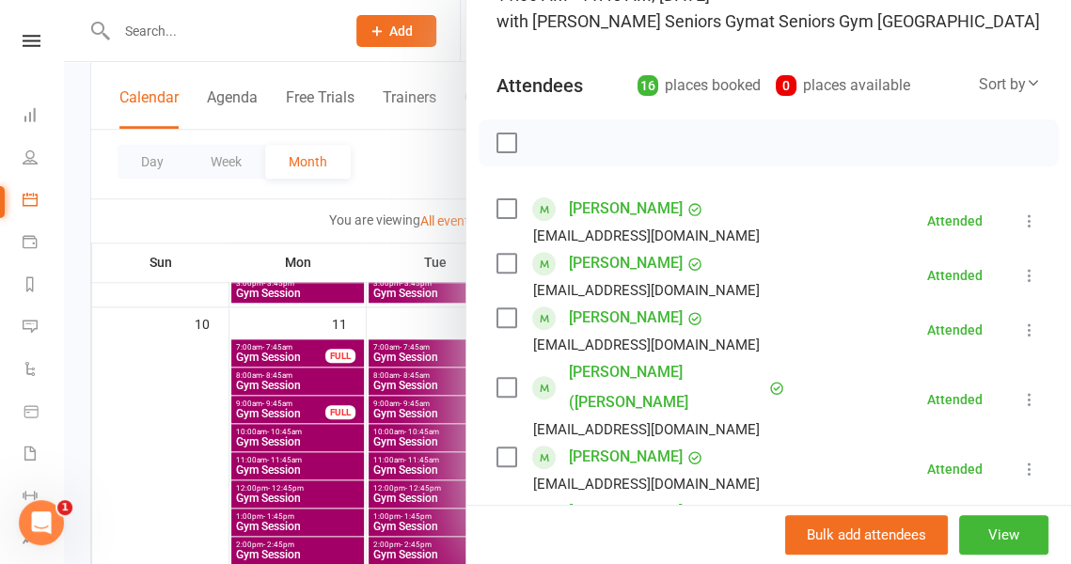
scroll to position [0, 0]
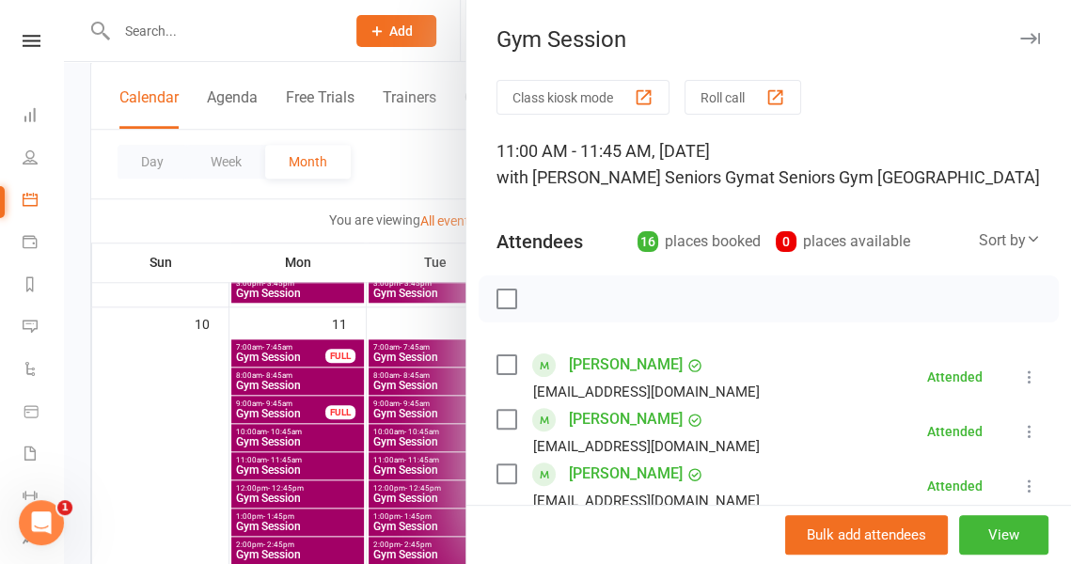
click at [444, 187] on div at bounding box center [567, 282] width 1007 height 564
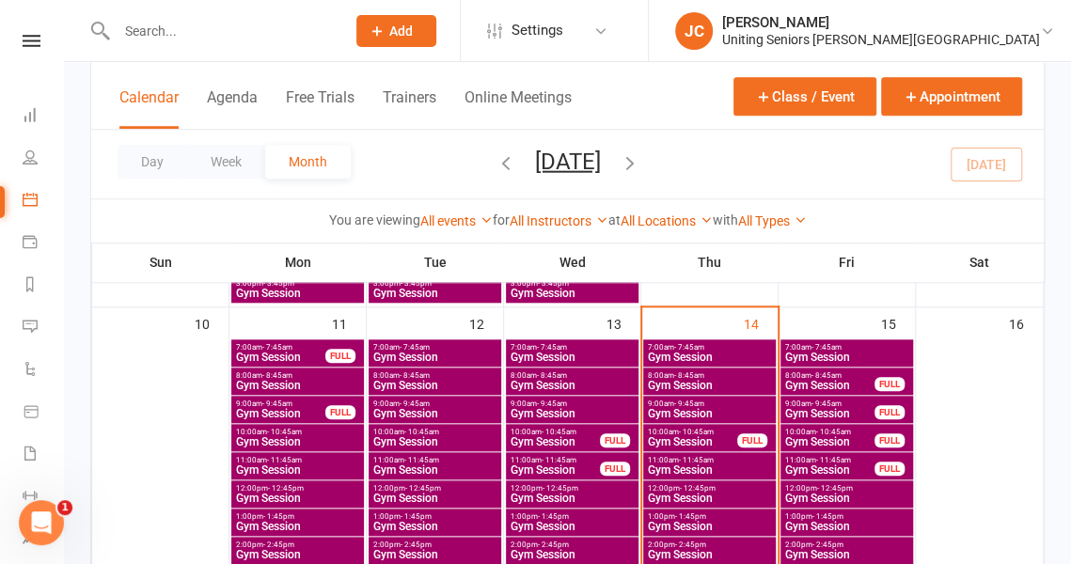
click at [565, 494] on span "Gym Session" at bounding box center [572, 498] width 125 height 11
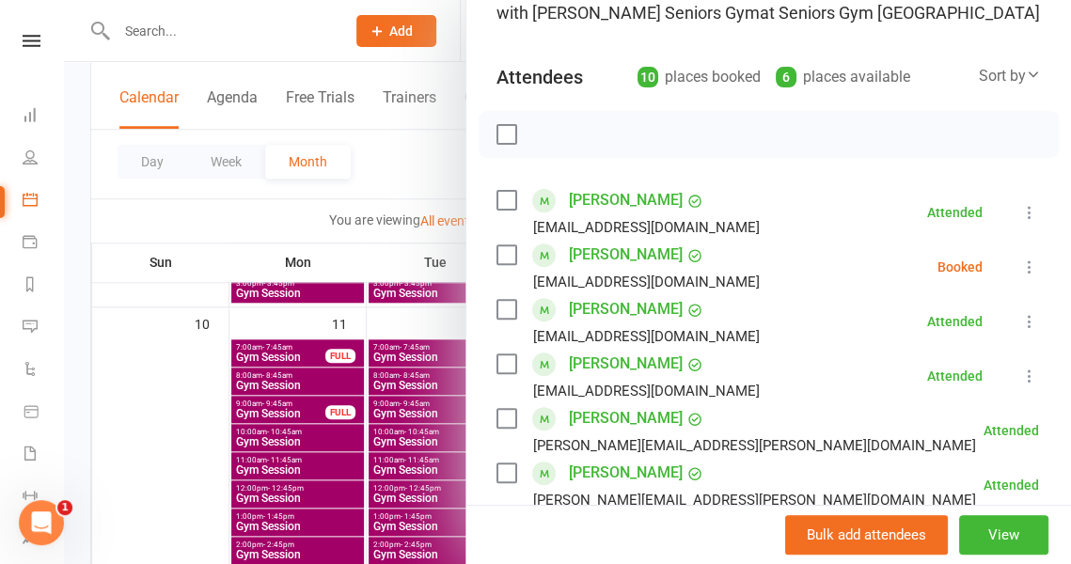
scroll to position [166, 0]
click at [1020, 266] on icon at bounding box center [1029, 266] width 19 height 19
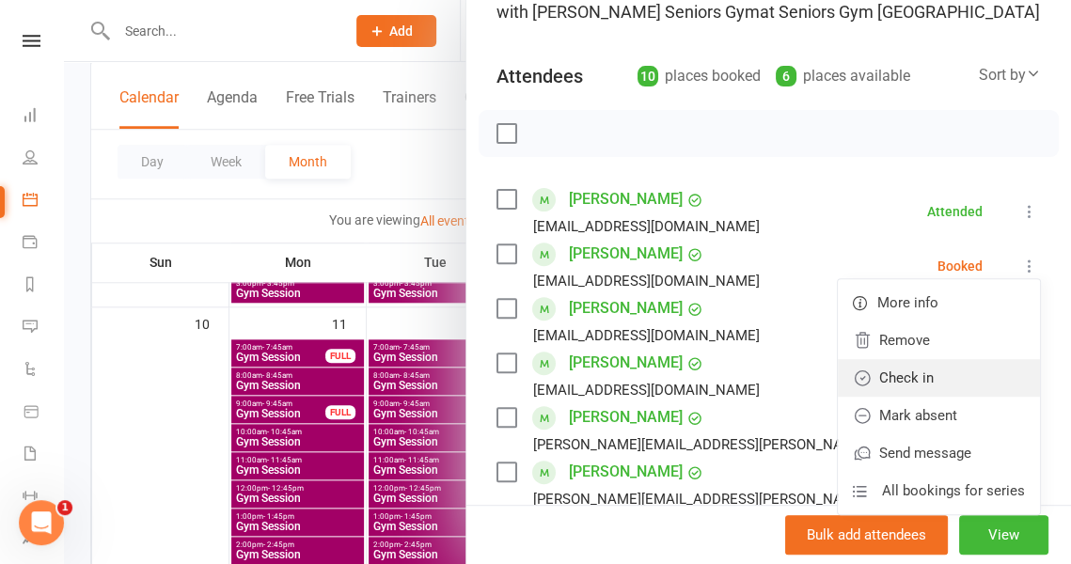
click at [925, 370] on link "Check in" at bounding box center [939, 378] width 202 height 38
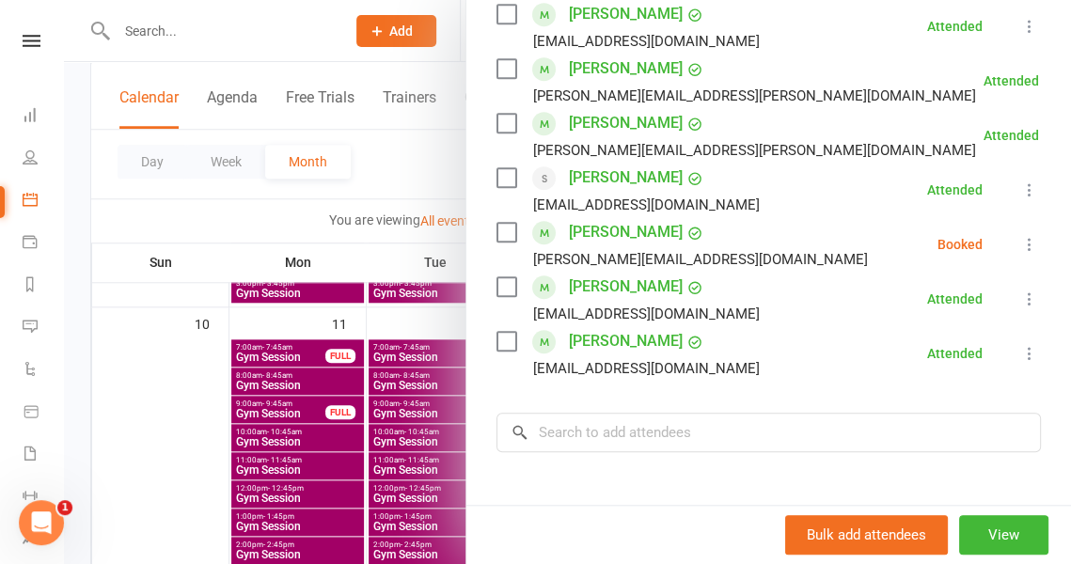
scroll to position [517, 0]
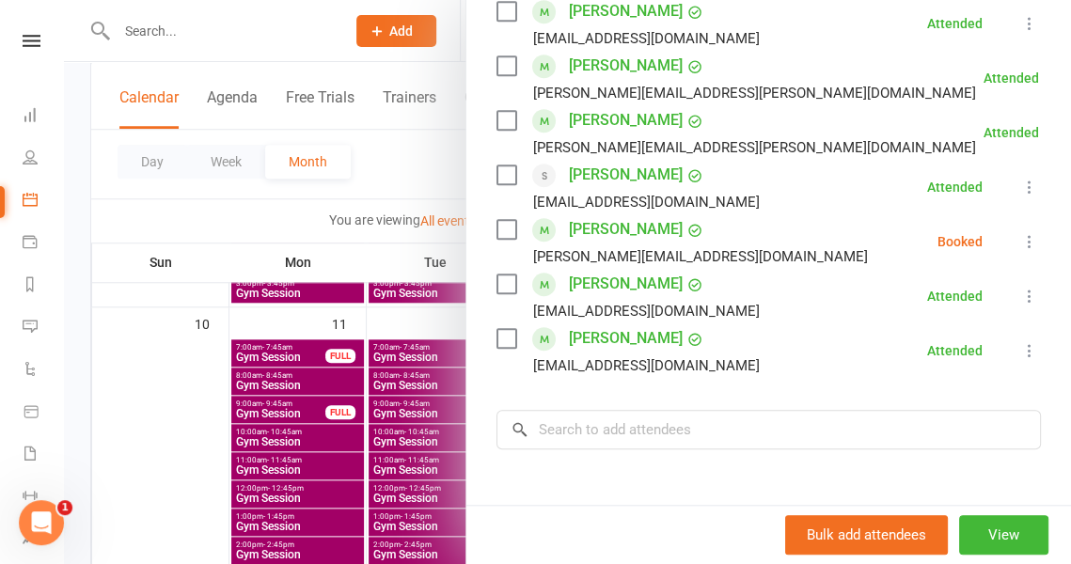
click at [1020, 247] on icon at bounding box center [1029, 241] width 19 height 19
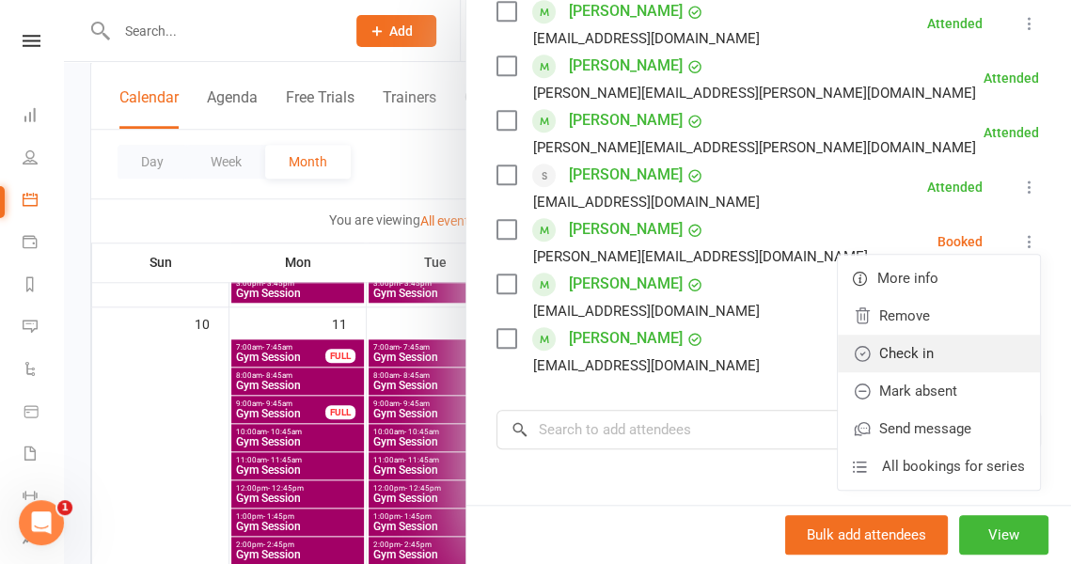
click at [953, 344] on link "Check in" at bounding box center [939, 354] width 202 height 38
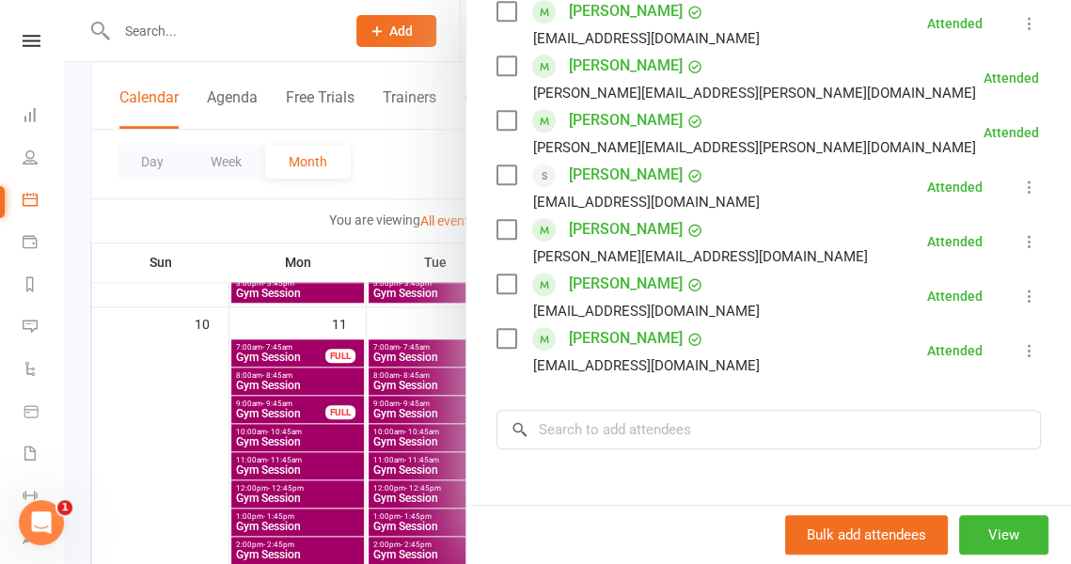
click at [430, 139] on div at bounding box center [567, 282] width 1007 height 564
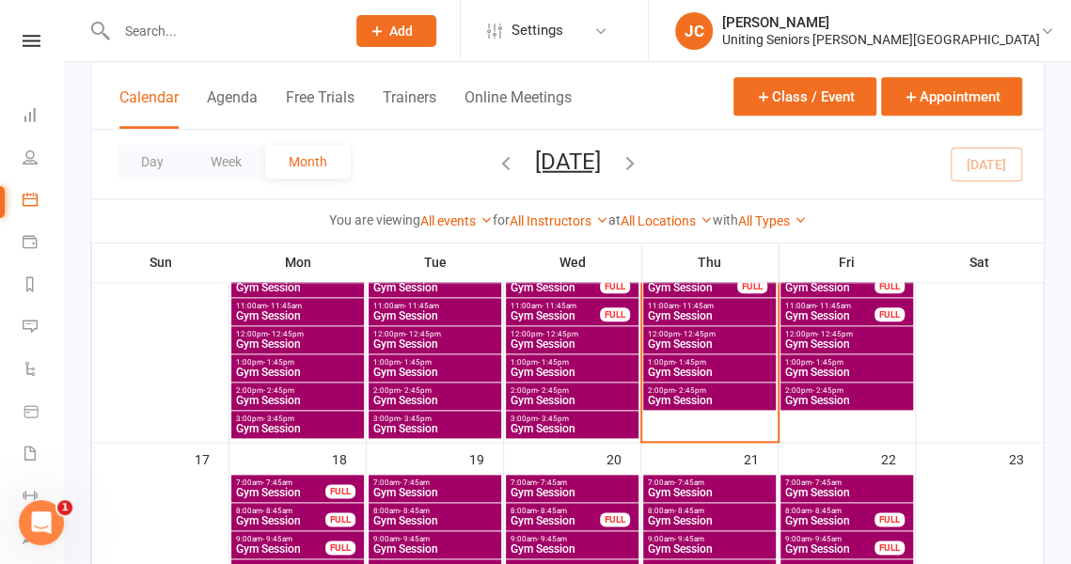
scroll to position [827, 0]
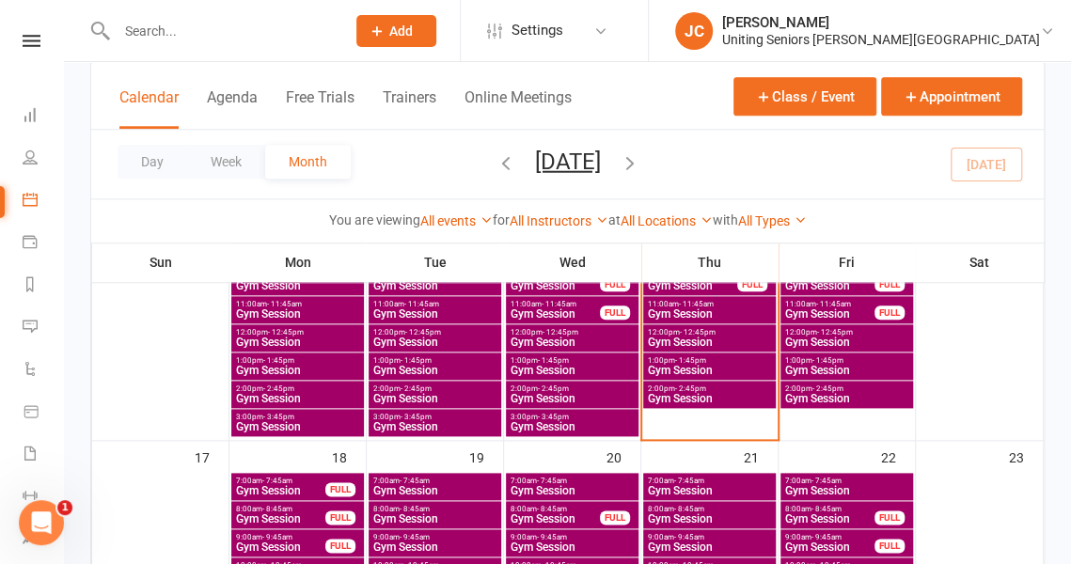
click at [549, 366] on span "Gym Session" at bounding box center [572, 370] width 125 height 11
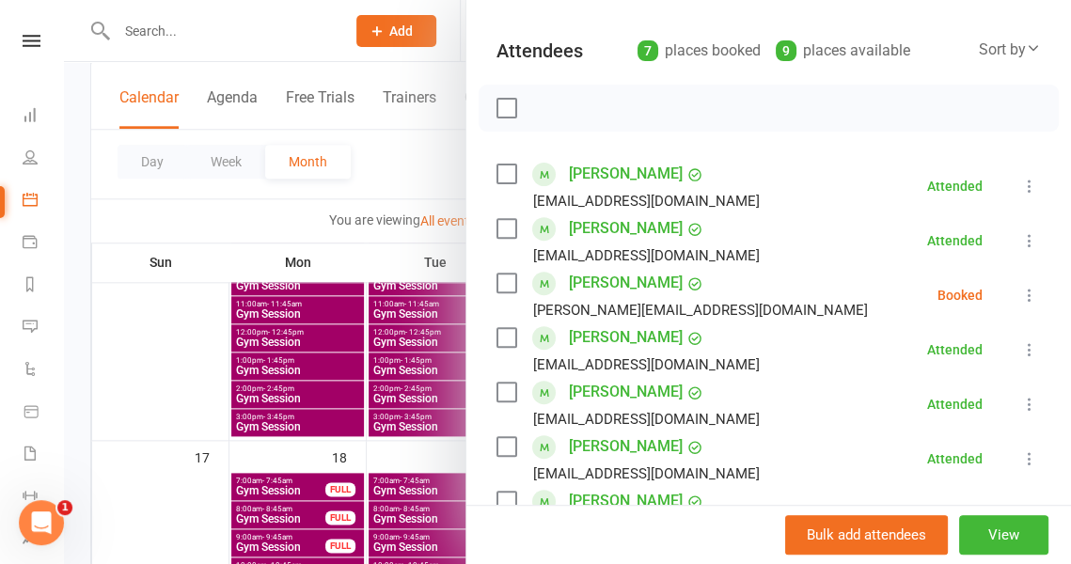
scroll to position [254, 0]
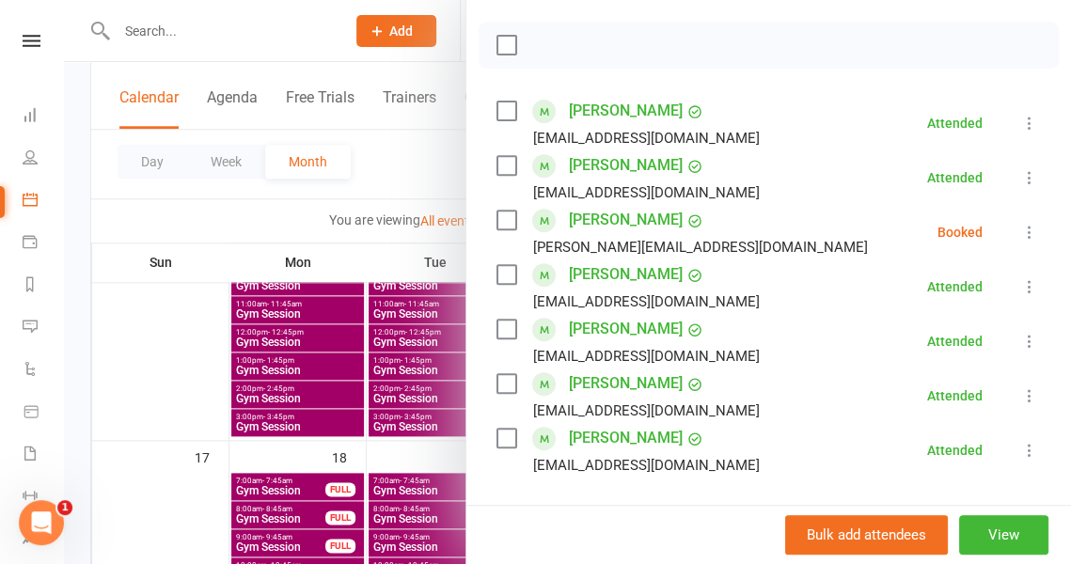
click at [1020, 235] on icon at bounding box center [1029, 232] width 19 height 19
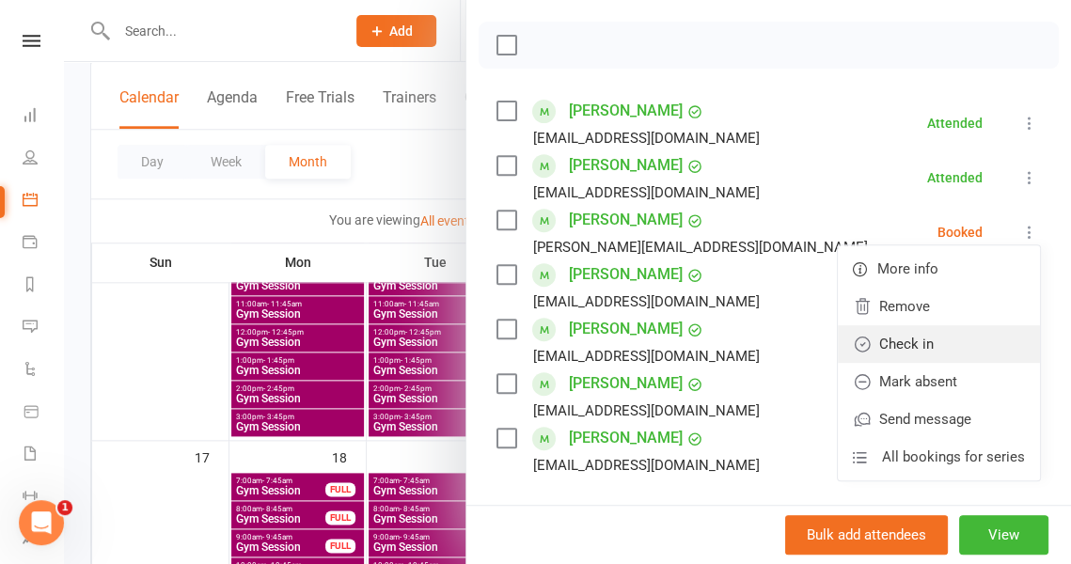
click at [946, 340] on link "Check in" at bounding box center [939, 344] width 202 height 38
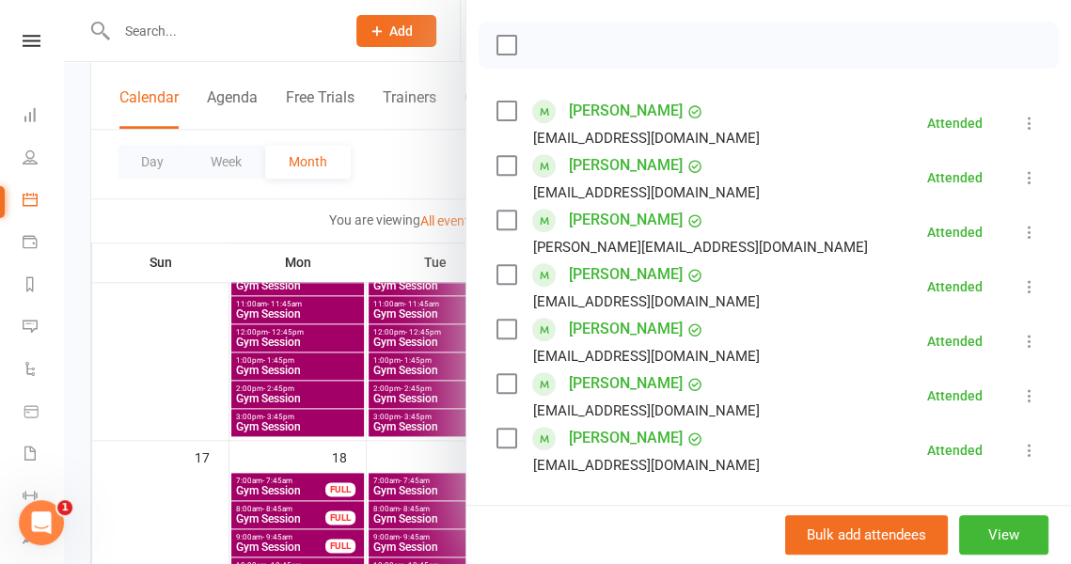
click at [434, 187] on div at bounding box center [567, 282] width 1007 height 564
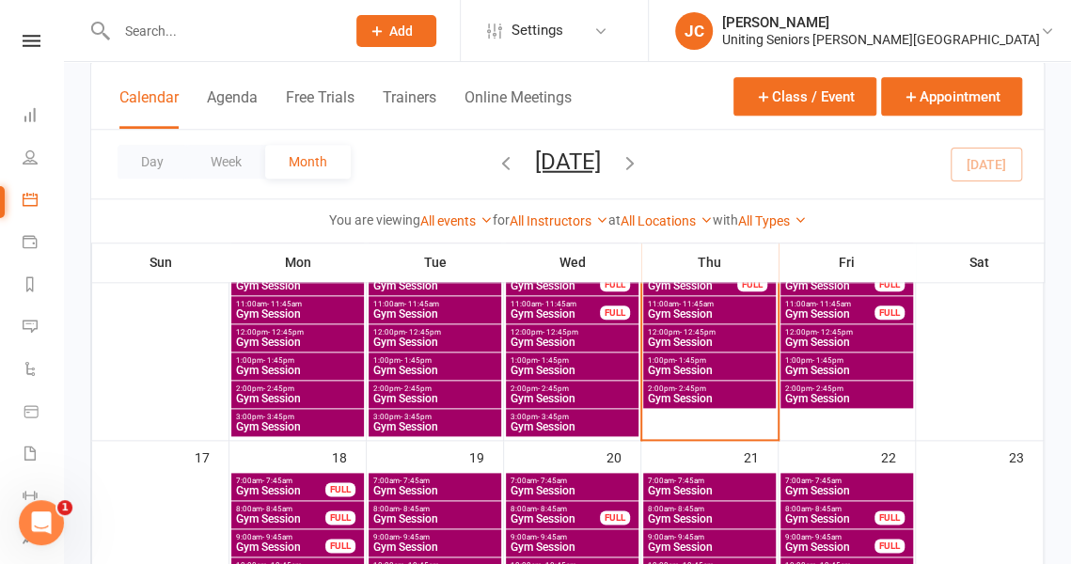
click at [578, 399] on span "Gym Session" at bounding box center [572, 398] width 125 height 11
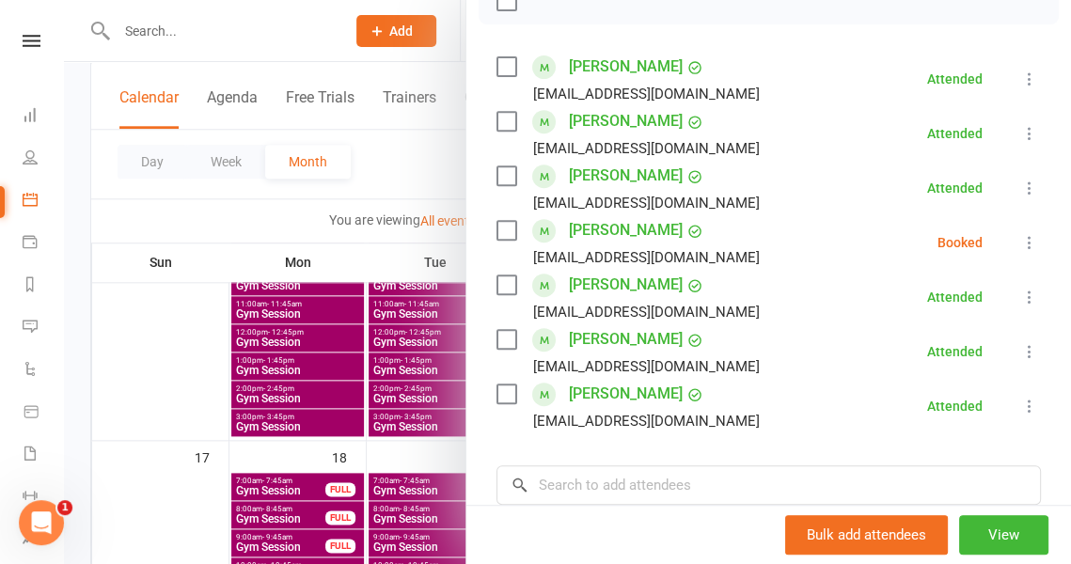
scroll to position [301, 0]
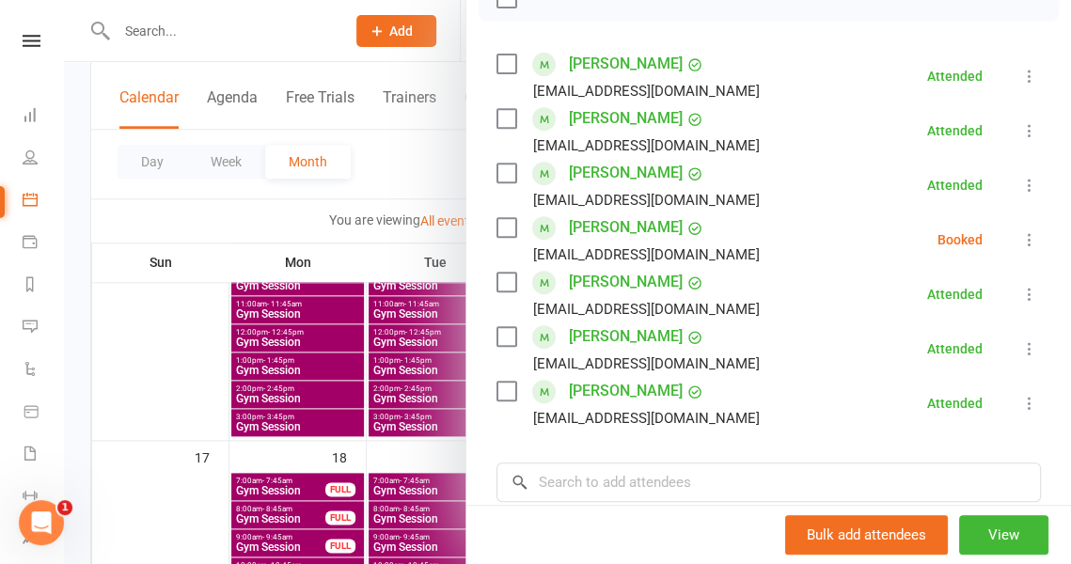
click at [419, 174] on div at bounding box center [567, 282] width 1007 height 564
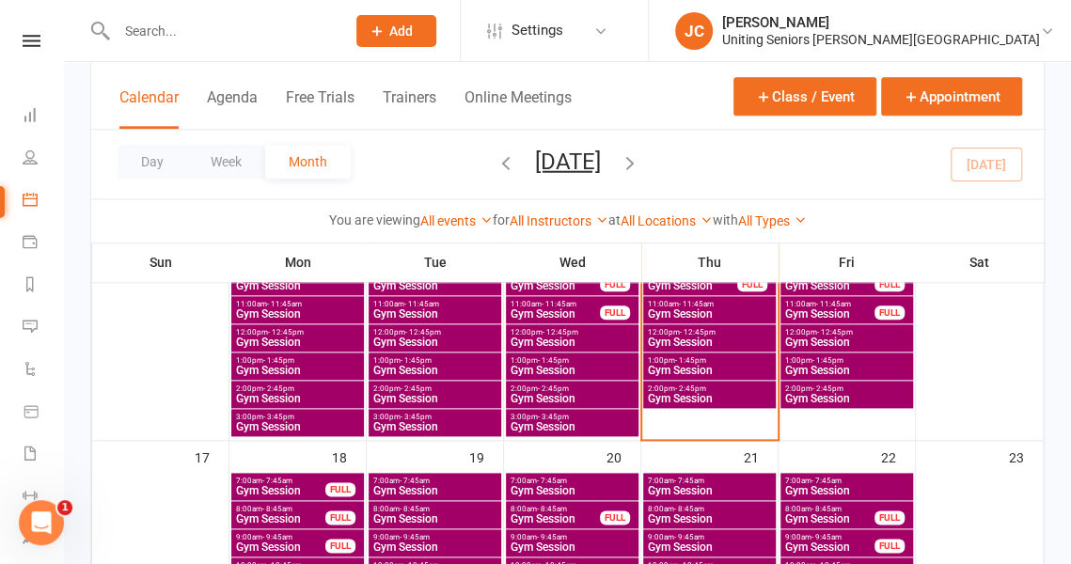
click at [446, 393] on span "Gym Session" at bounding box center [434, 398] width 125 height 11
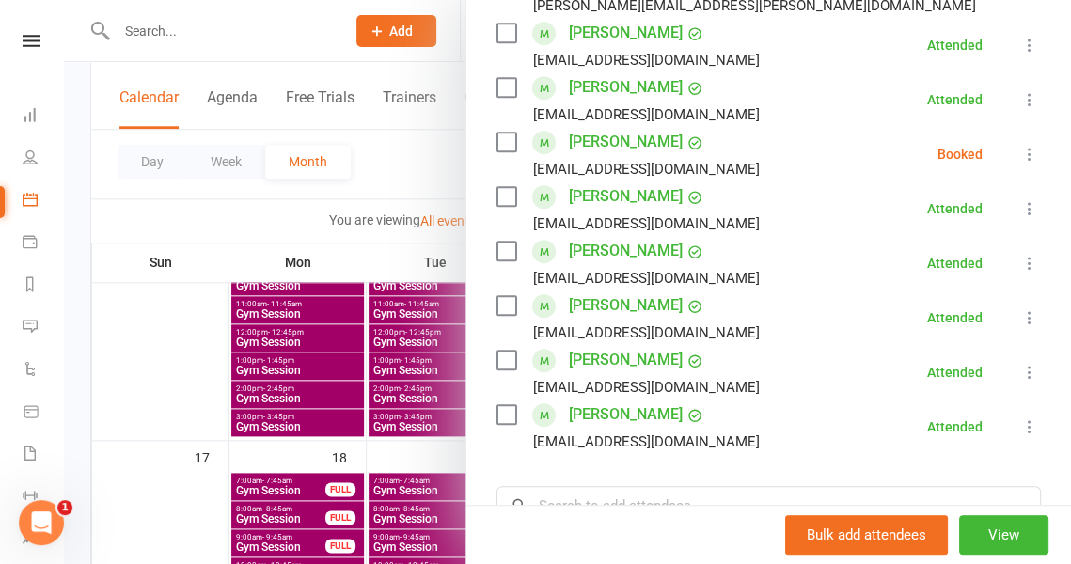
scroll to position [449, 0]
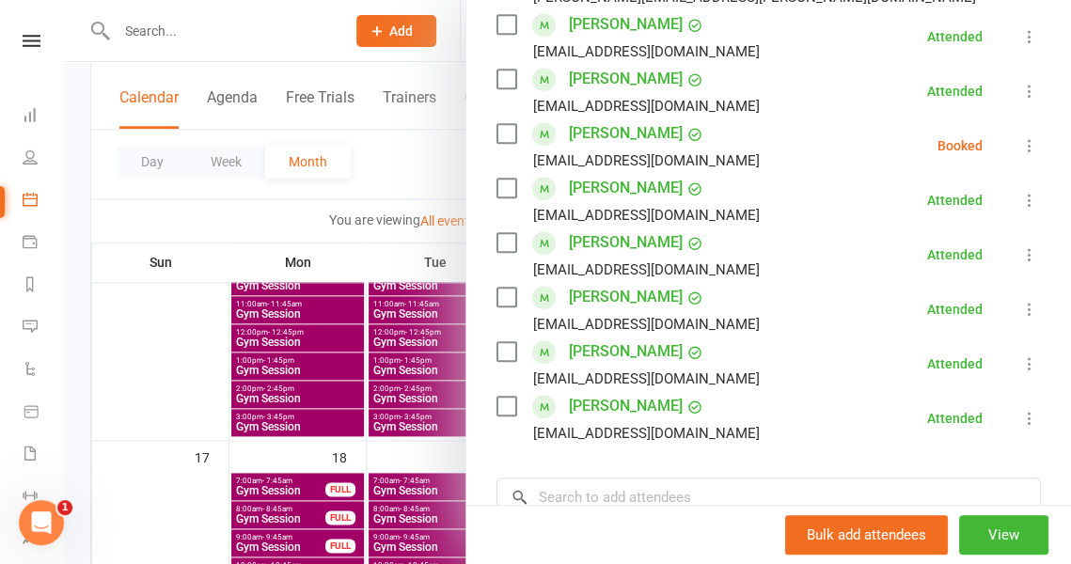
click at [414, 164] on div at bounding box center [567, 282] width 1007 height 564
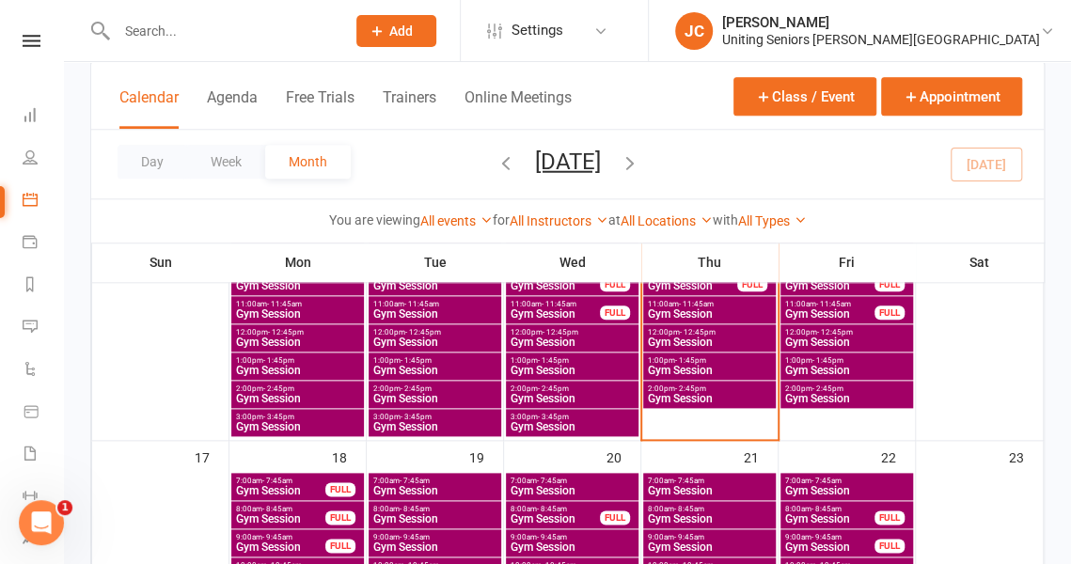
click at [596, 421] on span "Gym Session" at bounding box center [572, 426] width 125 height 11
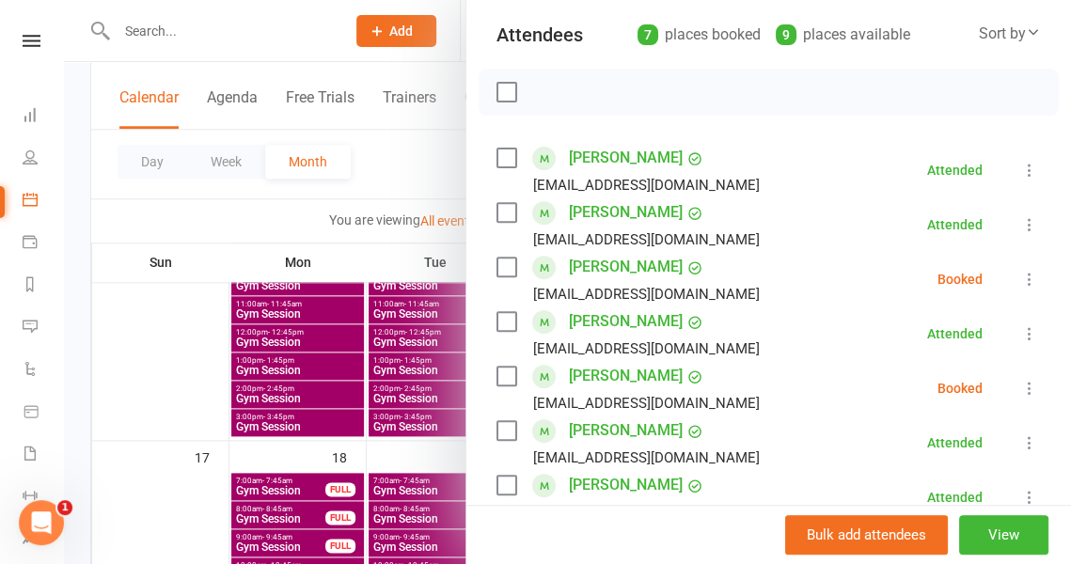
scroll to position [220, 0]
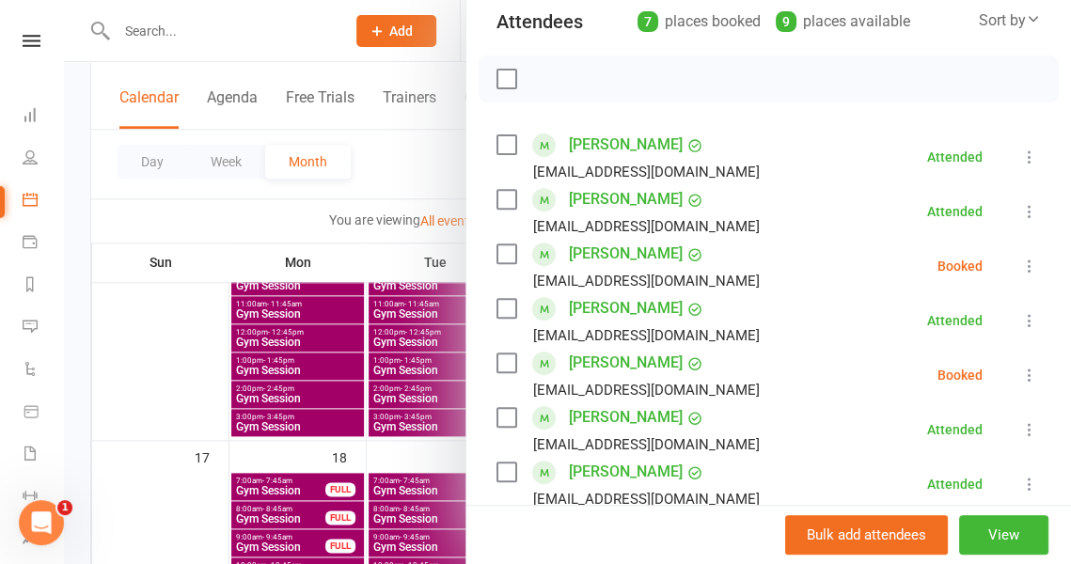
click at [1020, 268] on icon at bounding box center [1029, 266] width 19 height 19
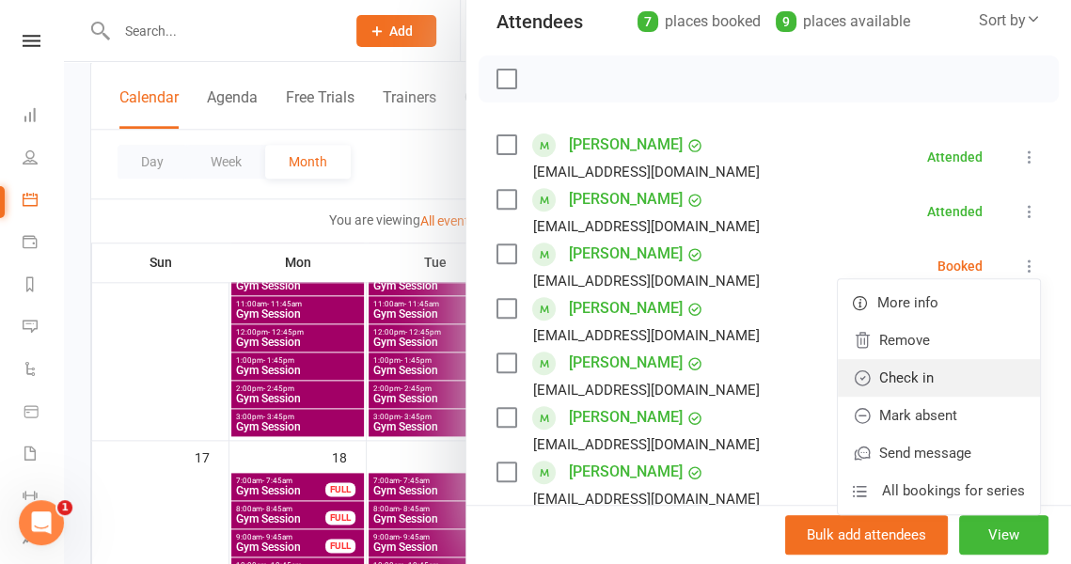
click at [940, 376] on link "Check in" at bounding box center [939, 378] width 202 height 38
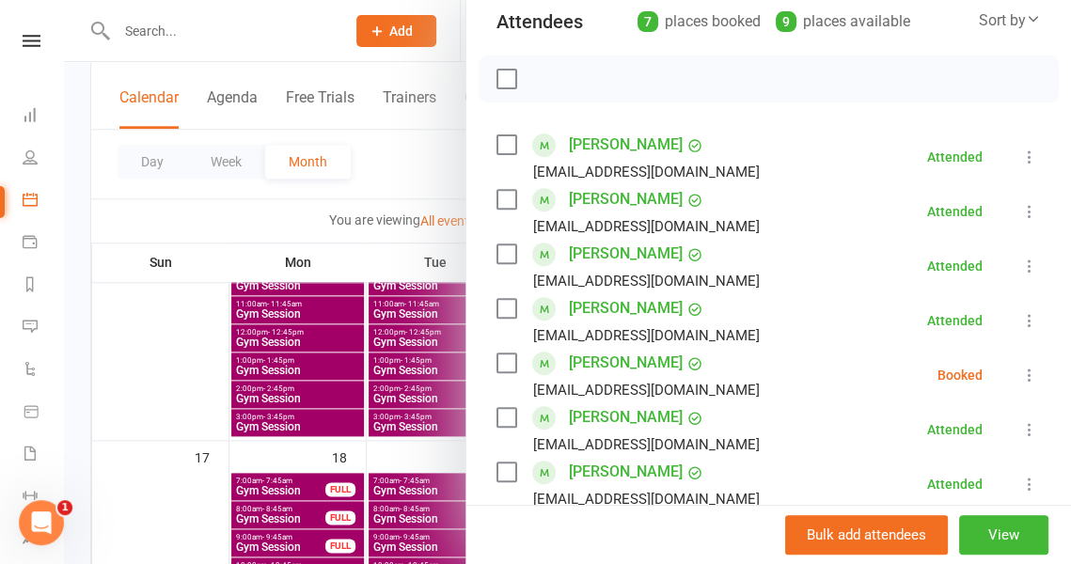
click at [1018, 385] on button at bounding box center [1029, 375] width 23 height 23
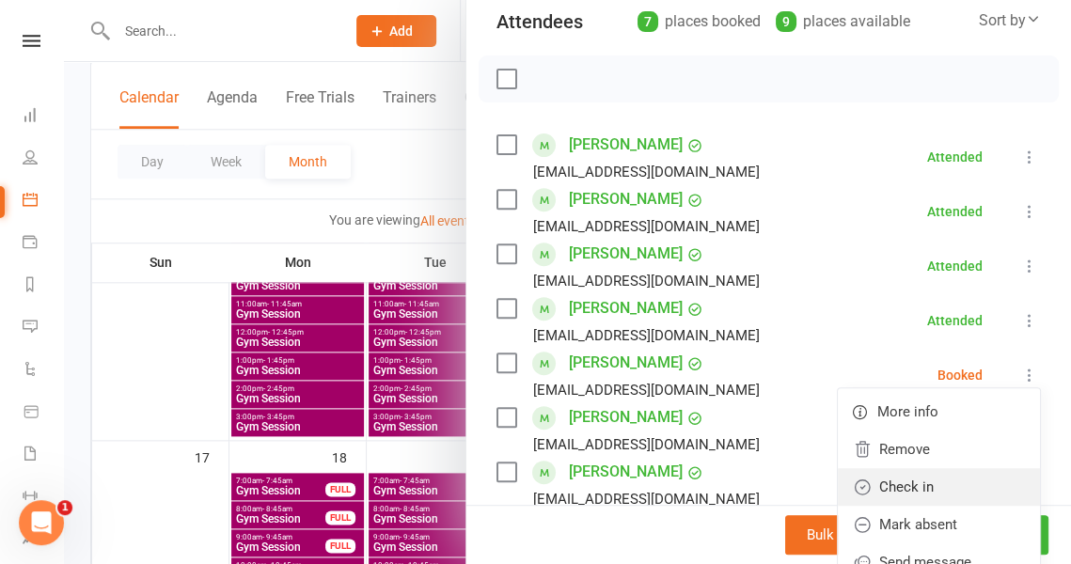
click at [942, 473] on link "Check in" at bounding box center [939, 487] width 202 height 38
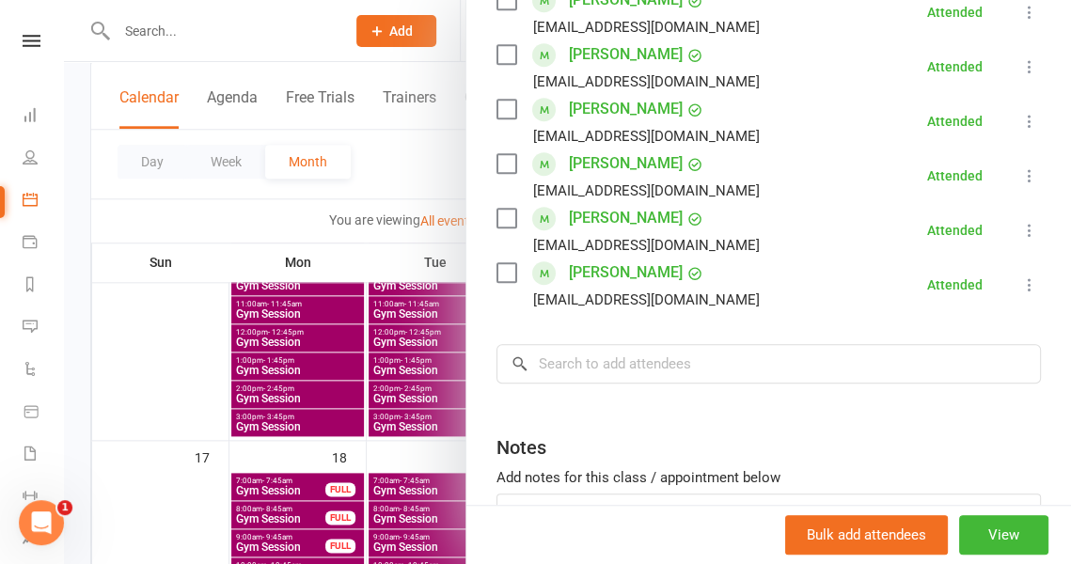
scroll to position [420, 0]
click at [416, 191] on div at bounding box center [567, 282] width 1007 height 564
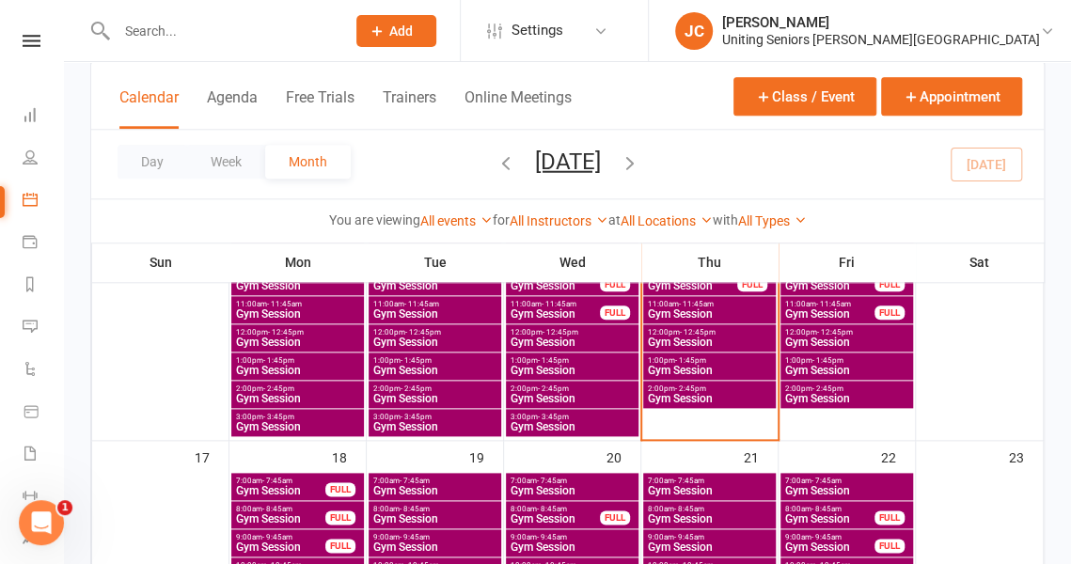
click at [544, 394] on span "Gym Session" at bounding box center [572, 398] width 125 height 11
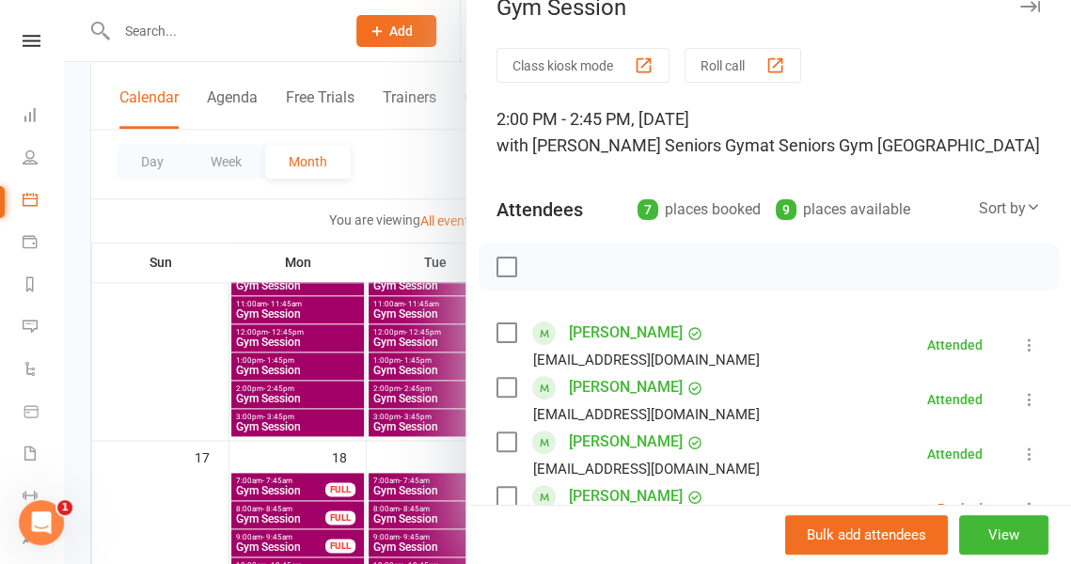
scroll to position [0, 0]
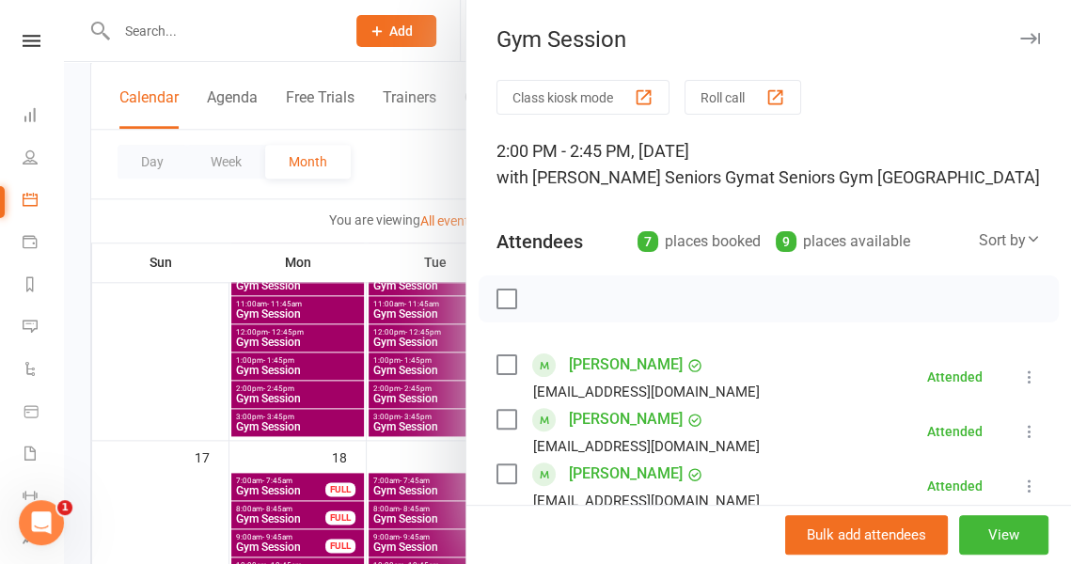
click at [417, 165] on div at bounding box center [567, 282] width 1007 height 564
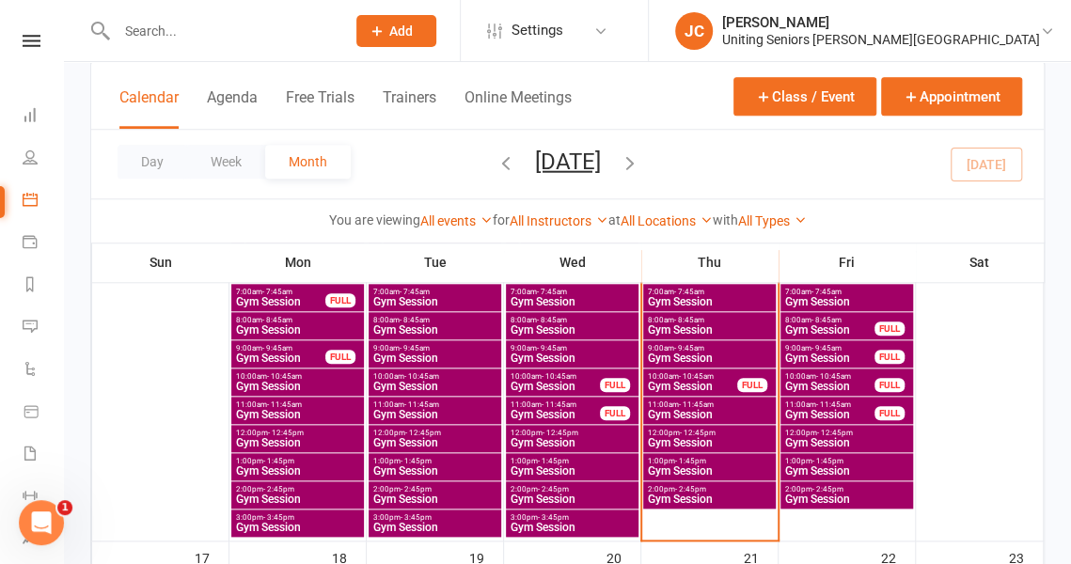
scroll to position [725, 0]
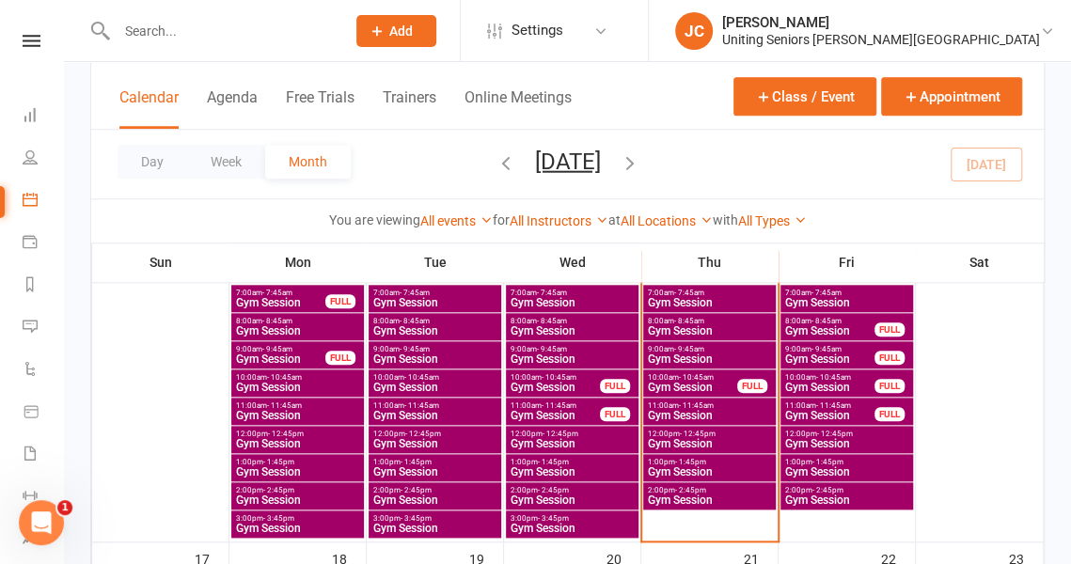
click at [696, 382] on span "Gym Session" at bounding box center [692, 387] width 91 height 11
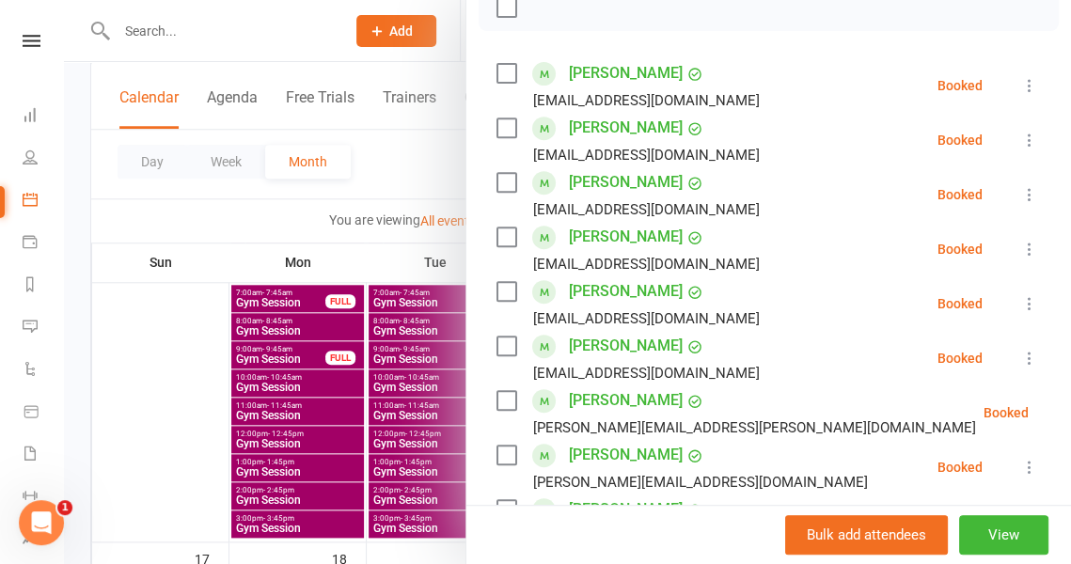
scroll to position [0, 0]
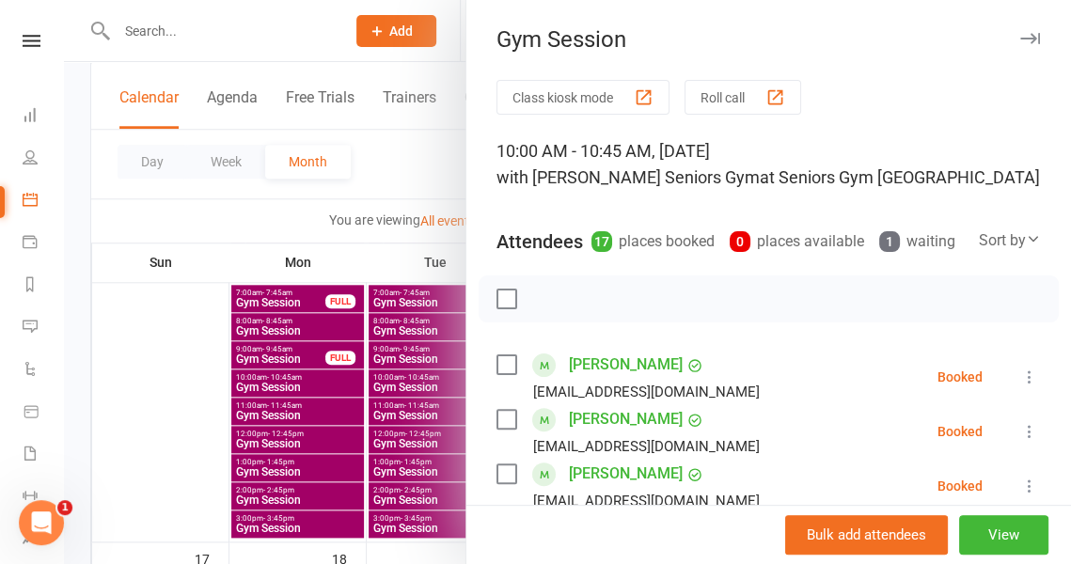
click at [410, 202] on div at bounding box center [567, 282] width 1007 height 564
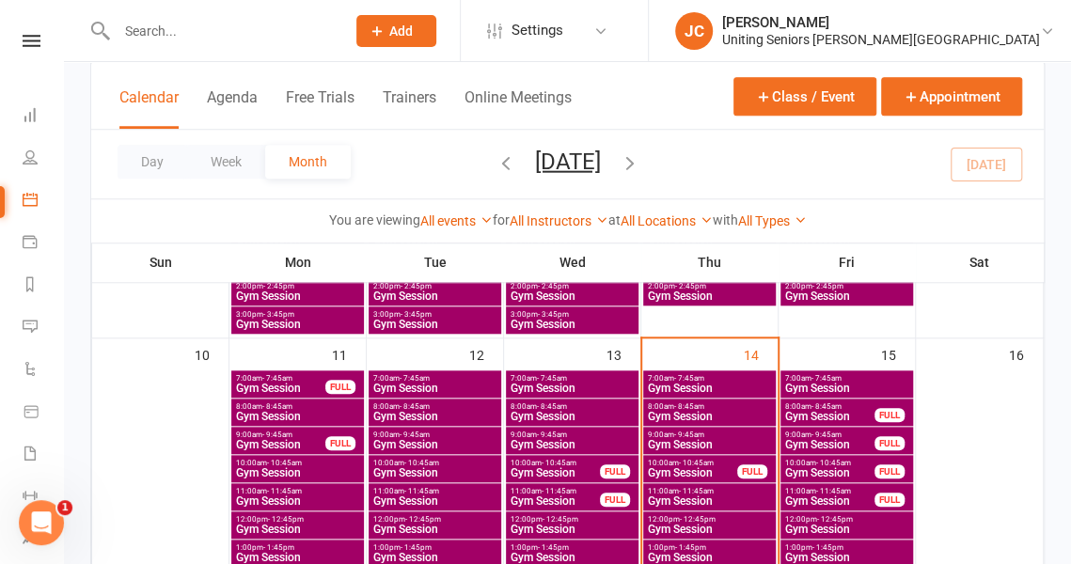
scroll to position [635, 0]
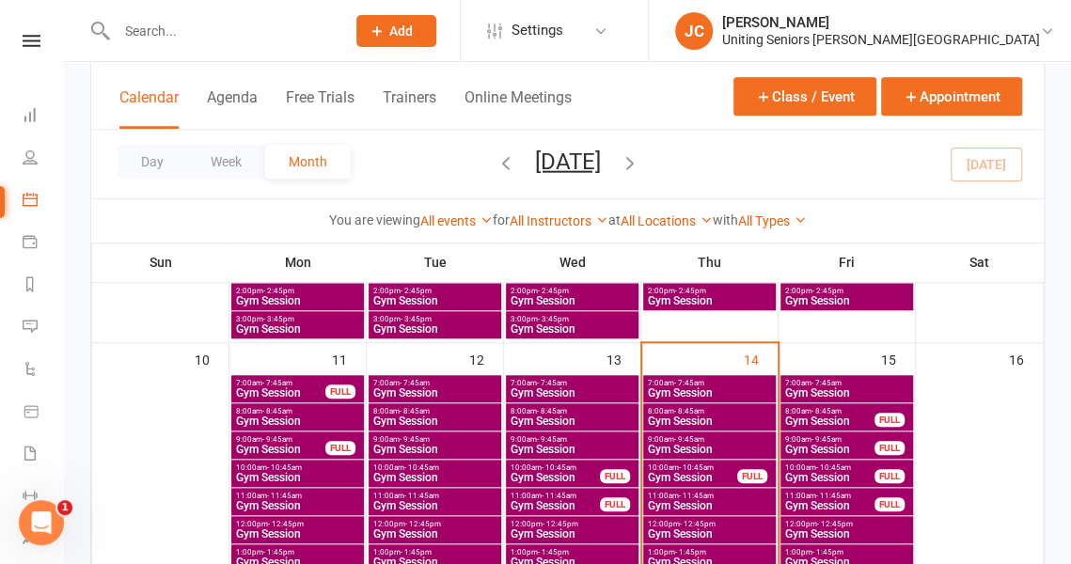
click at [702, 387] on span "Gym Session" at bounding box center [709, 392] width 125 height 11
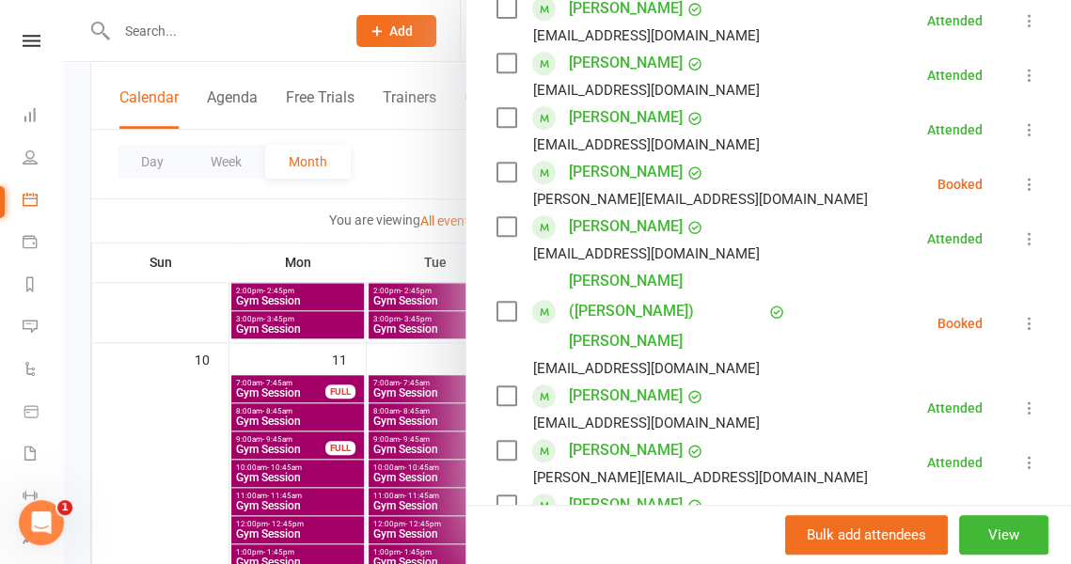
scroll to position [357, 0]
click at [1020, 183] on icon at bounding box center [1029, 183] width 19 height 19
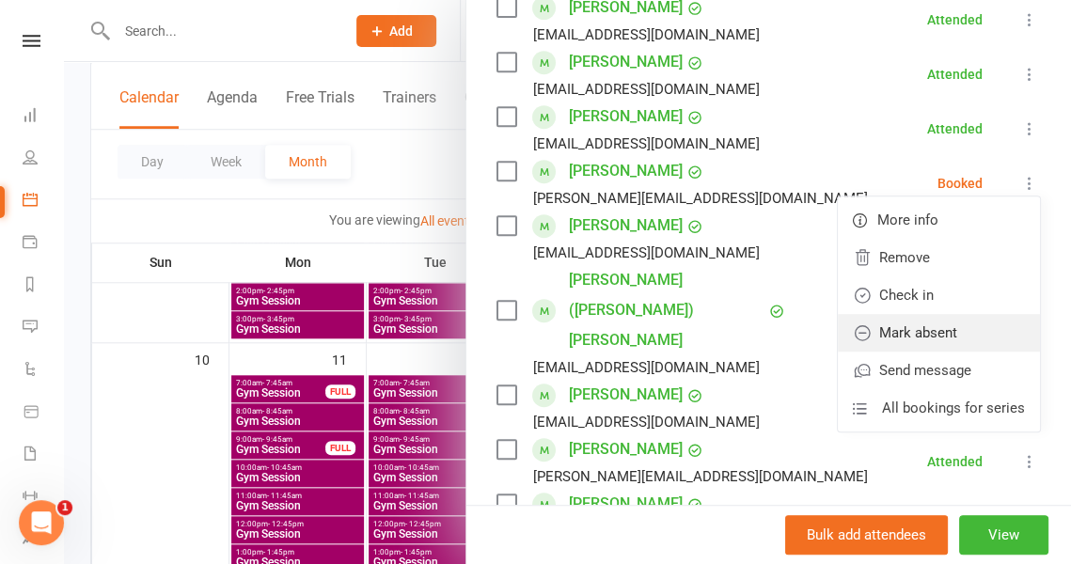
click at [938, 335] on link "Mark absent" at bounding box center [939, 333] width 202 height 38
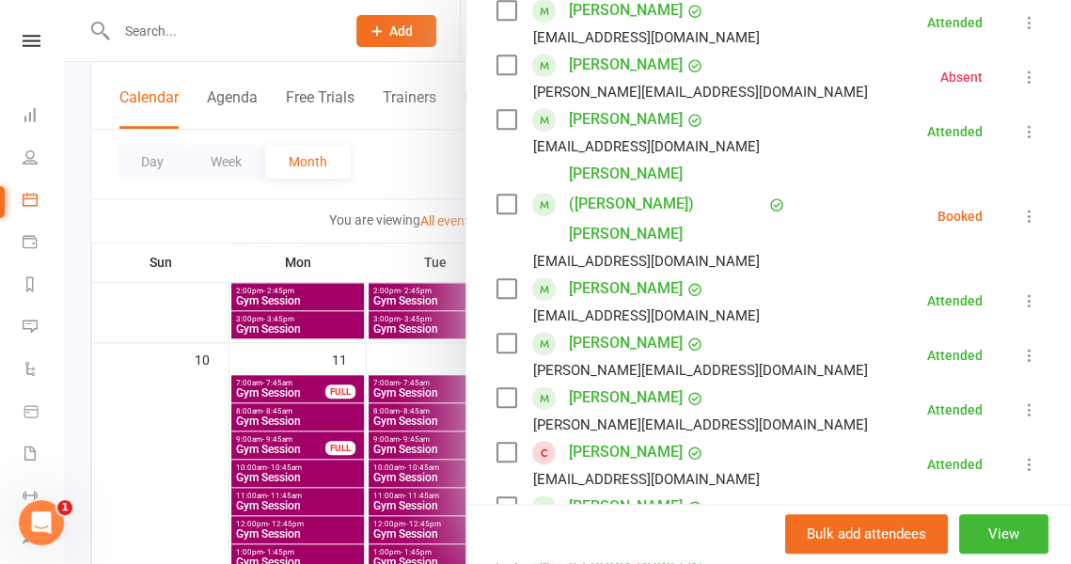
scroll to position [470, 0]
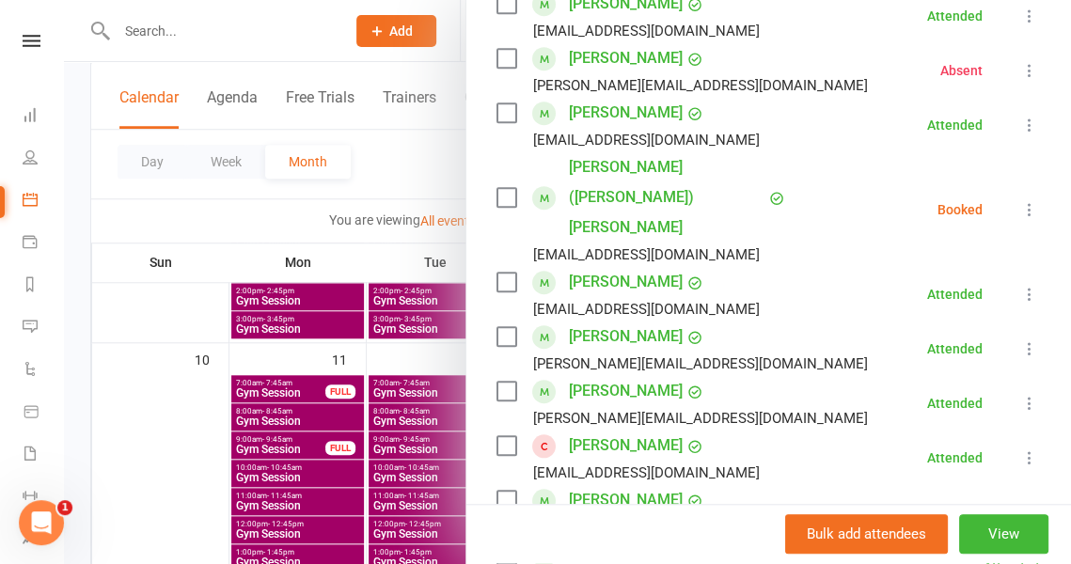
click at [1020, 200] on icon at bounding box center [1029, 209] width 19 height 19
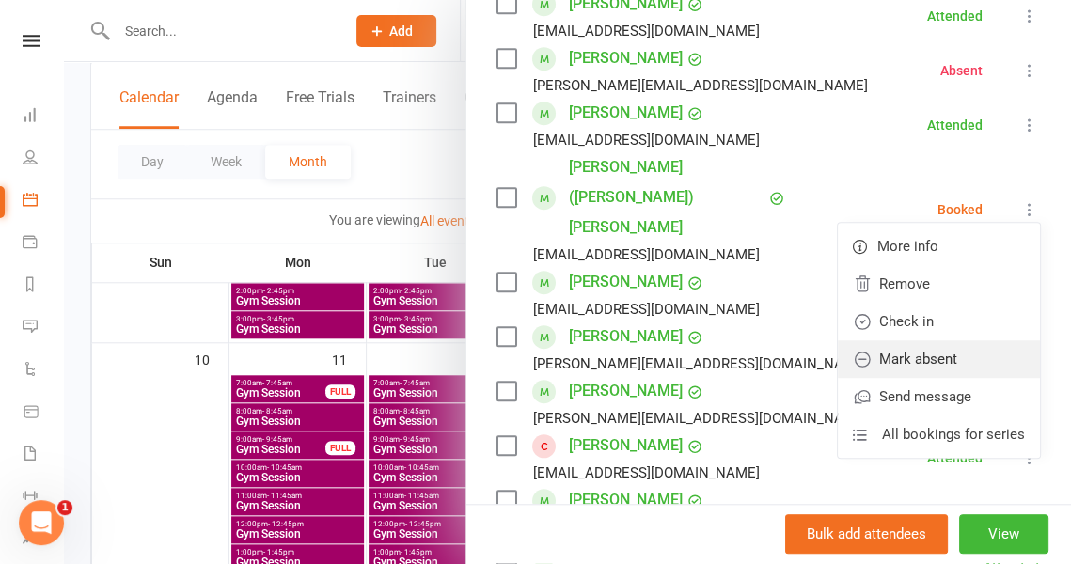
click at [923, 340] on link "Mark absent" at bounding box center [939, 359] width 202 height 38
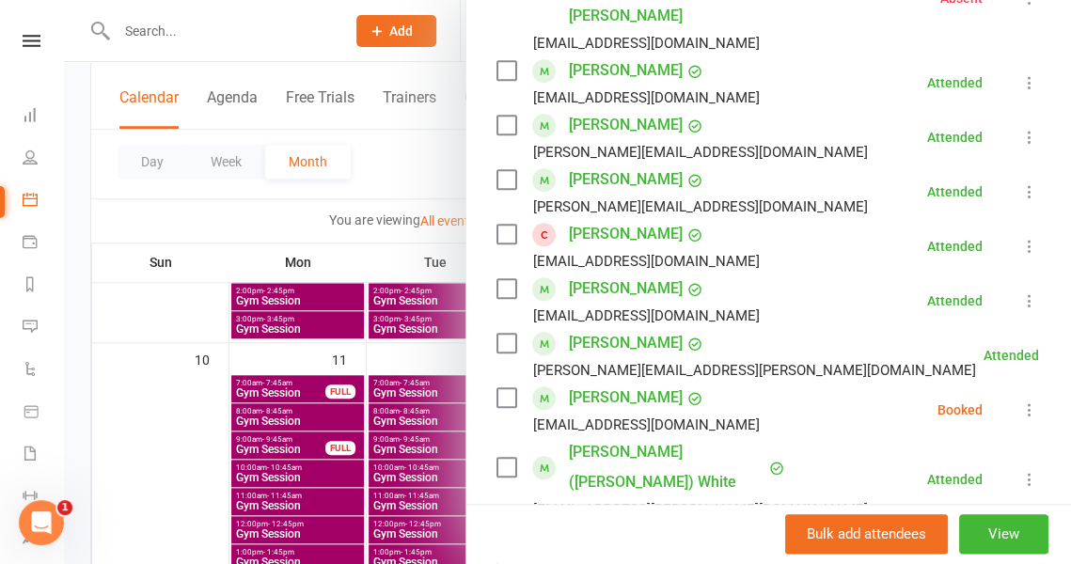
scroll to position [683, 0]
click at [1020, 400] on icon at bounding box center [1029, 409] width 19 height 19
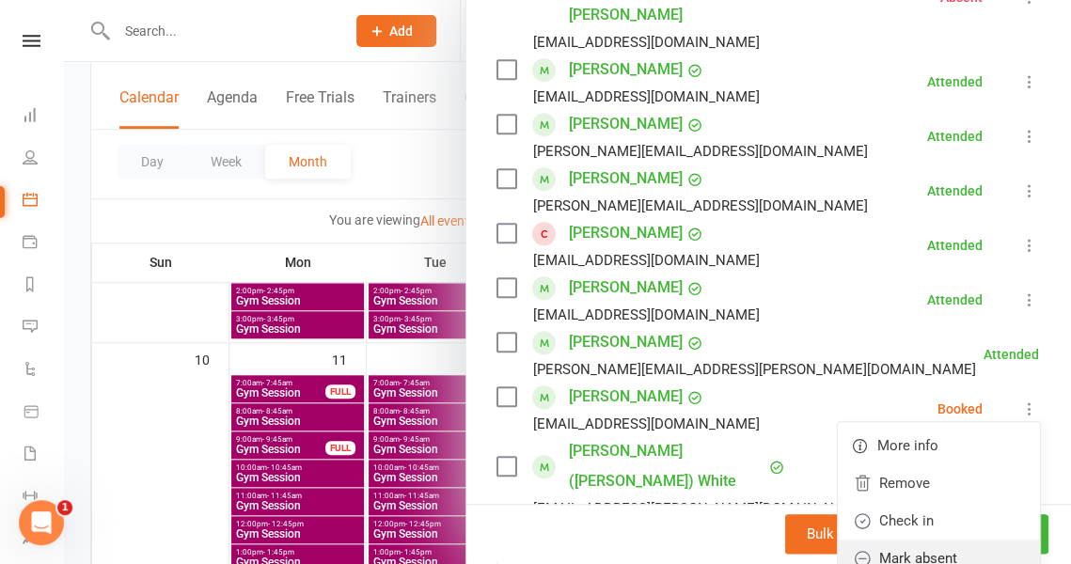
click at [920, 540] on link "Mark absent" at bounding box center [939, 559] width 202 height 38
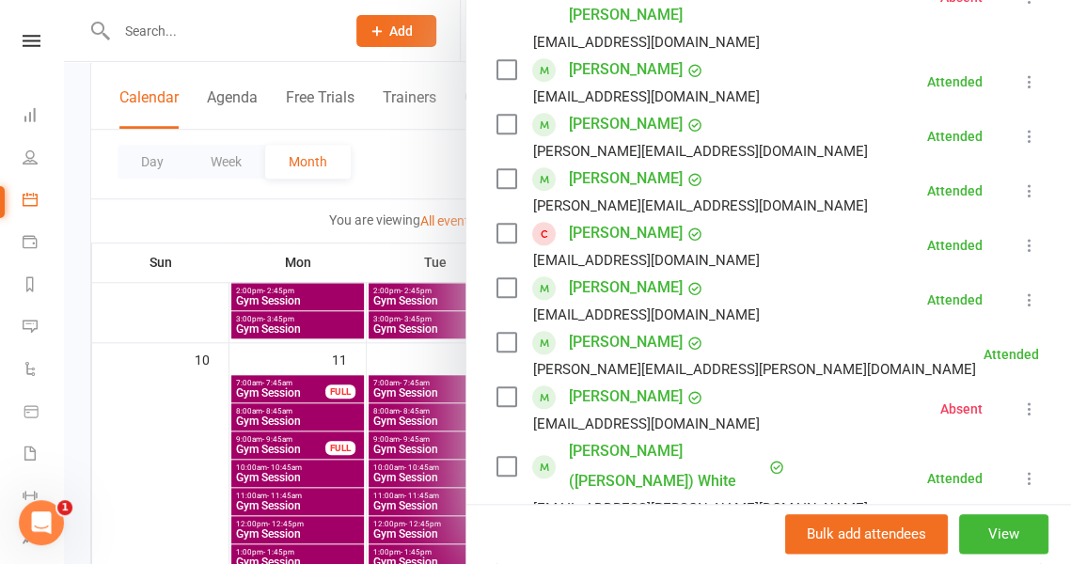
click at [1020, 236] on icon at bounding box center [1029, 245] width 19 height 19
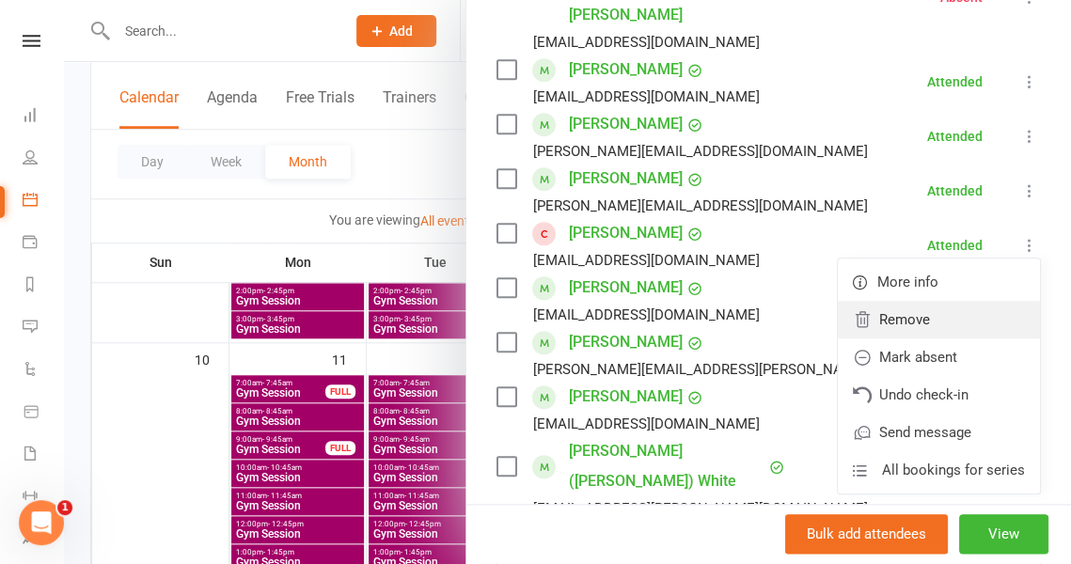
click at [912, 301] on link "Remove" at bounding box center [939, 320] width 202 height 38
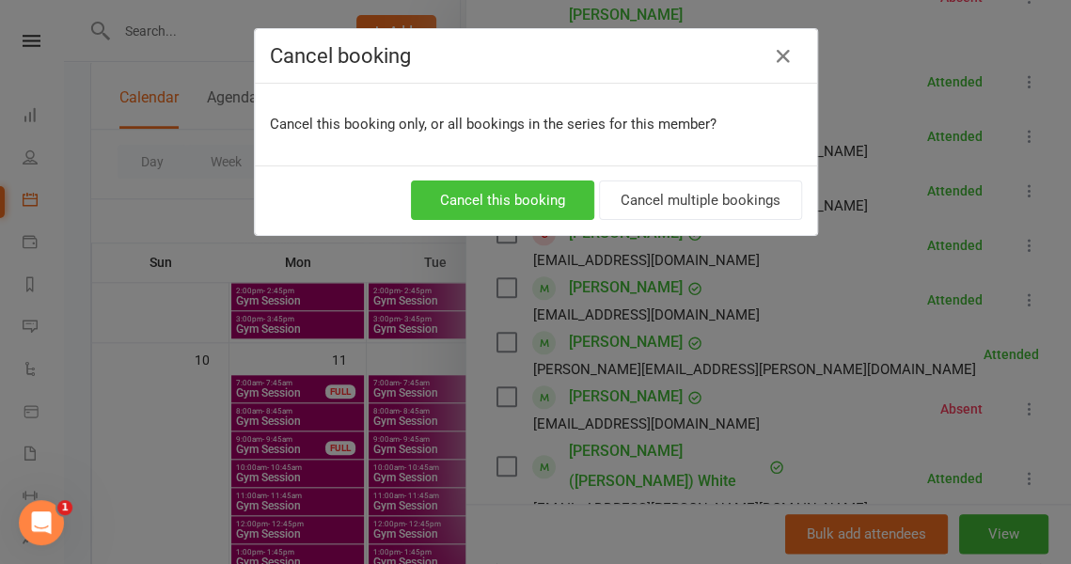
click at [513, 198] on button "Cancel this booking" at bounding box center [502, 200] width 183 height 39
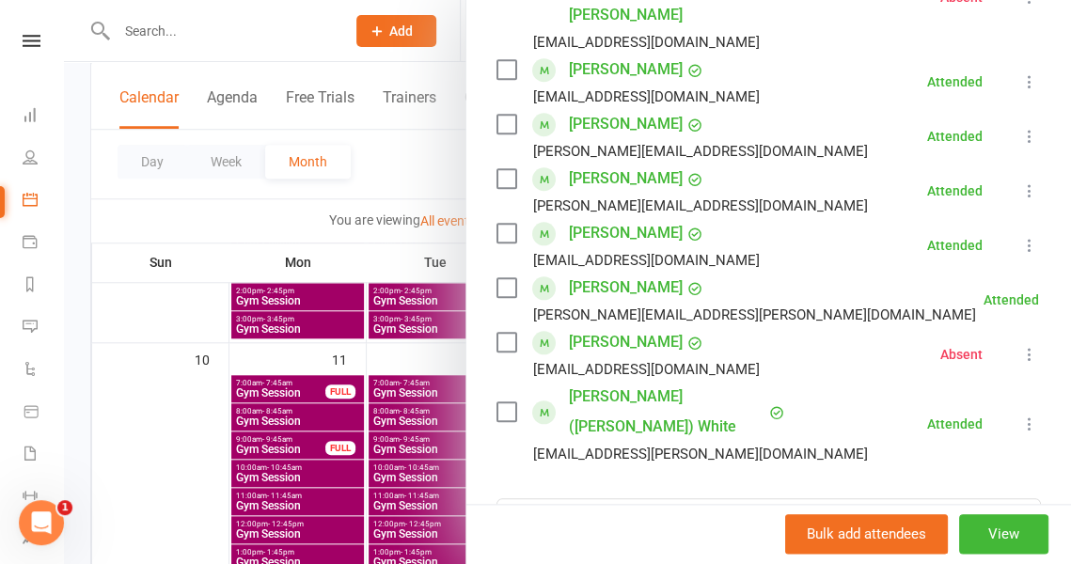
click at [387, 166] on div at bounding box center [567, 282] width 1007 height 564
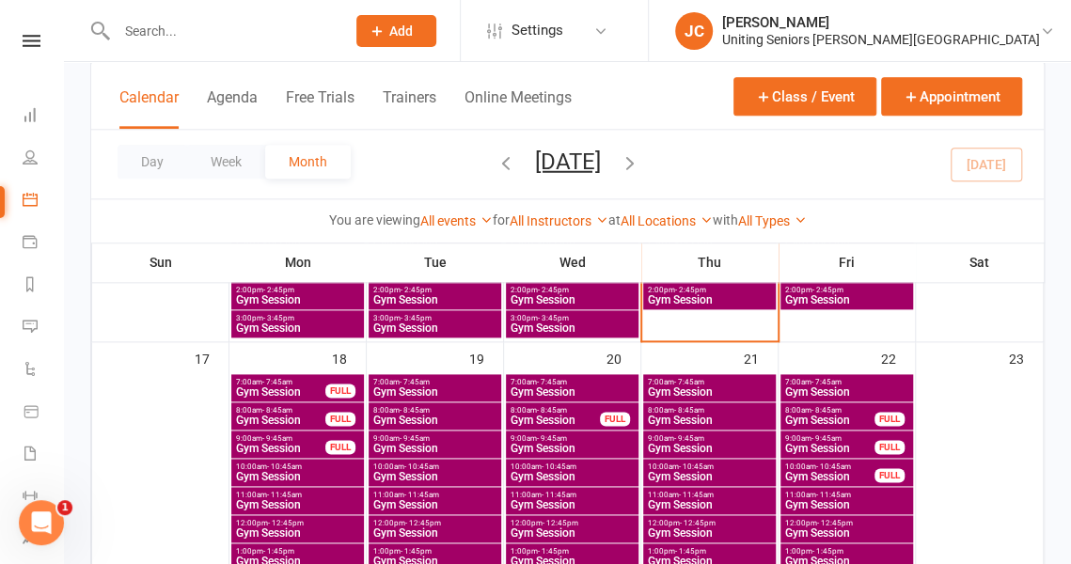
scroll to position [926, 0]
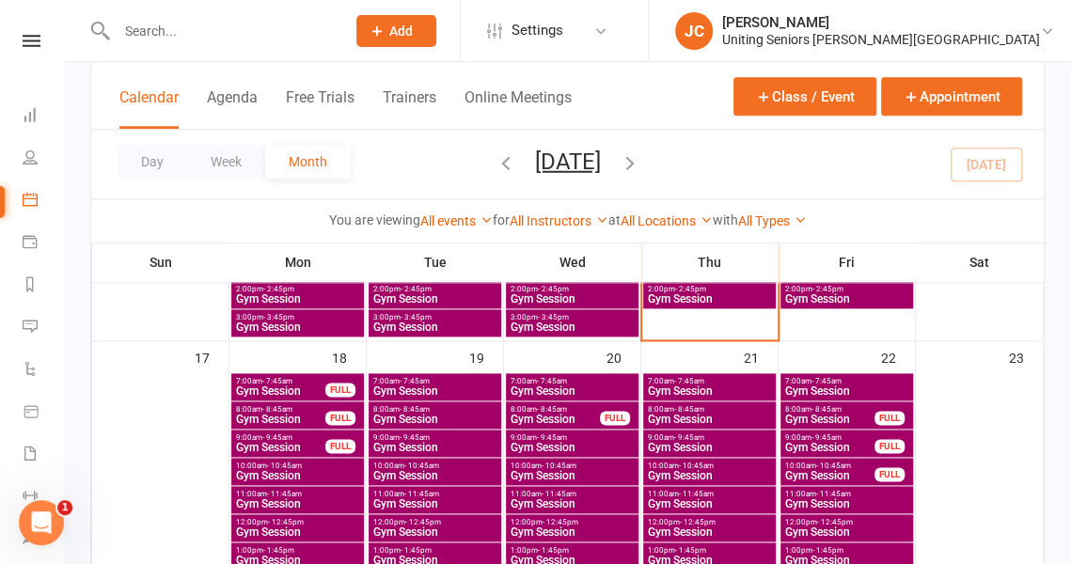
click at [416, 391] on span "Gym Session" at bounding box center [434, 391] width 125 height 11
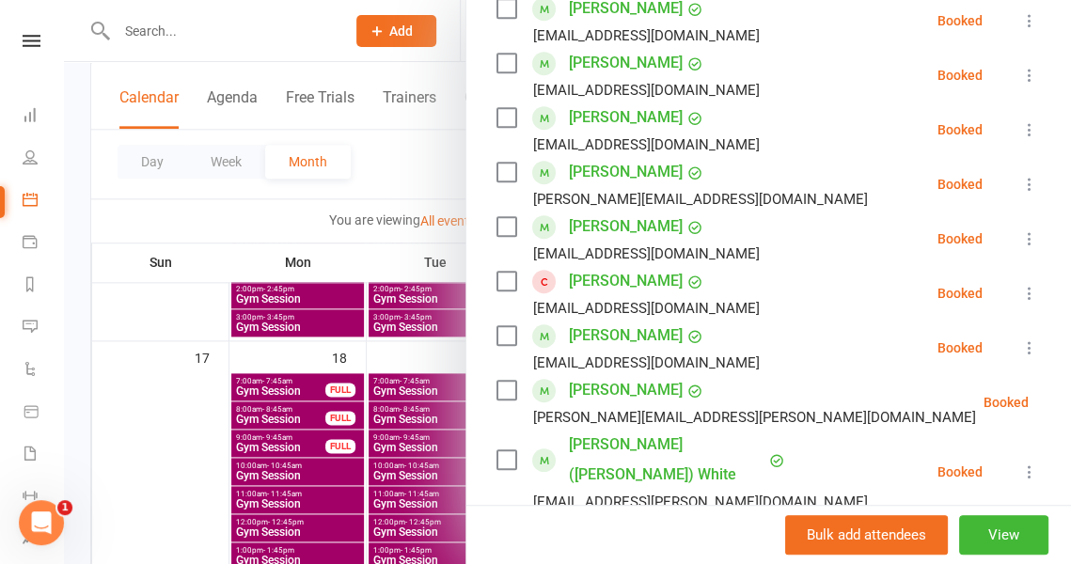
scroll to position [417, 0]
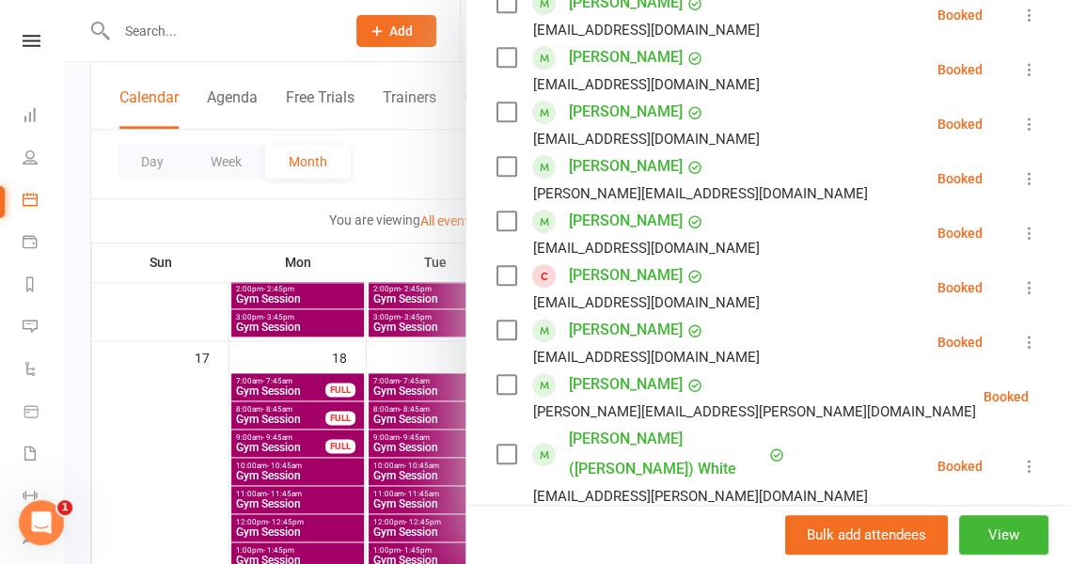
click at [988, 288] on li "Bob Sidoti sidotie@bigpond.com Booked More info Remove Check in Mark absent Sen…" at bounding box center [769, 287] width 544 height 55
click at [1020, 289] on icon at bounding box center [1029, 287] width 19 height 19
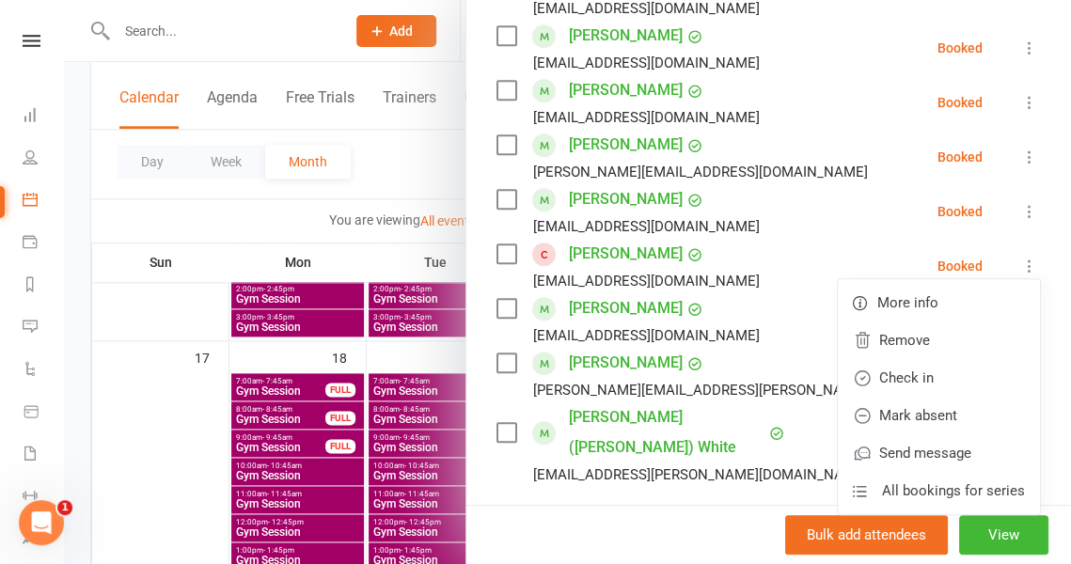
scroll to position [441, 0]
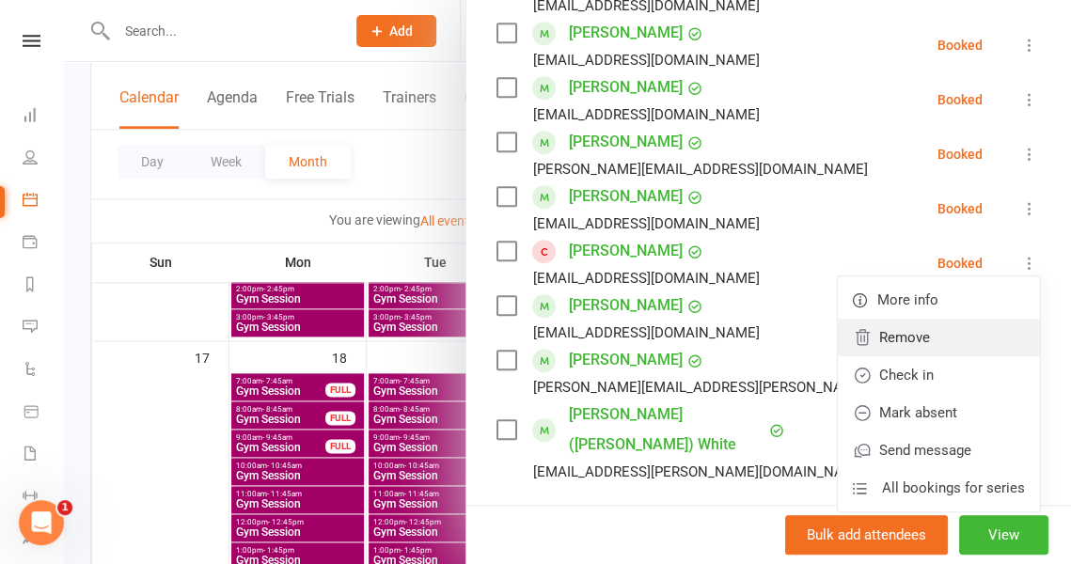
click at [920, 338] on link "Remove" at bounding box center [939, 338] width 202 height 38
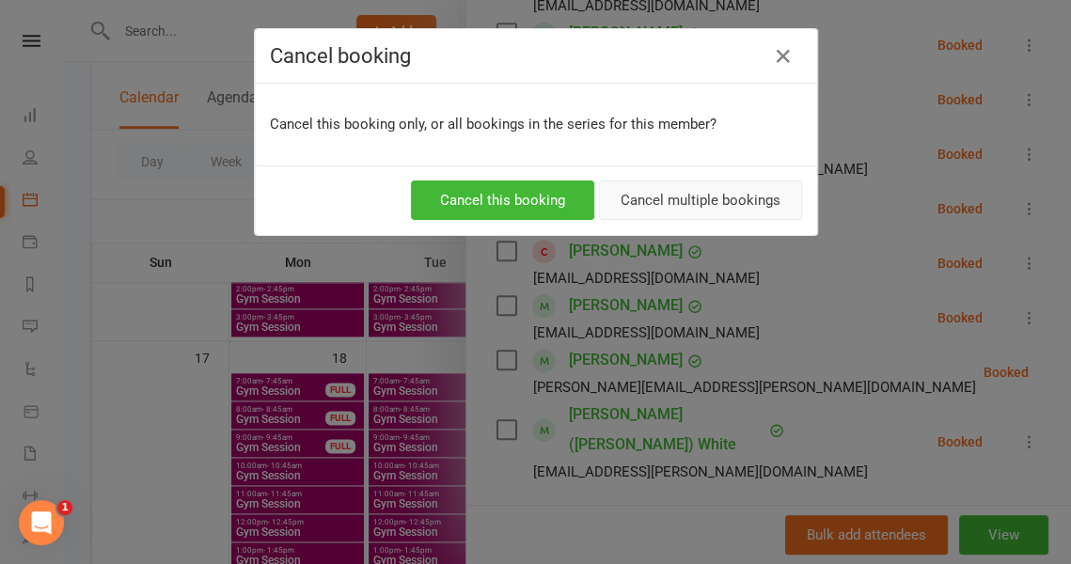
click at [675, 202] on button "Cancel multiple bookings" at bounding box center [700, 200] width 203 height 39
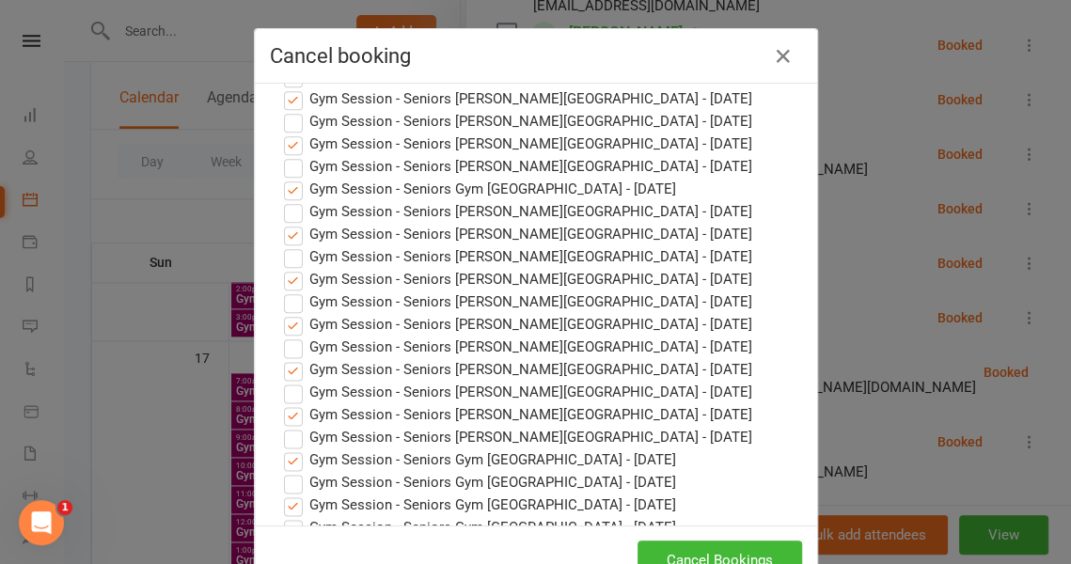
scroll to position [1021, 0]
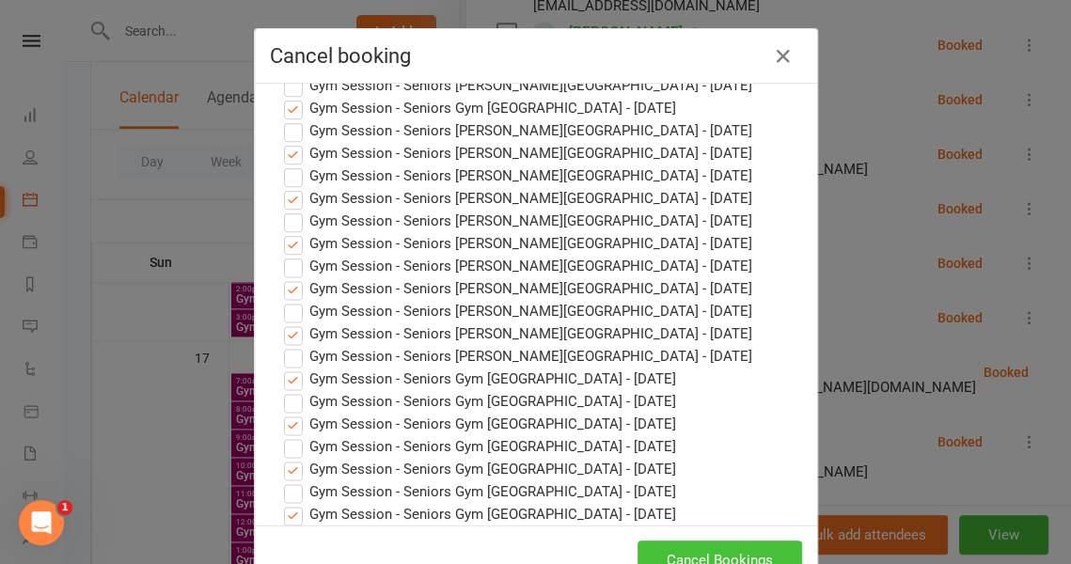
click at [673, 547] on button "Cancel Bookings" at bounding box center [720, 560] width 165 height 39
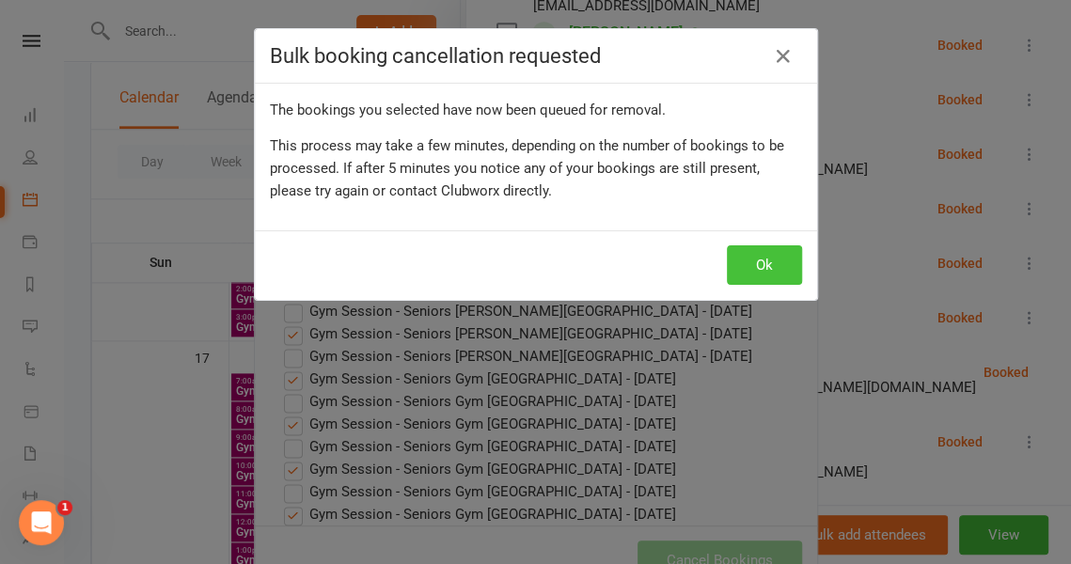
click at [764, 271] on button "Ok" at bounding box center [764, 264] width 75 height 39
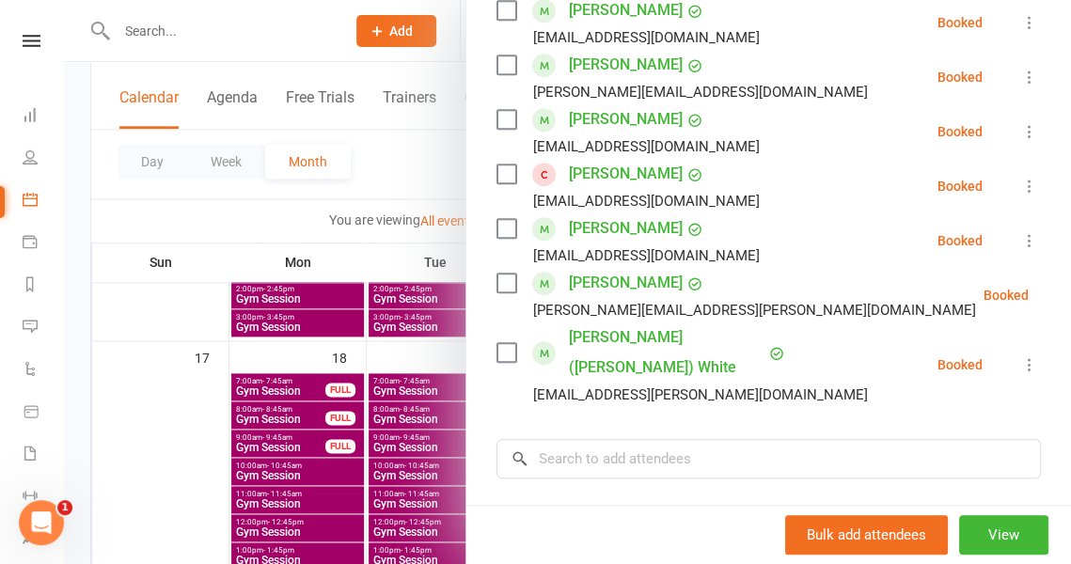
scroll to position [526, 0]
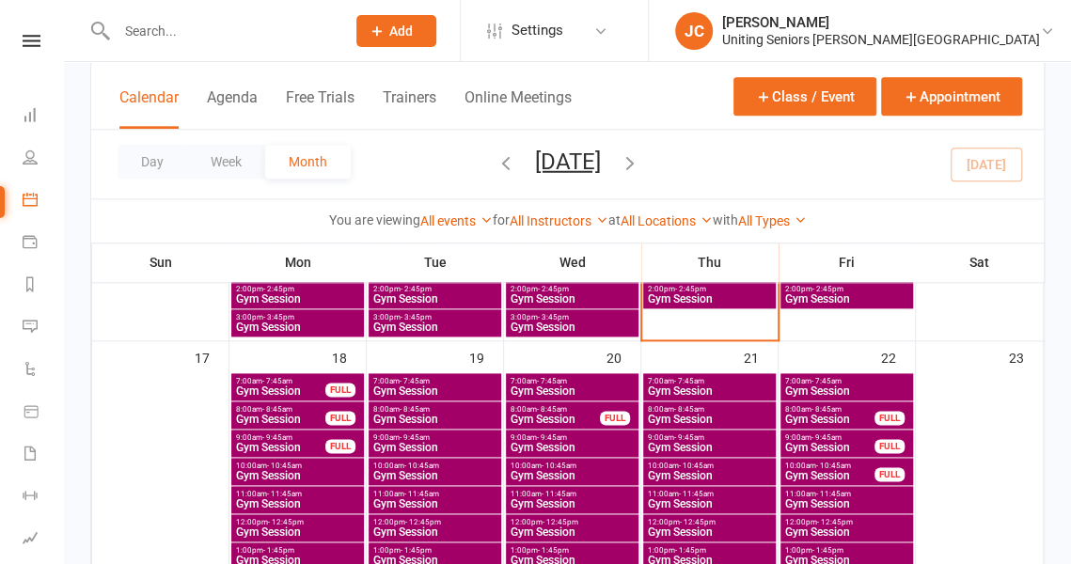
click at [432, 386] on span "Gym Session" at bounding box center [434, 391] width 125 height 11
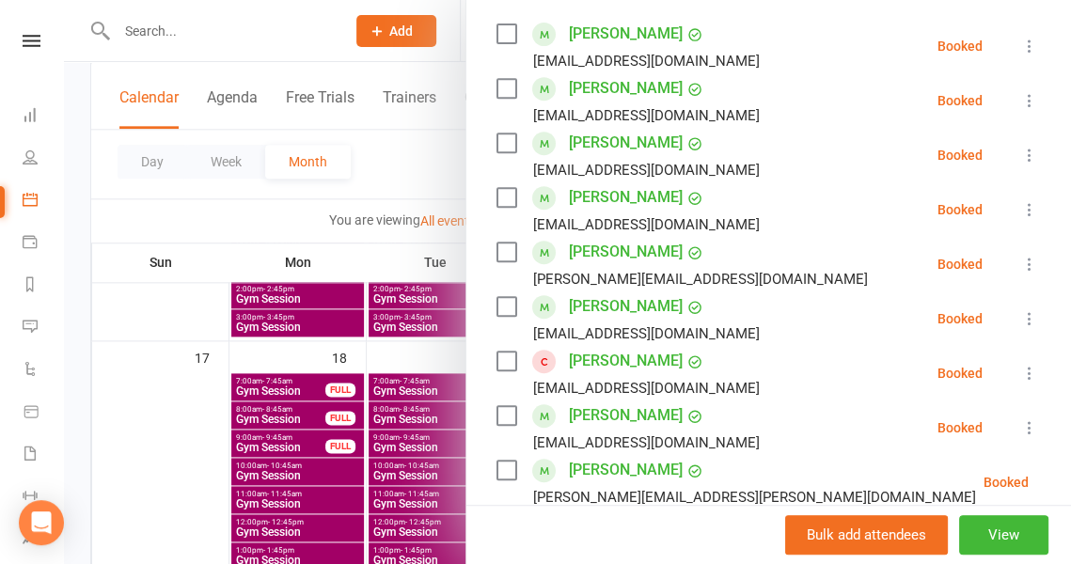
scroll to position [332, 0]
click at [1020, 370] on icon at bounding box center [1029, 372] width 19 height 19
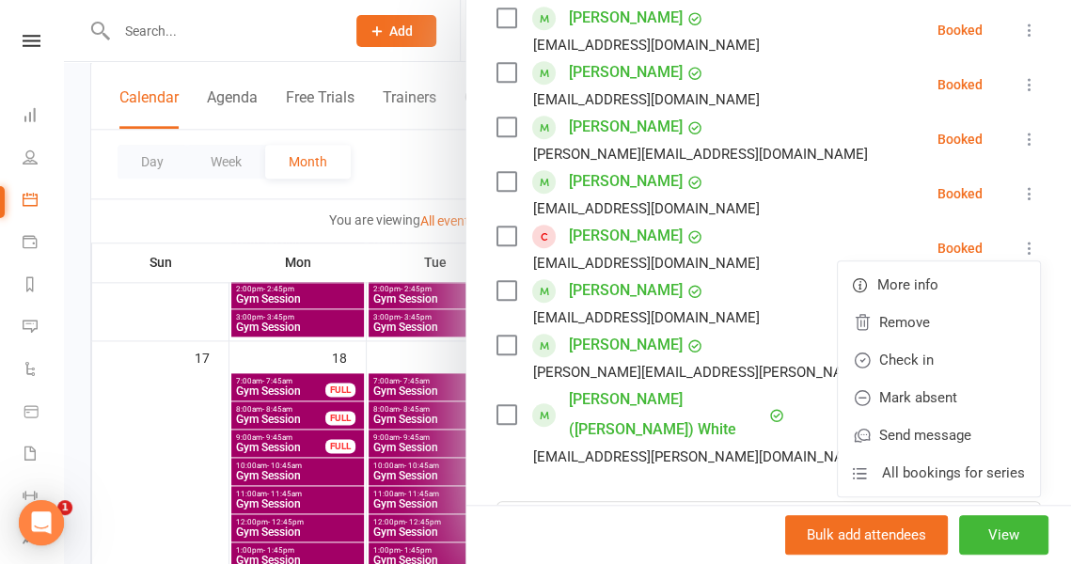
scroll to position [0, 0]
click at [875, 328] on link "Remove" at bounding box center [939, 323] width 202 height 38
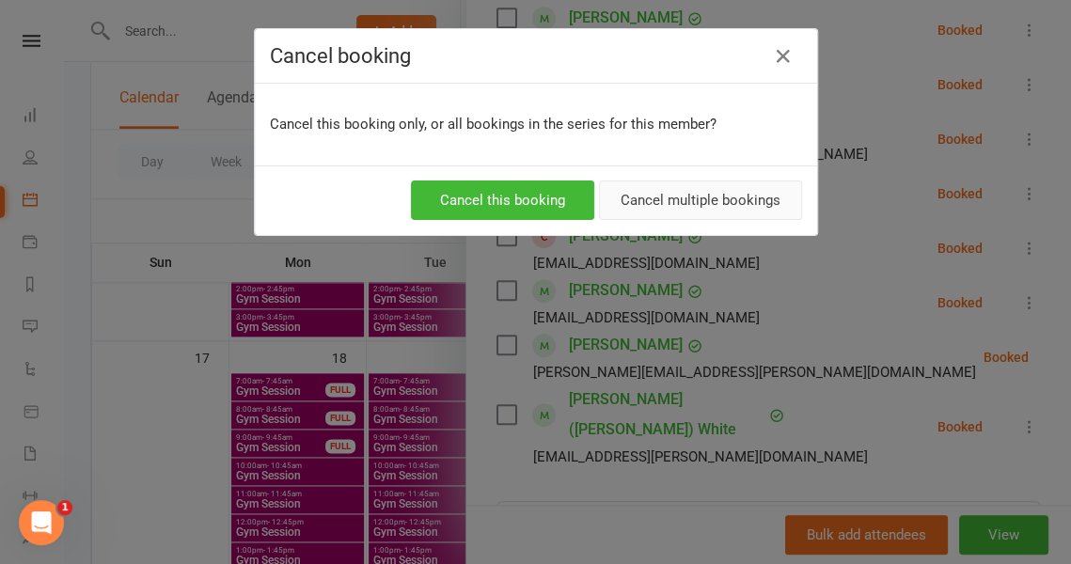
click at [679, 193] on button "Cancel multiple bookings" at bounding box center [700, 200] width 203 height 39
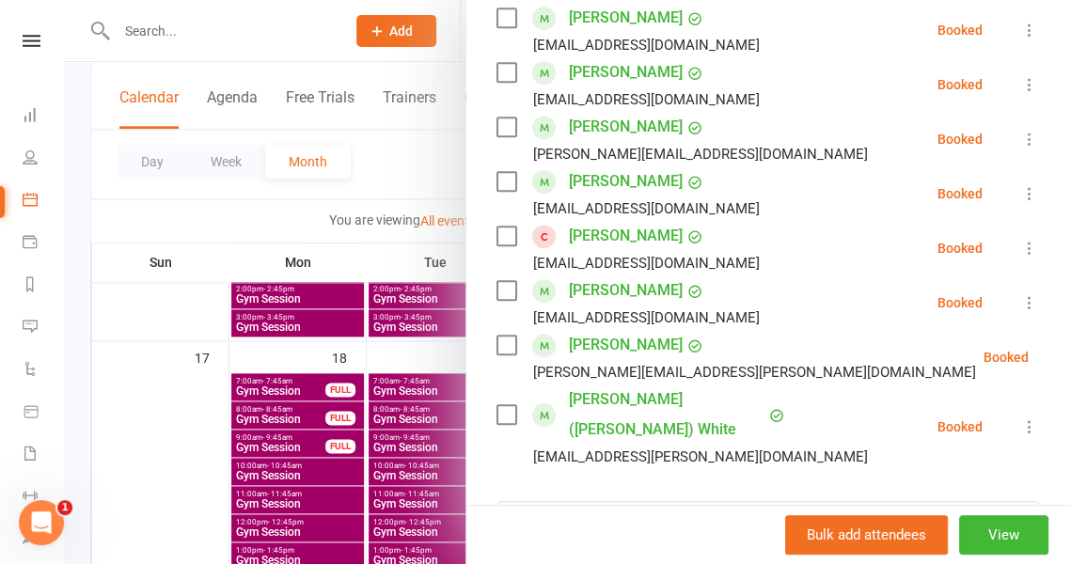
click at [1020, 247] on icon at bounding box center [1029, 248] width 19 height 19
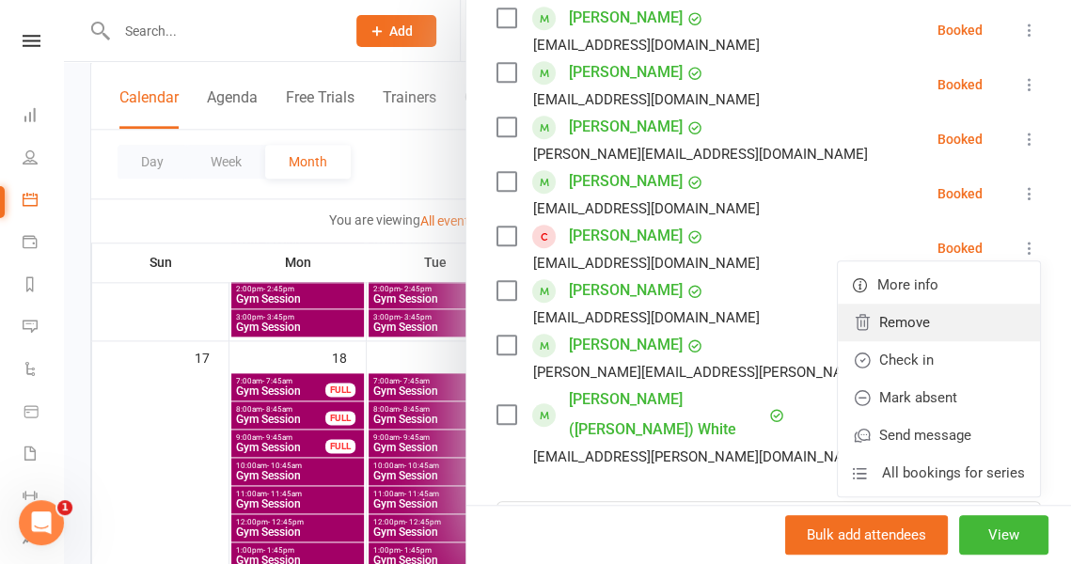
click at [916, 334] on link "Remove" at bounding box center [939, 323] width 202 height 38
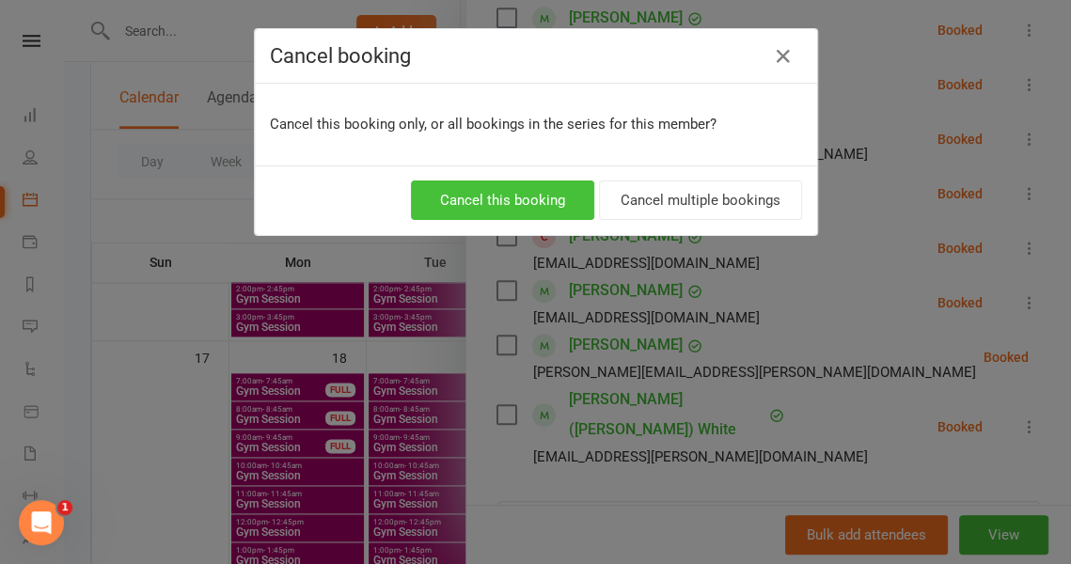
click at [496, 202] on button "Cancel this booking" at bounding box center [502, 200] width 183 height 39
click at [461, 197] on button "Cancel this booking" at bounding box center [502, 200] width 183 height 39
click at [504, 198] on button "Cancel this booking" at bounding box center [502, 200] width 183 height 39
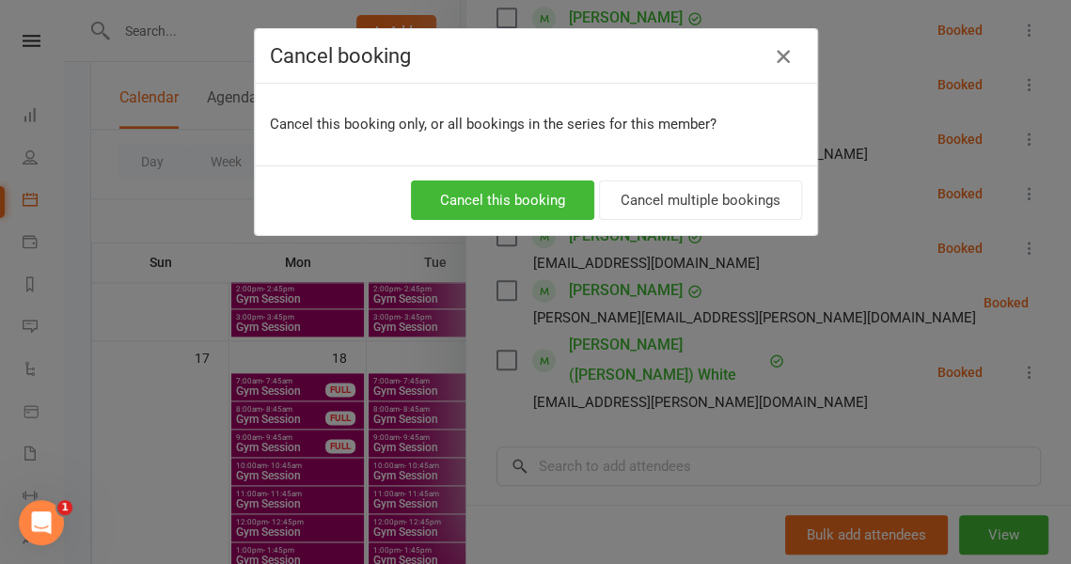
click at [768, 66] on button "button" at bounding box center [783, 56] width 30 height 30
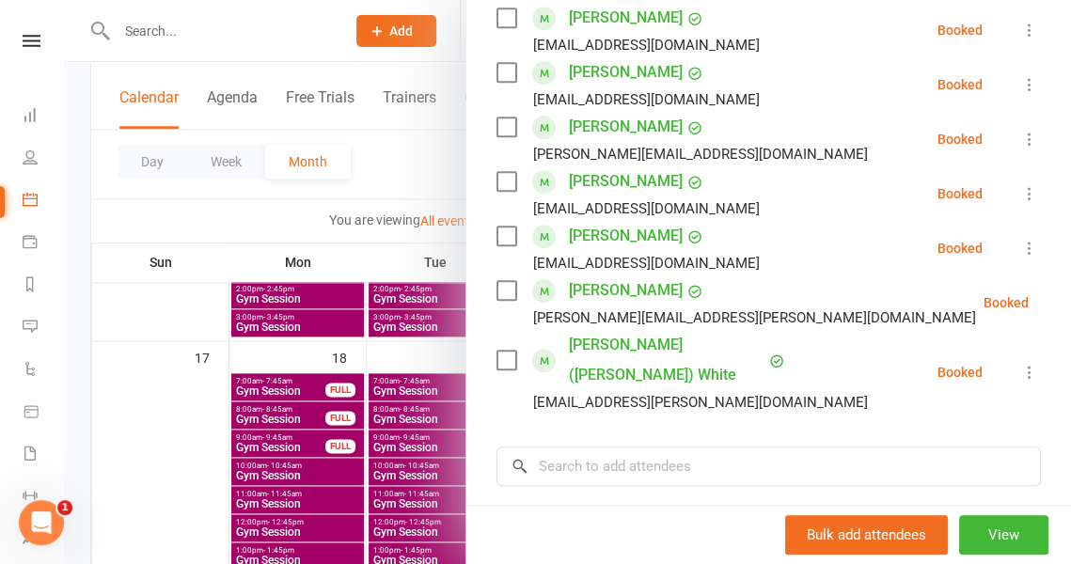
click at [353, 178] on div at bounding box center [567, 282] width 1007 height 564
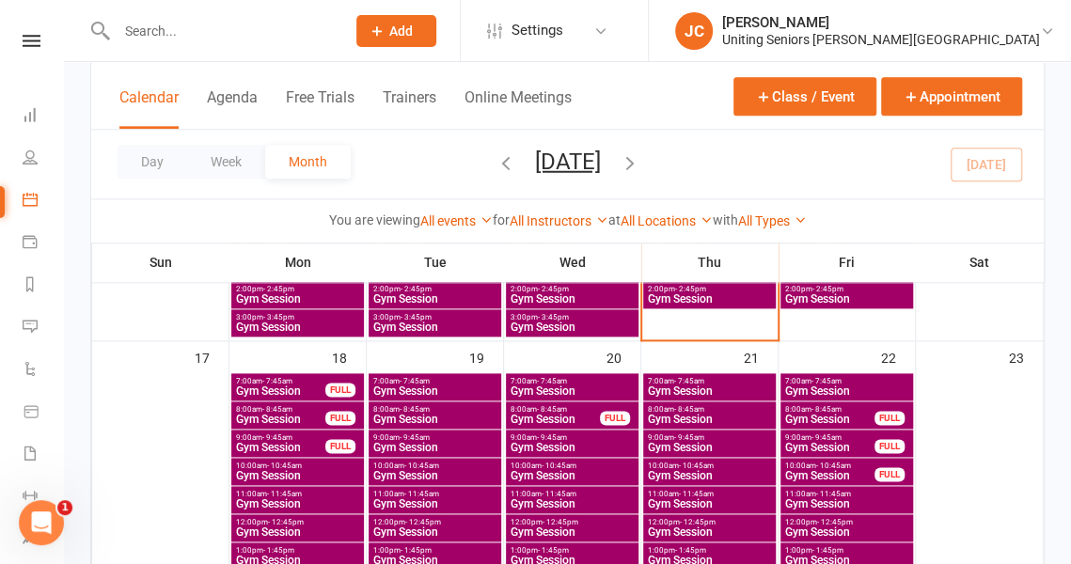
click at [690, 388] on span "Gym Session" at bounding box center [709, 391] width 125 height 11
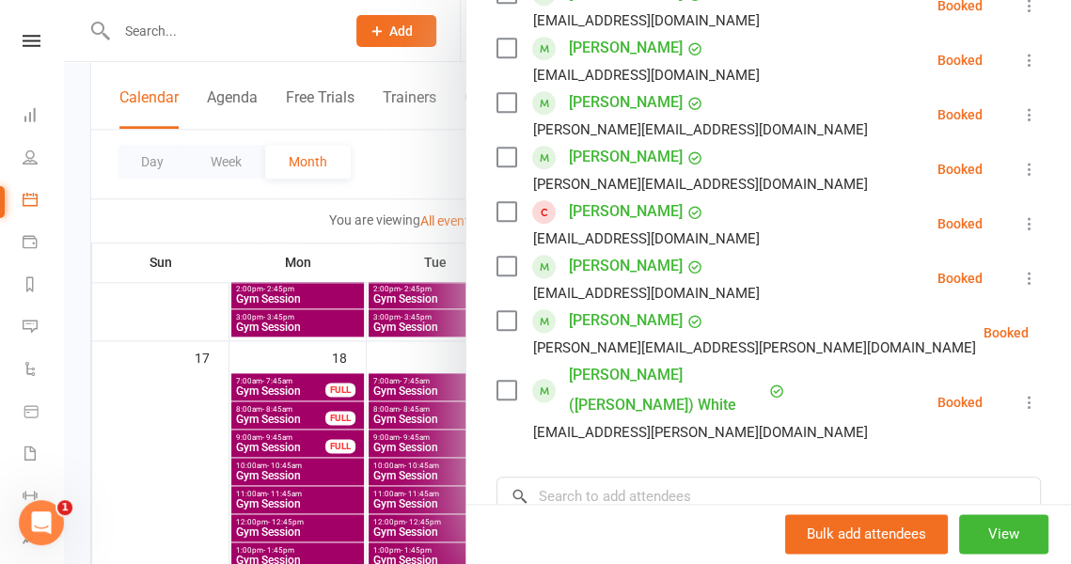
scroll to position [700, 0]
click at [1020, 229] on icon at bounding box center [1029, 222] width 19 height 19
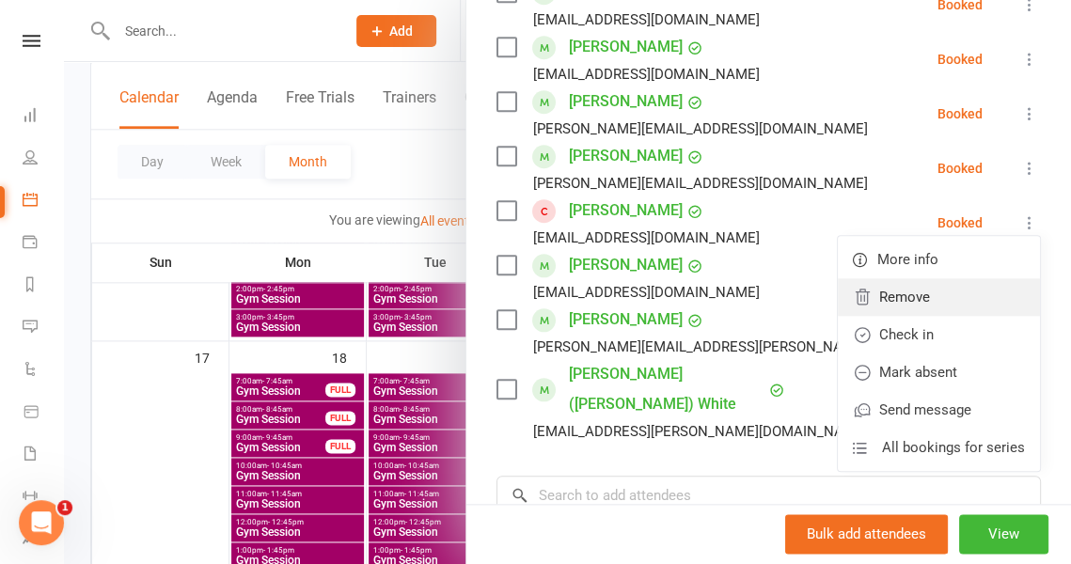
click at [862, 292] on link "Remove" at bounding box center [939, 297] width 202 height 38
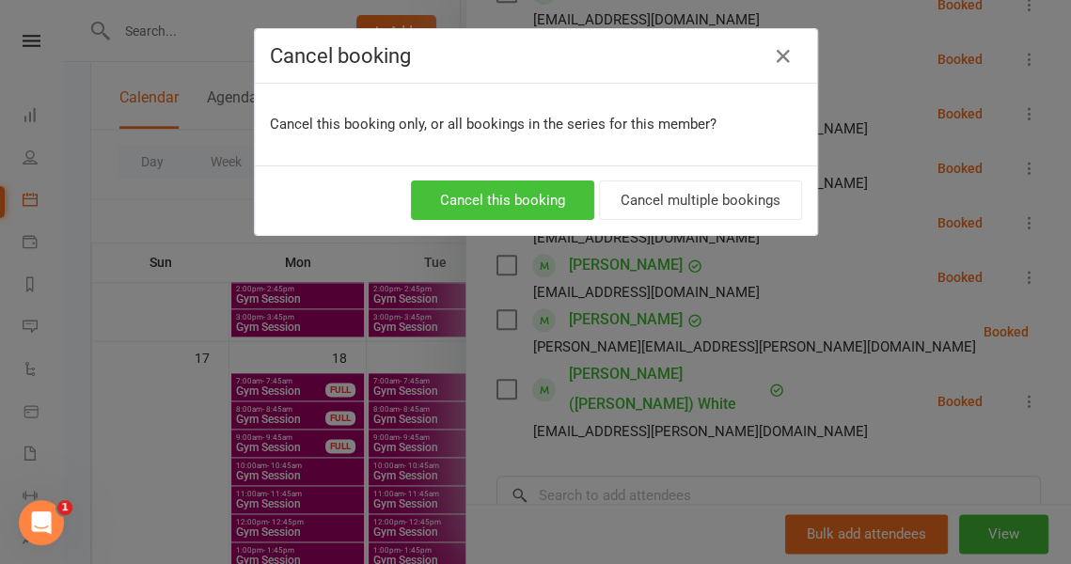
click at [500, 202] on button "Cancel this booking" at bounding box center [502, 200] width 183 height 39
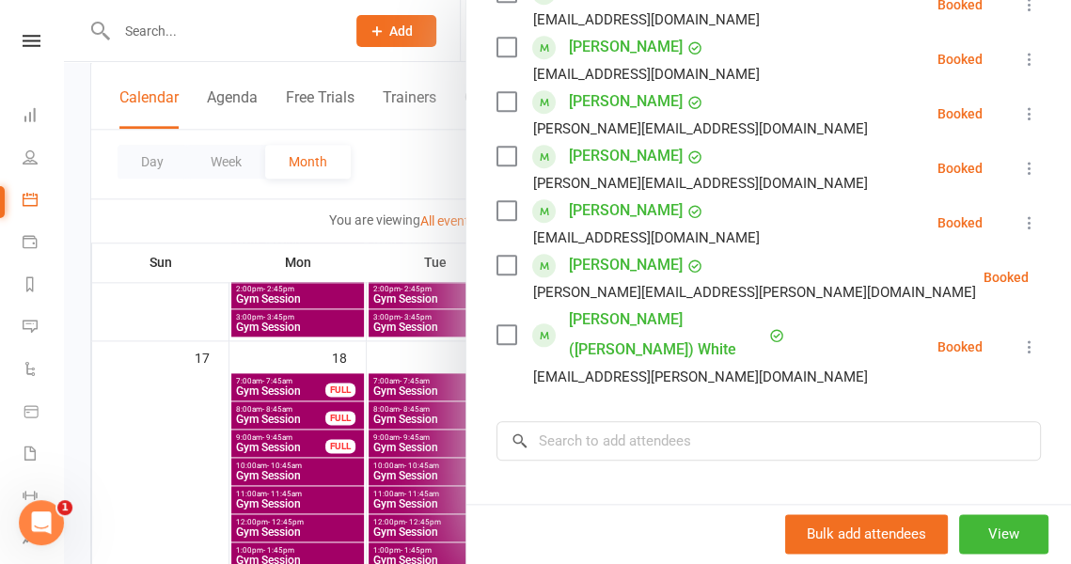
click at [412, 181] on div at bounding box center [567, 282] width 1007 height 564
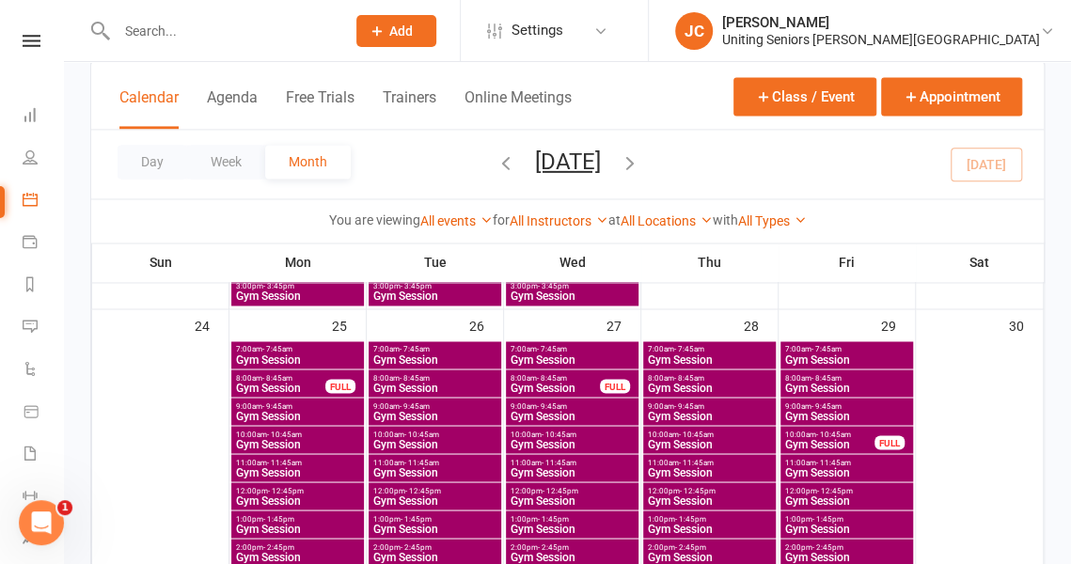
scroll to position [1248, 0]
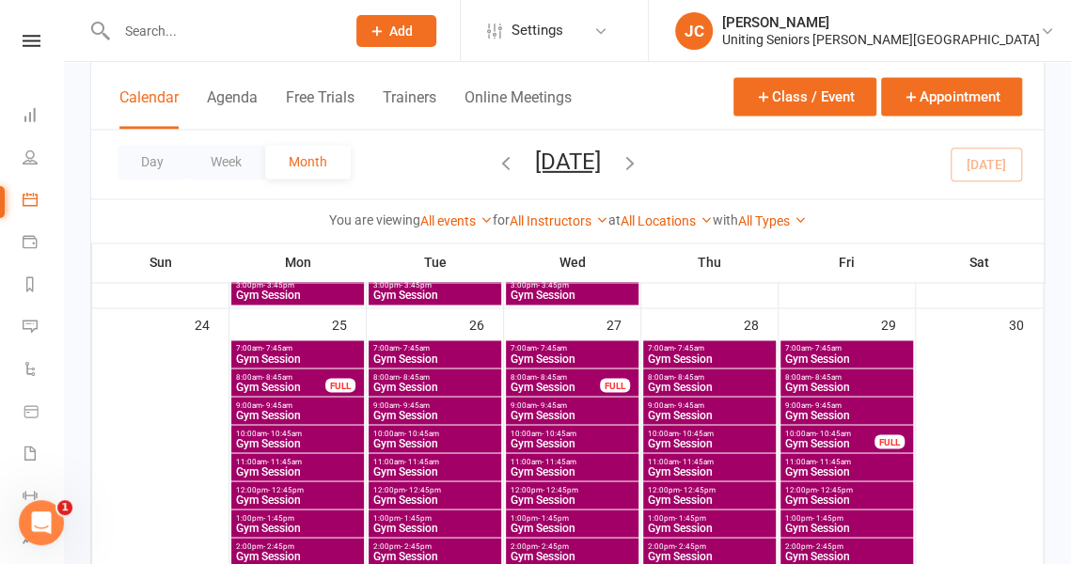
click at [414, 356] on span "Gym Session" at bounding box center [434, 358] width 125 height 11
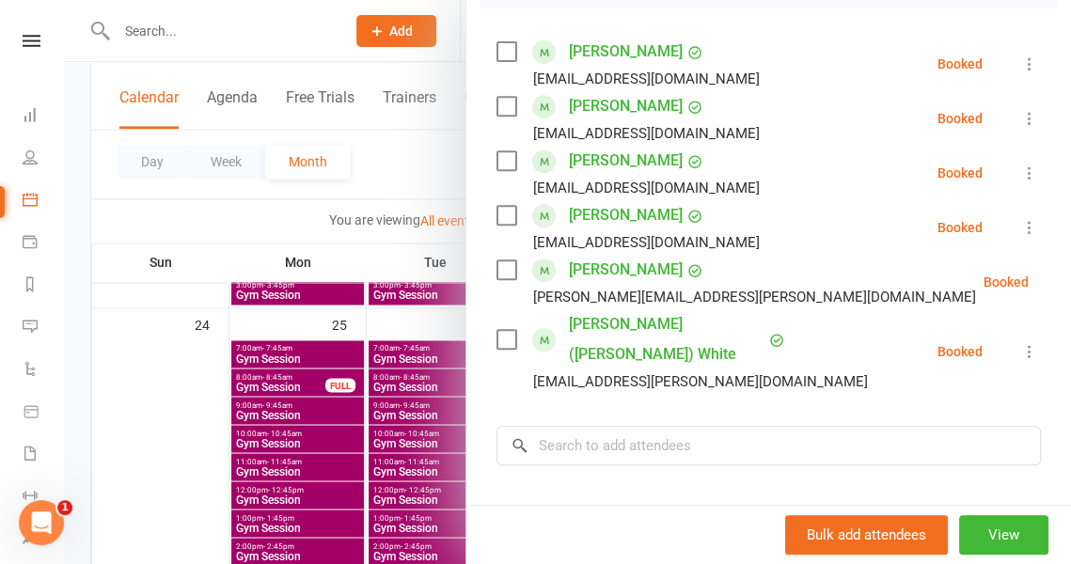
scroll to position [316, 0]
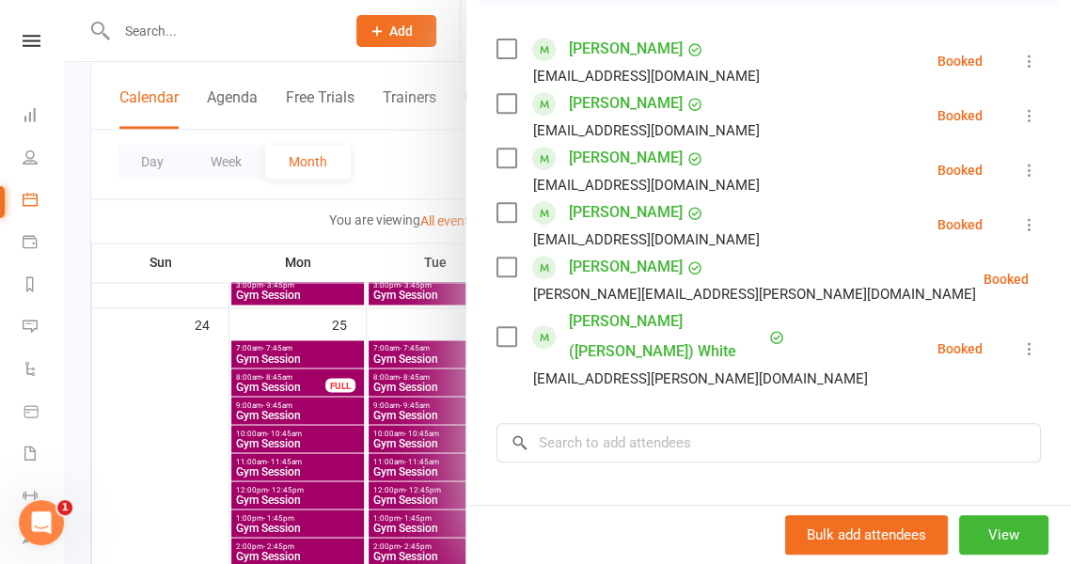
click at [401, 326] on div at bounding box center [567, 282] width 1007 height 564
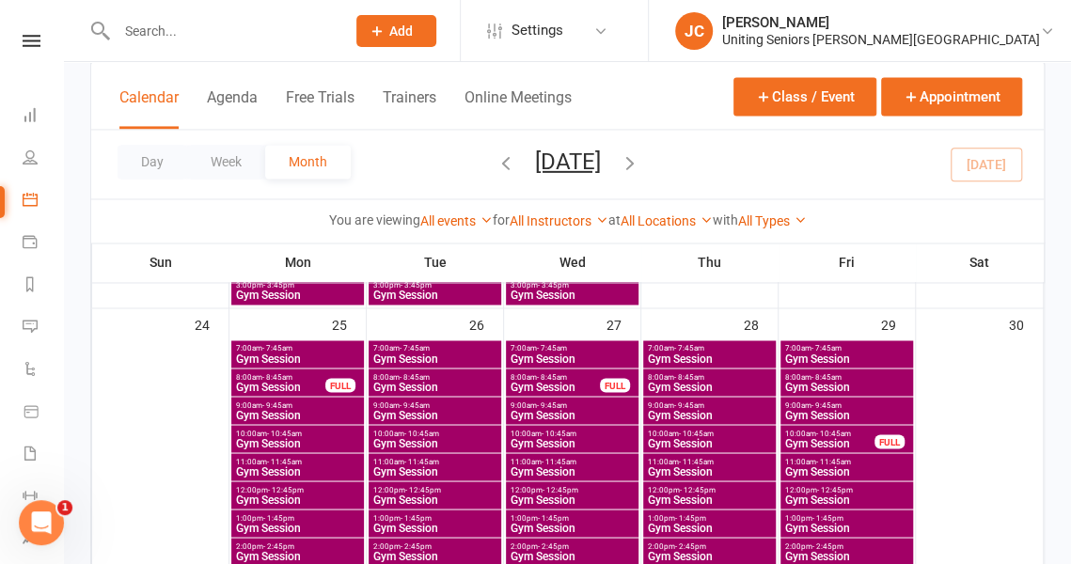
click at [714, 354] on span "Gym Session" at bounding box center [709, 358] width 125 height 11
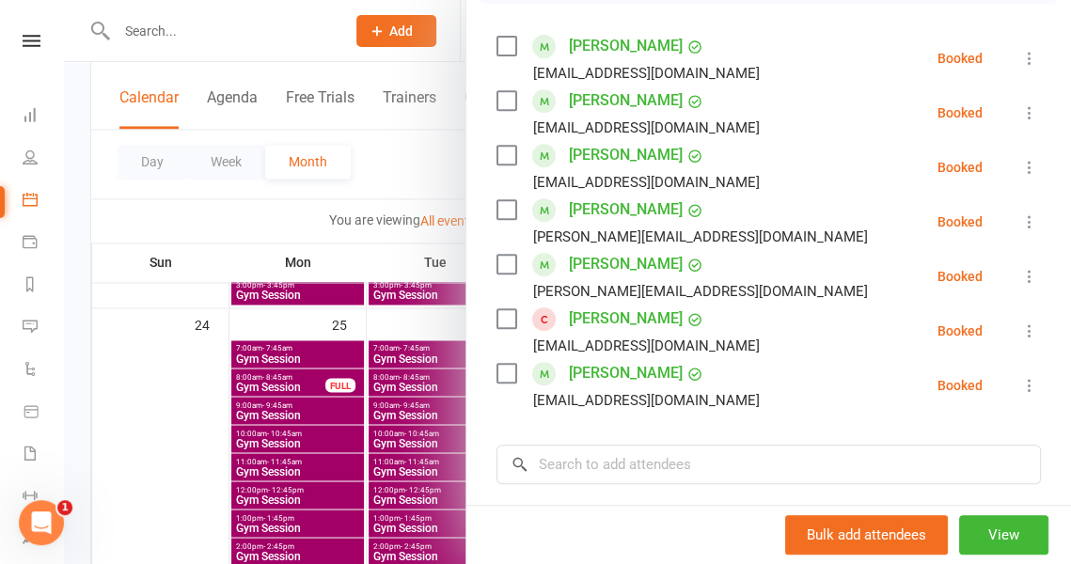
scroll to position [321, 0]
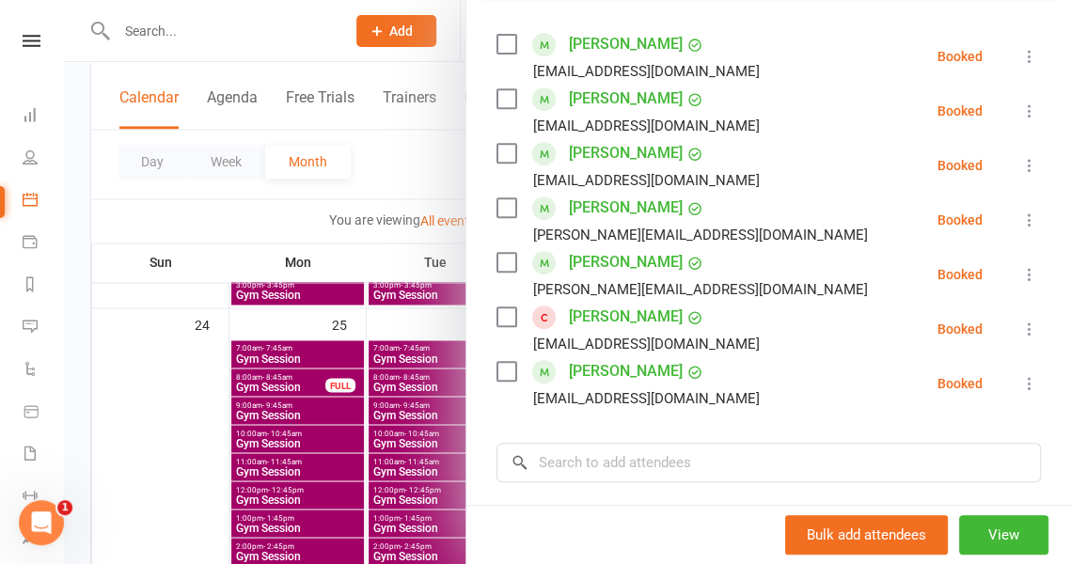
click at [1020, 323] on icon at bounding box center [1029, 329] width 19 height 19
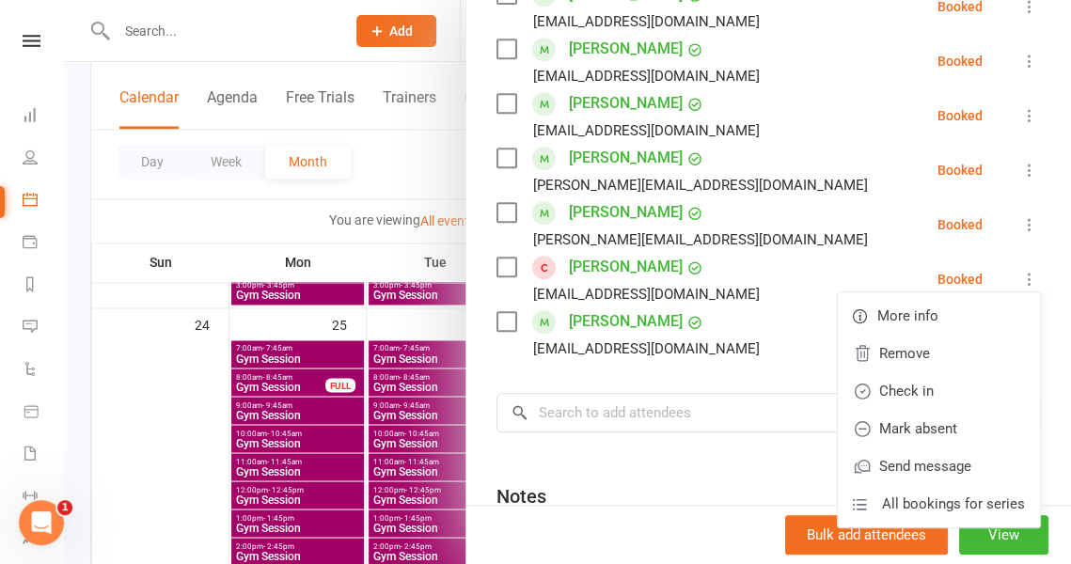
scroll to position [371, 0]
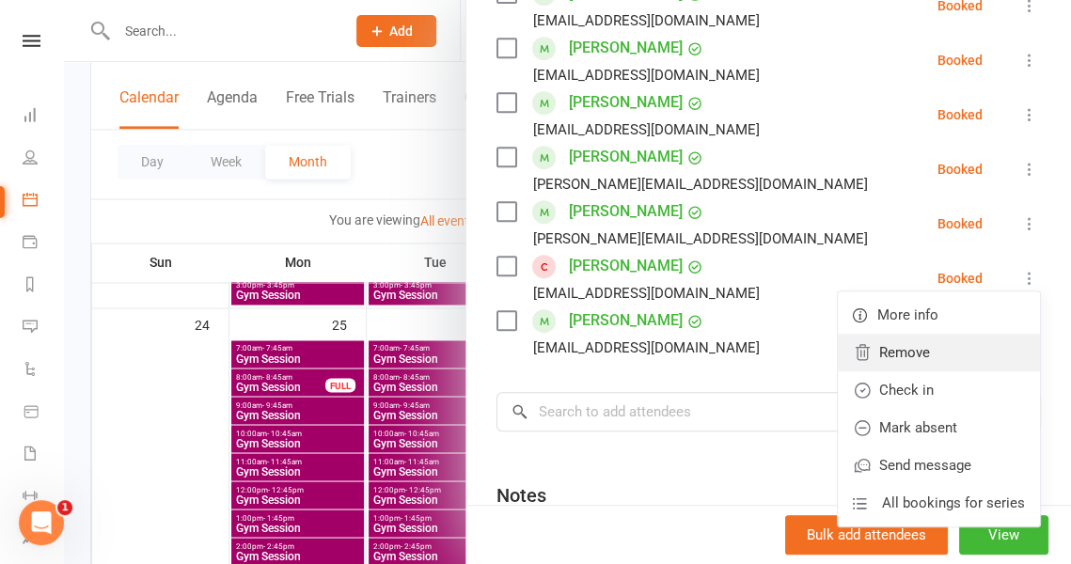
click at [882, 350] on link "Remove" at bounding box center [939, 353] width 202 height 38
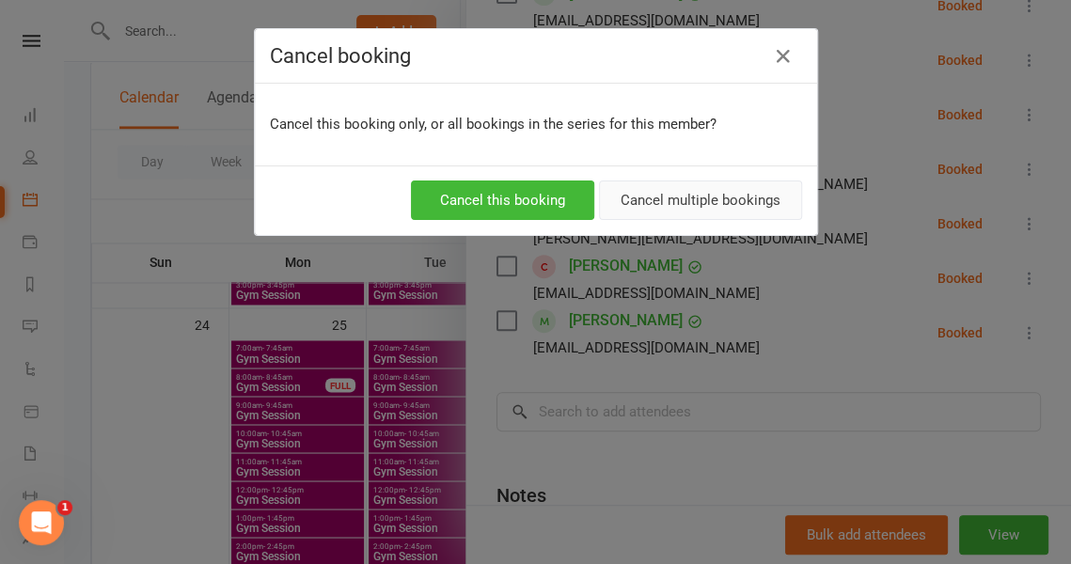
click at [666, 197] on button "Cancel multiple bookings" at bounding box center [700, 200] width 203 height 39
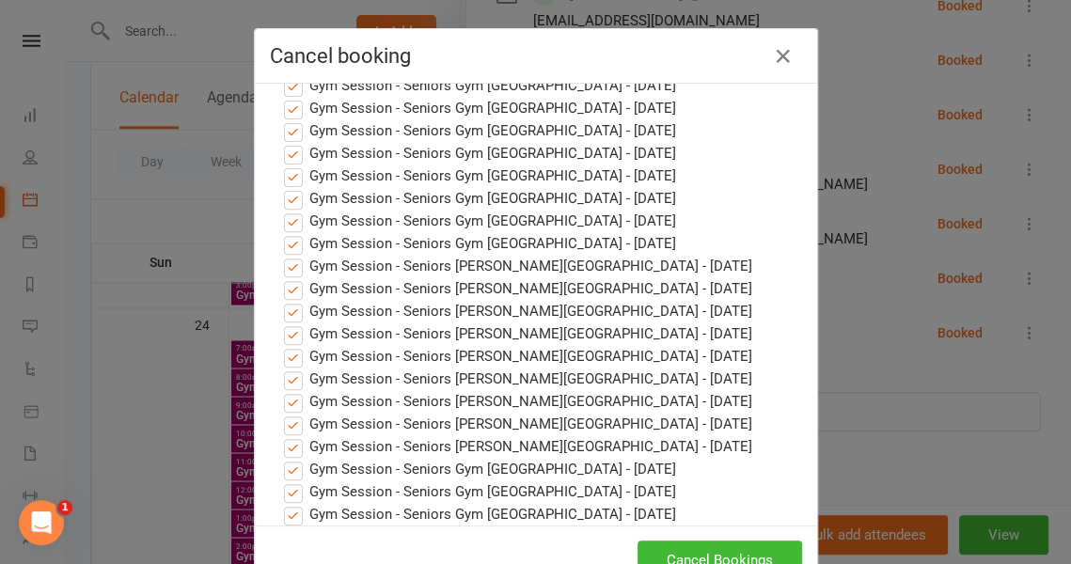
scroll to position [58, 0]
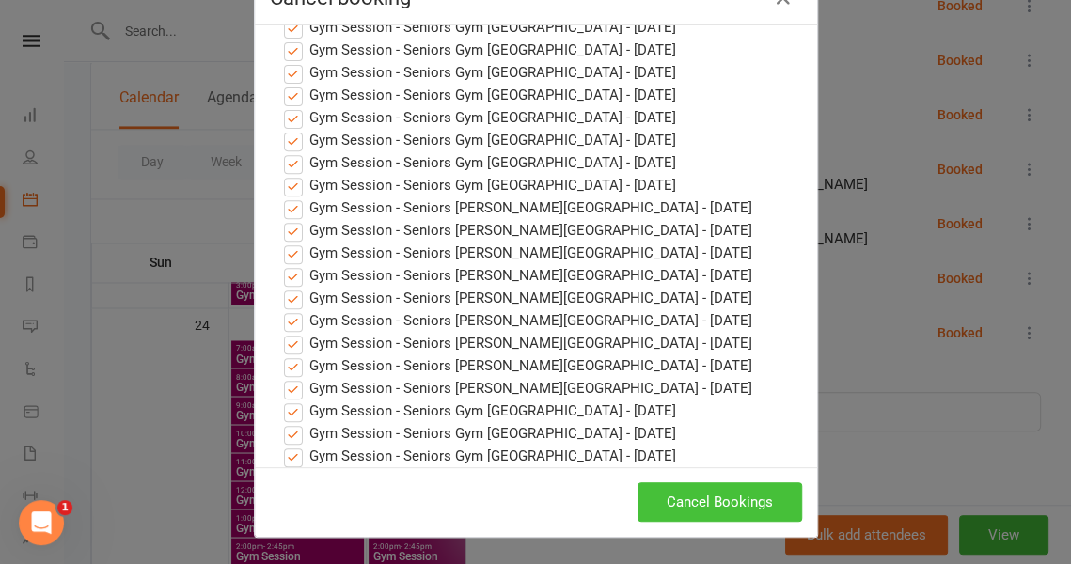
click at [735, 499] on button "Cancel Bookings" at bounding box center [720, 501] width 165 height 39
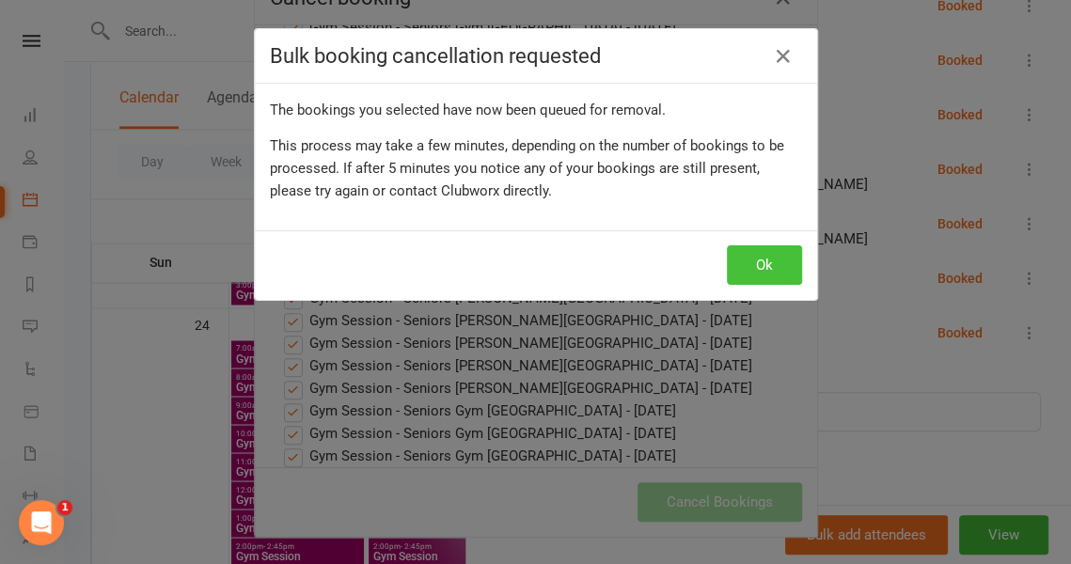
click at [771, 255] on button "Ok" at bounding box center [764, 264] width 75 height 39
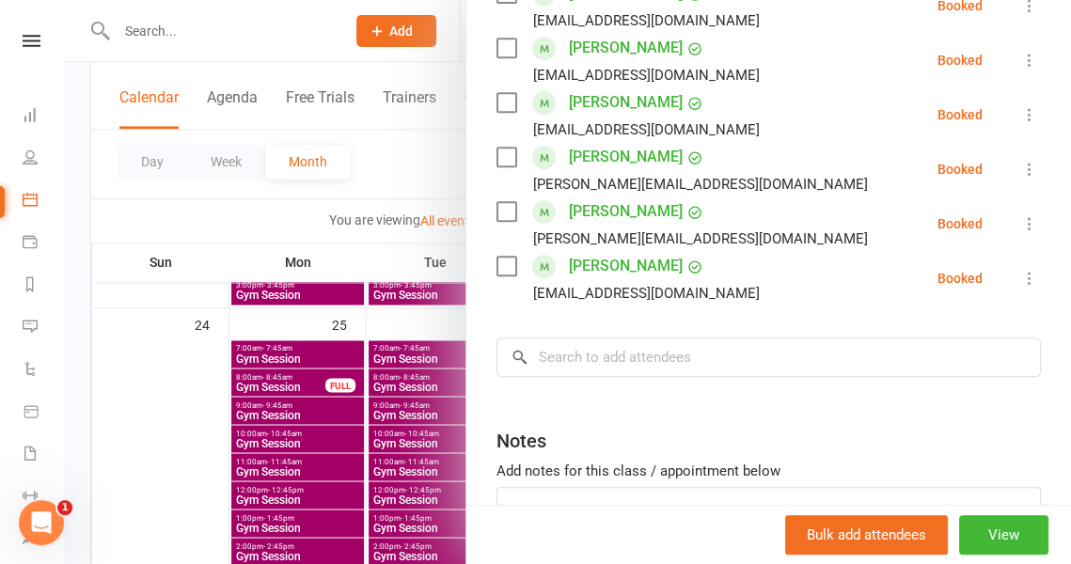
click at [416, 179] on div at bounding box center [567, 282] width 1007 height 564
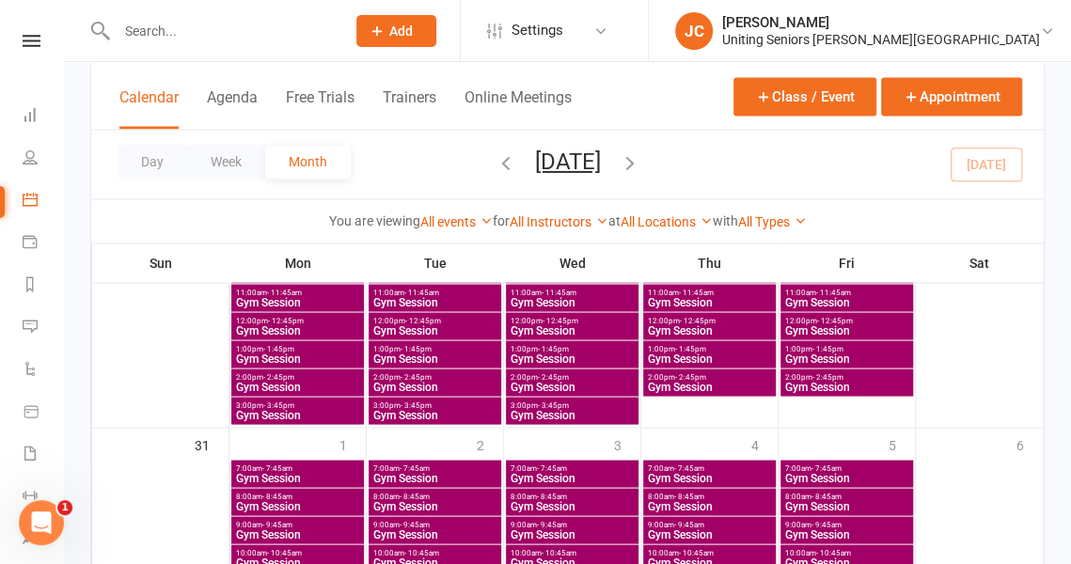
scroll to position [1422, 0]
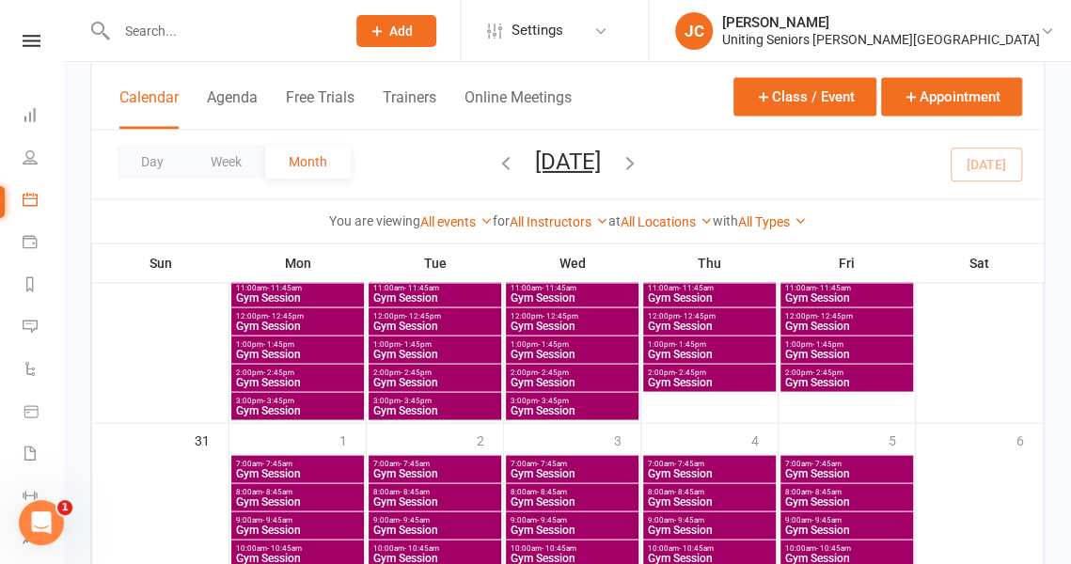
click at [707, 460] on span "7:00am - 7:45am" at bounding box center [709, 463] width 125 height 8
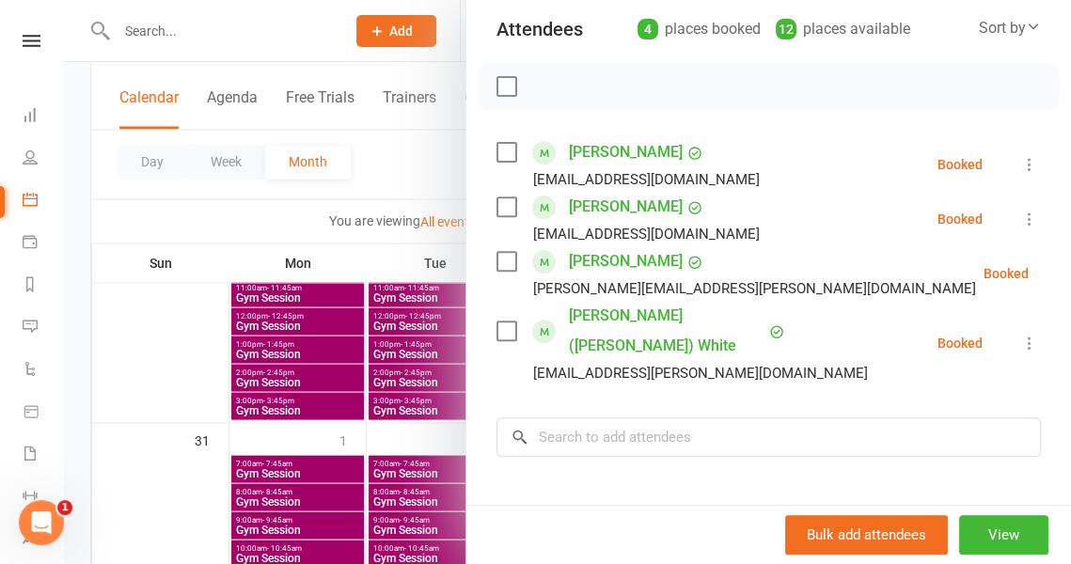
scroll to position [216, 0]
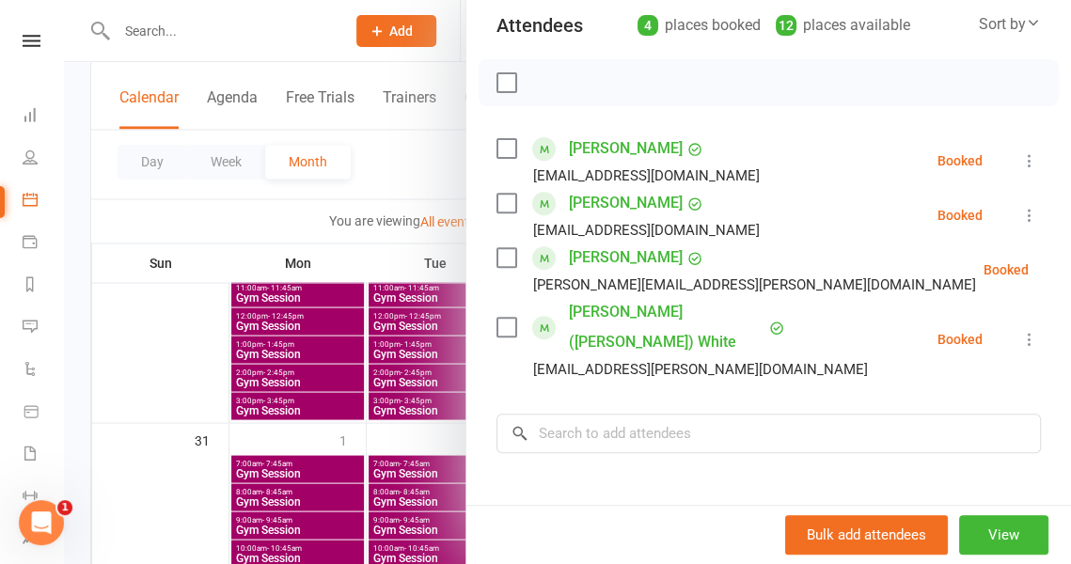
drag, startPoint x: 833, startPoint y: 338, endPoint x: 434, endPoint y: 178, distance: 429.6
click at [434, 178] on div at bounding box center [567, 282] width 1007 height 564
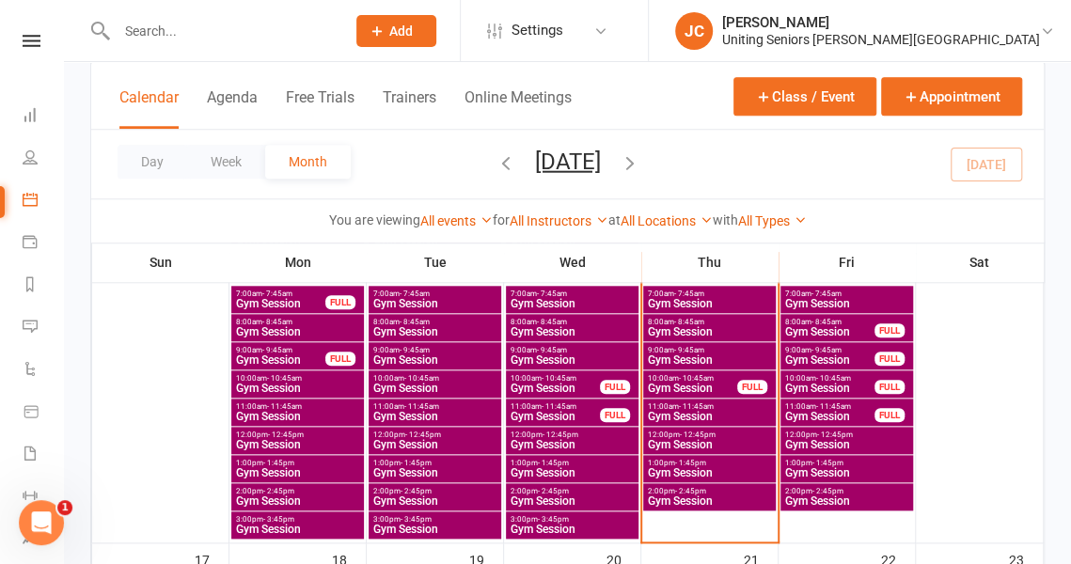
scroll to position [714, 0]
